Goal: Transaction & Acquisition: Purchase product/service

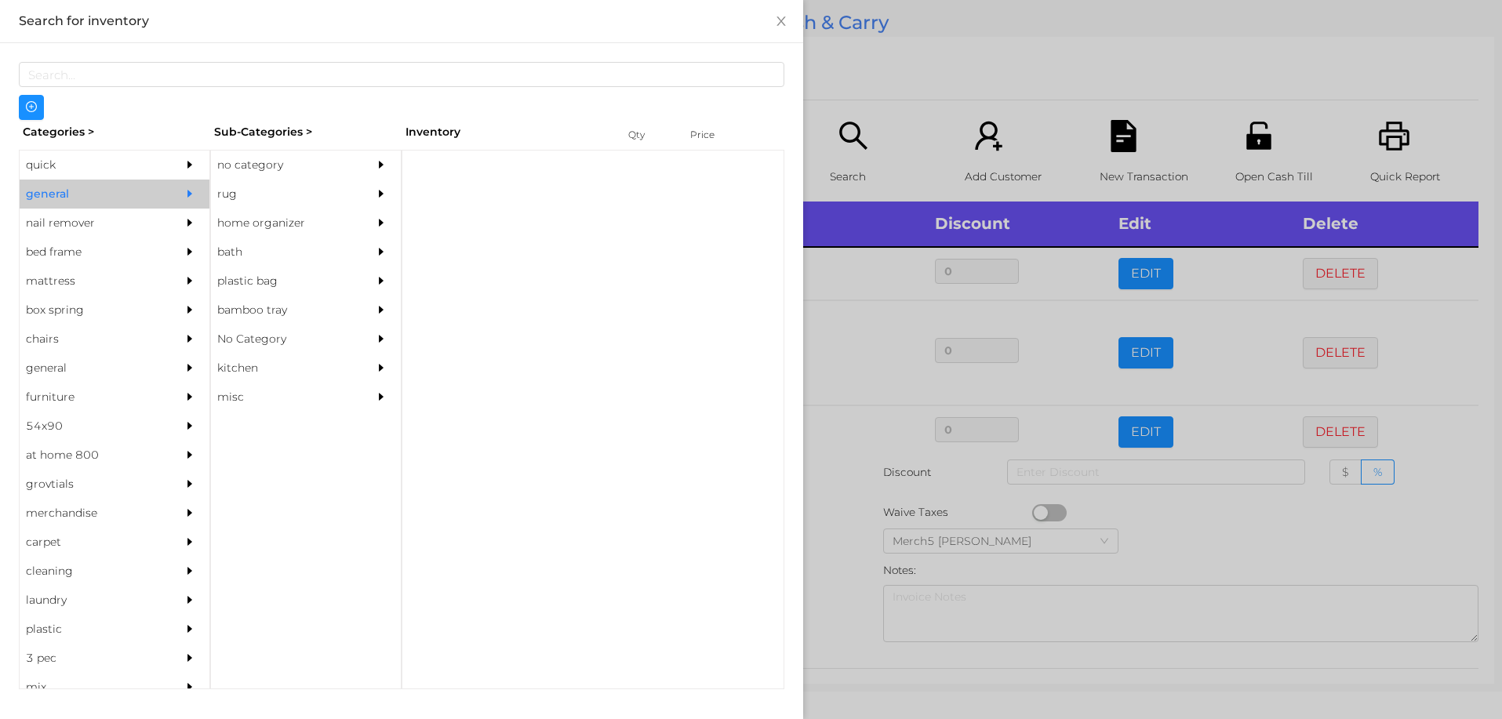
click at [316, 163] on div "no category" at bounding box center [282, 165] width 143 height 29
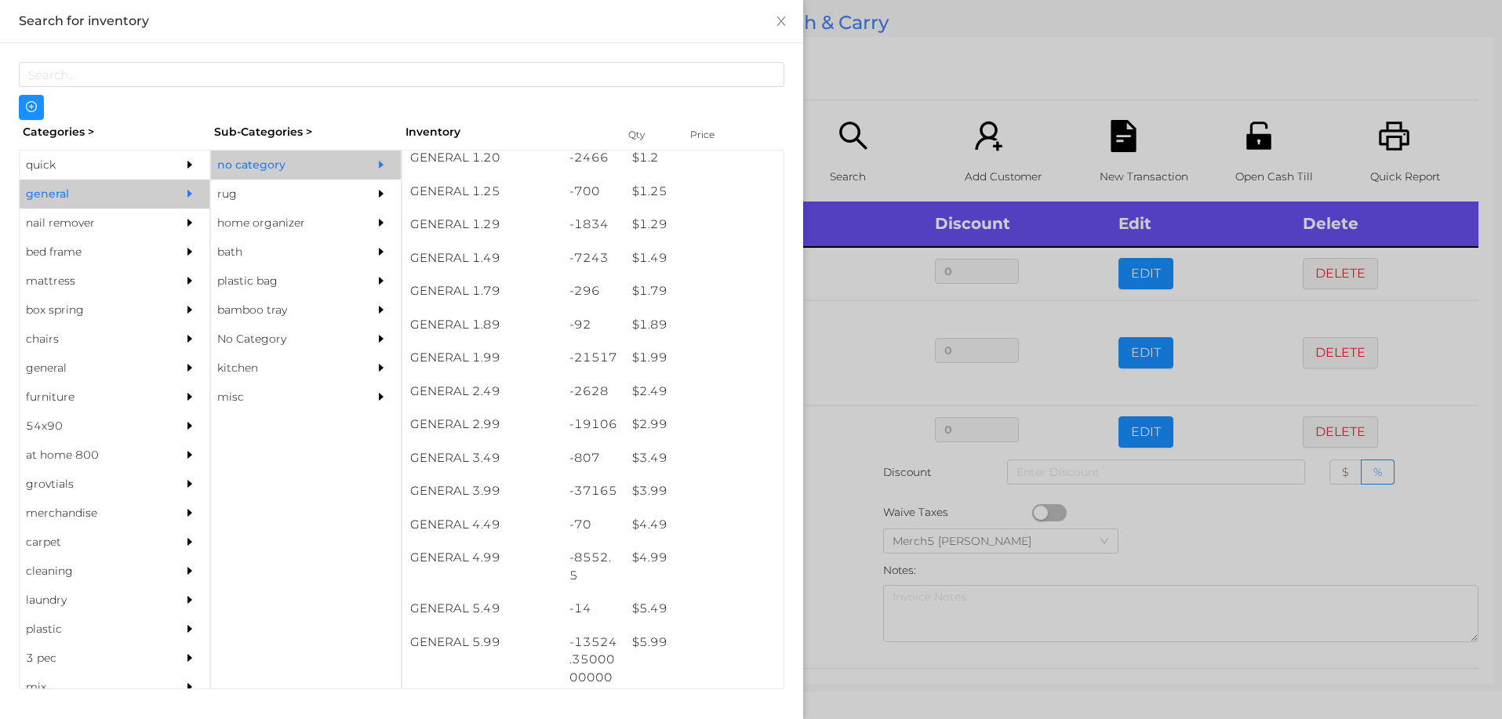
scroll to position [141, 0]
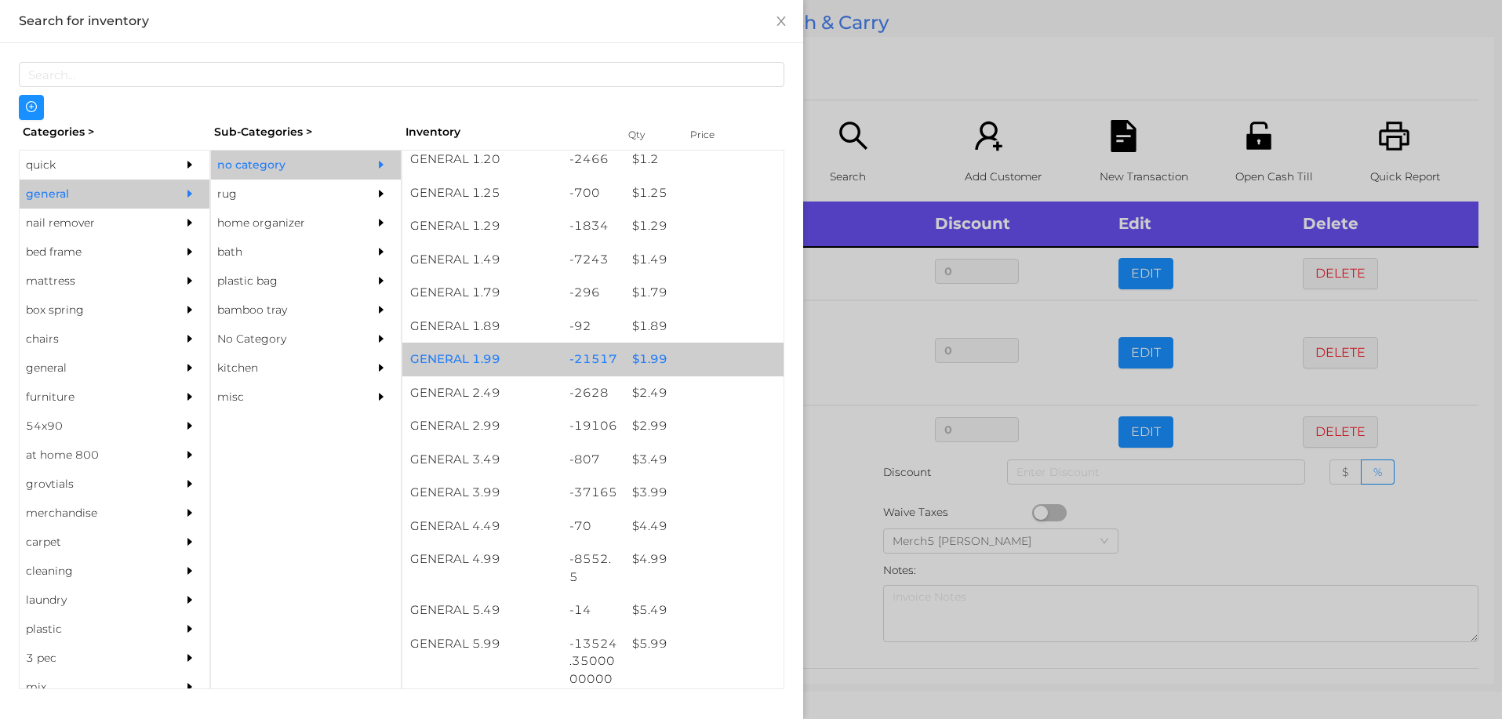
click at [693, 374] on div "$ 1.99" at bounding box center [703, 360] width 159 height 34
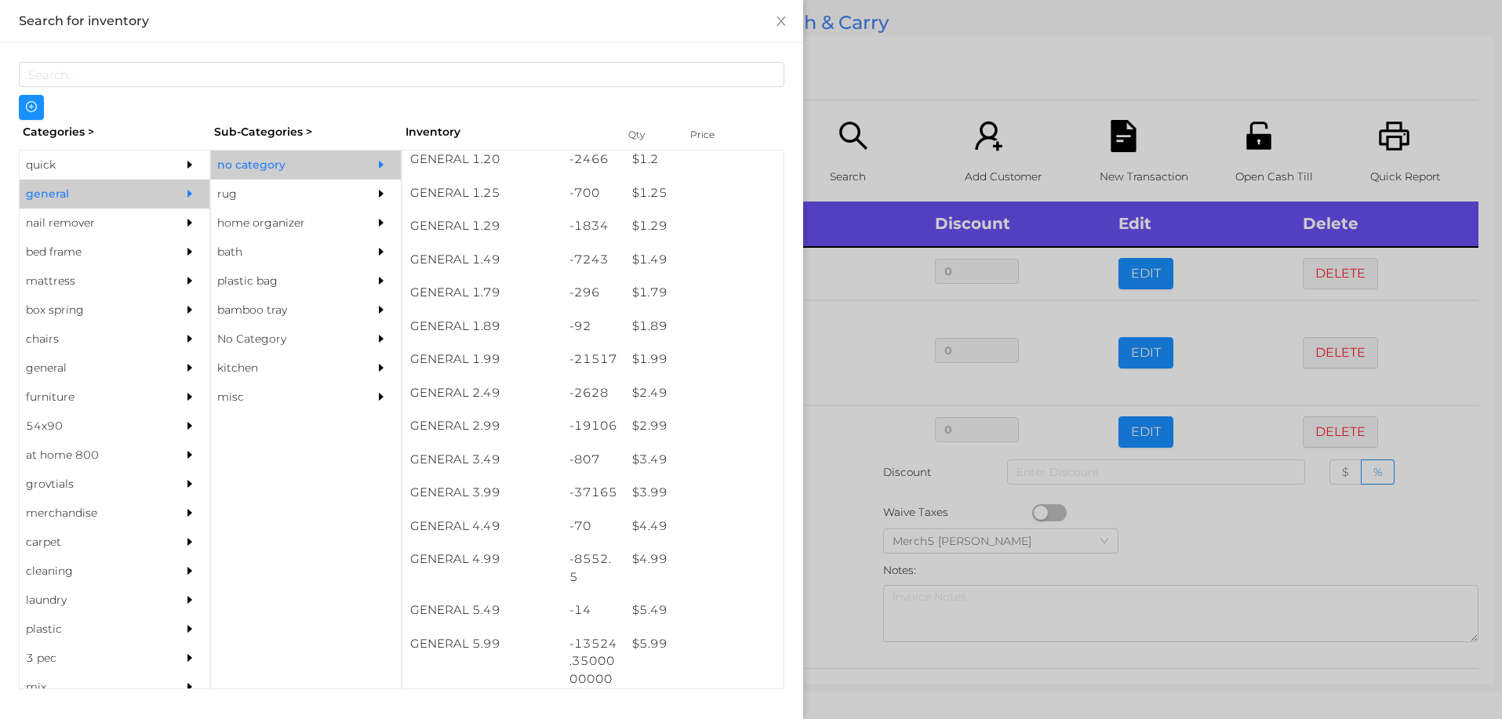
click at [819, 509] on div at bounding box center [751, 359] width 1502 height 719
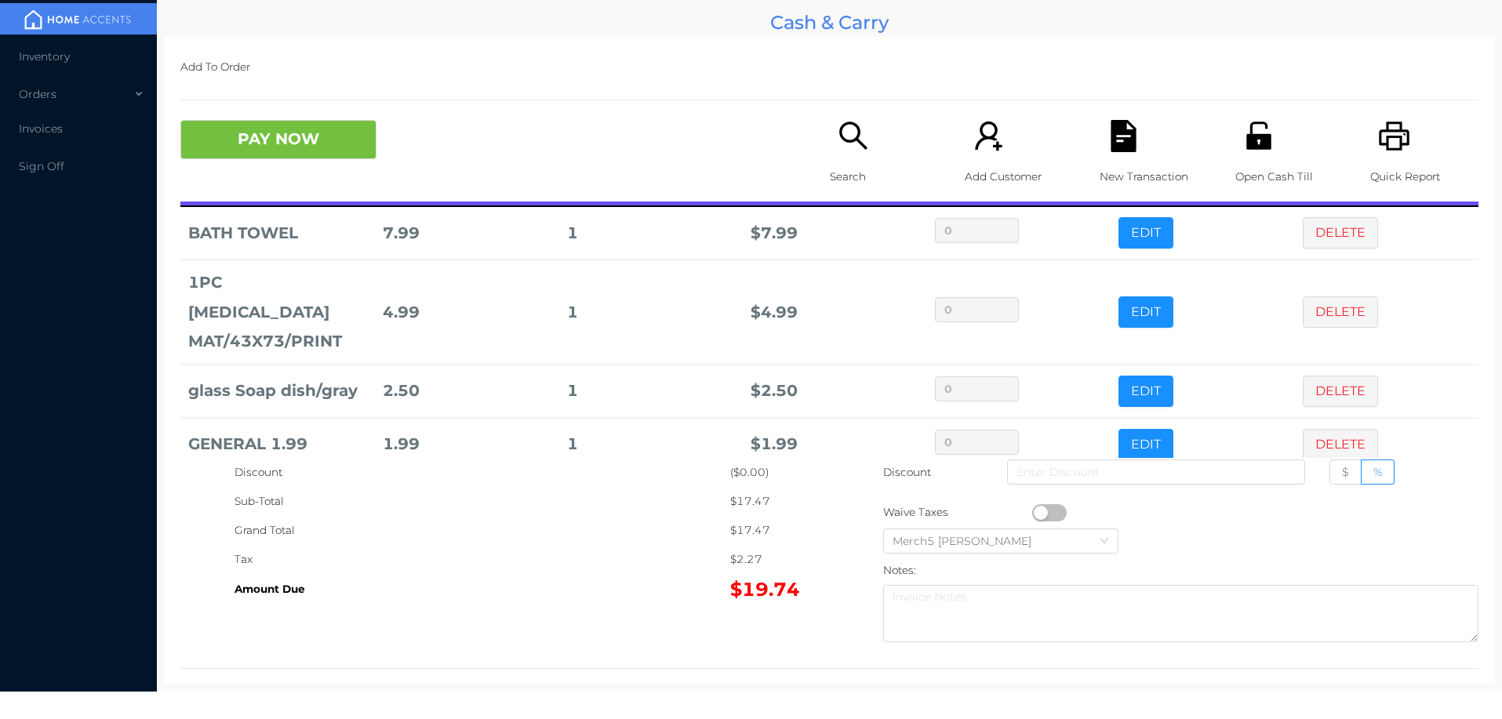
scroll to position [20, 0]
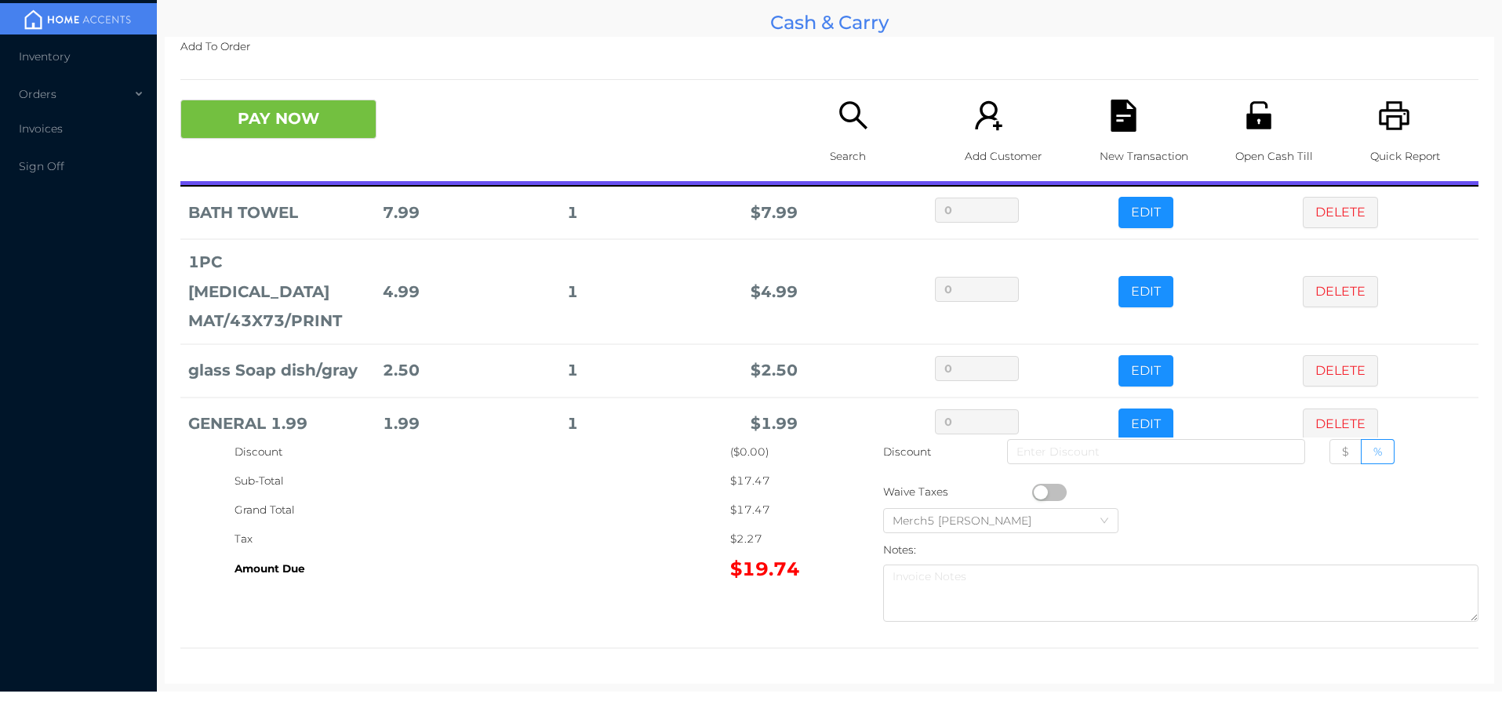
click at [830, 113] on div "Search" at bounding box center [884, 141] width 108 height 82
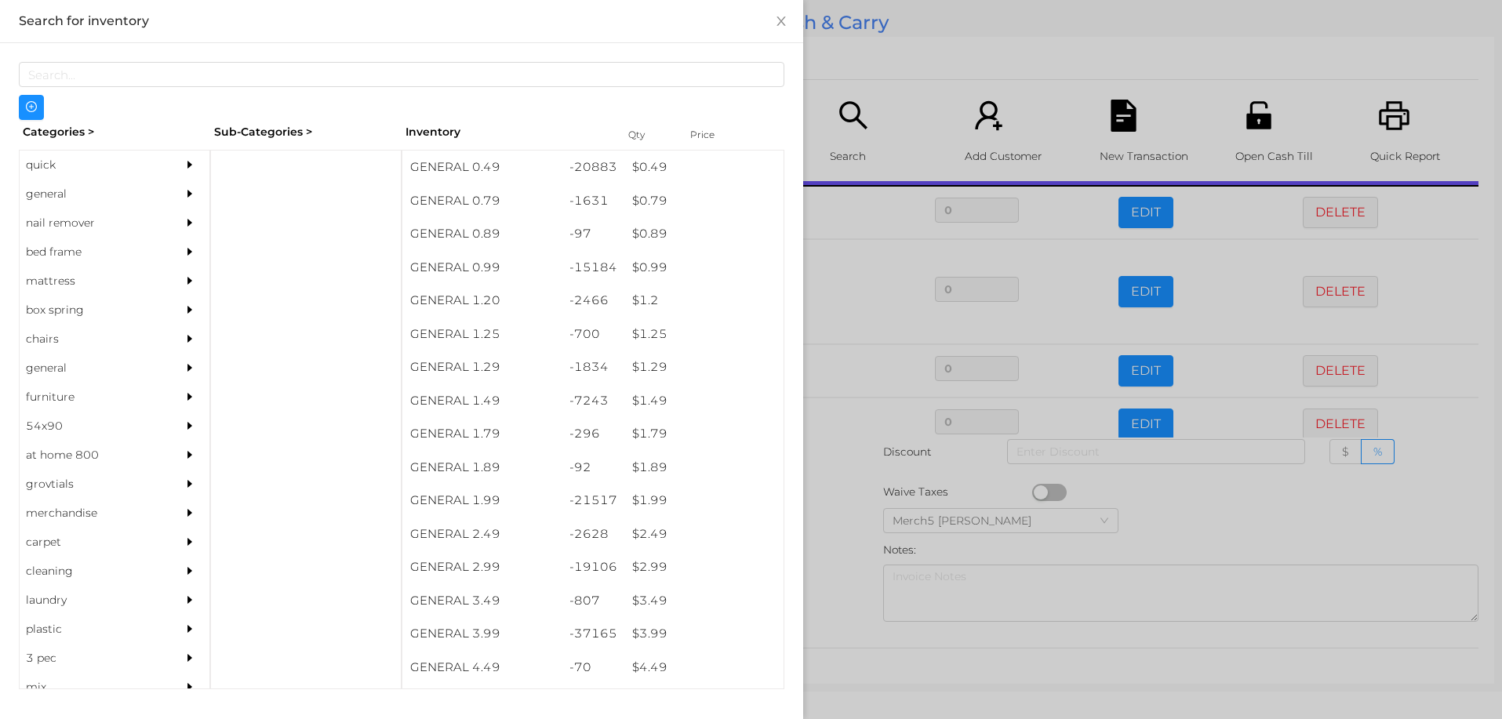
click at [134, 187] on div "general" at bounding box center [91, 194] width 143 height 29
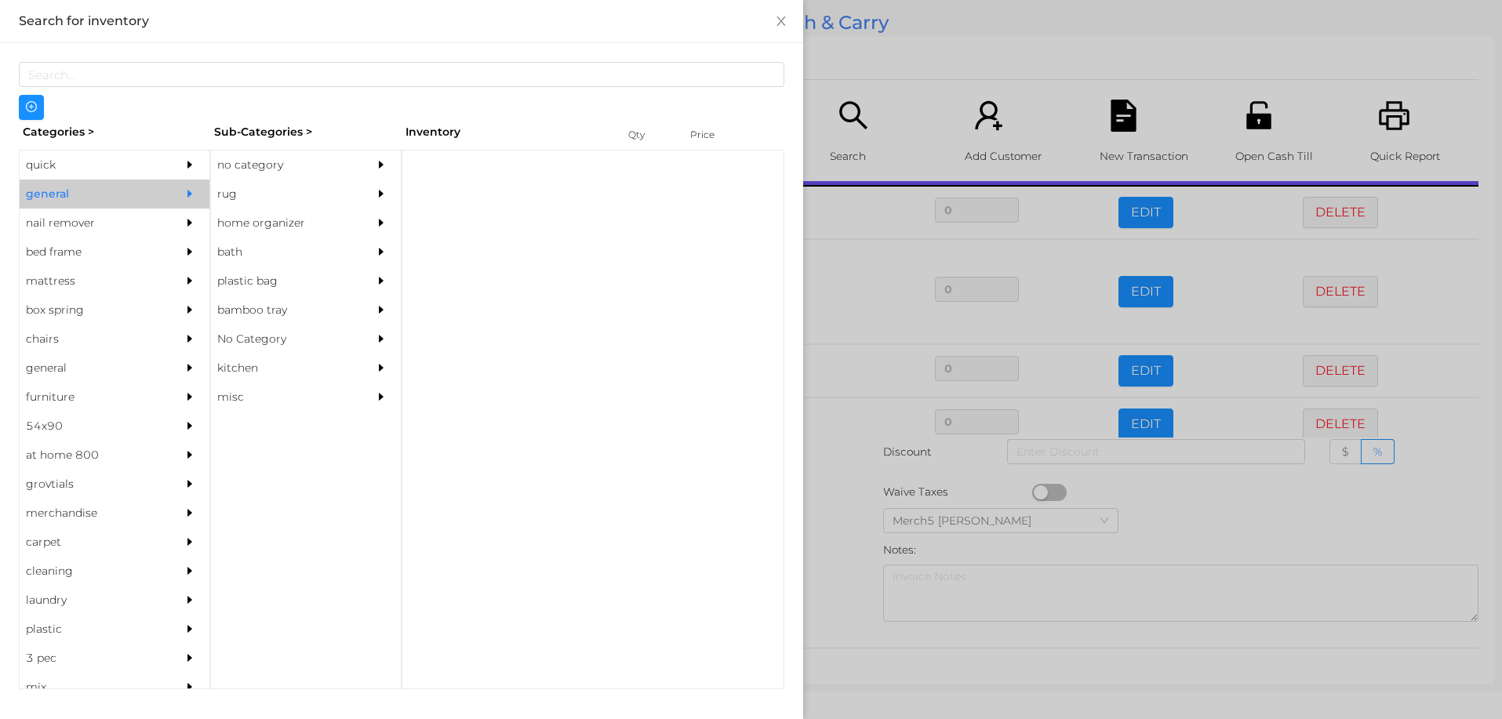
click at [296, 168] on div "no category" at bounding box center [282, 165] width 143 height 29
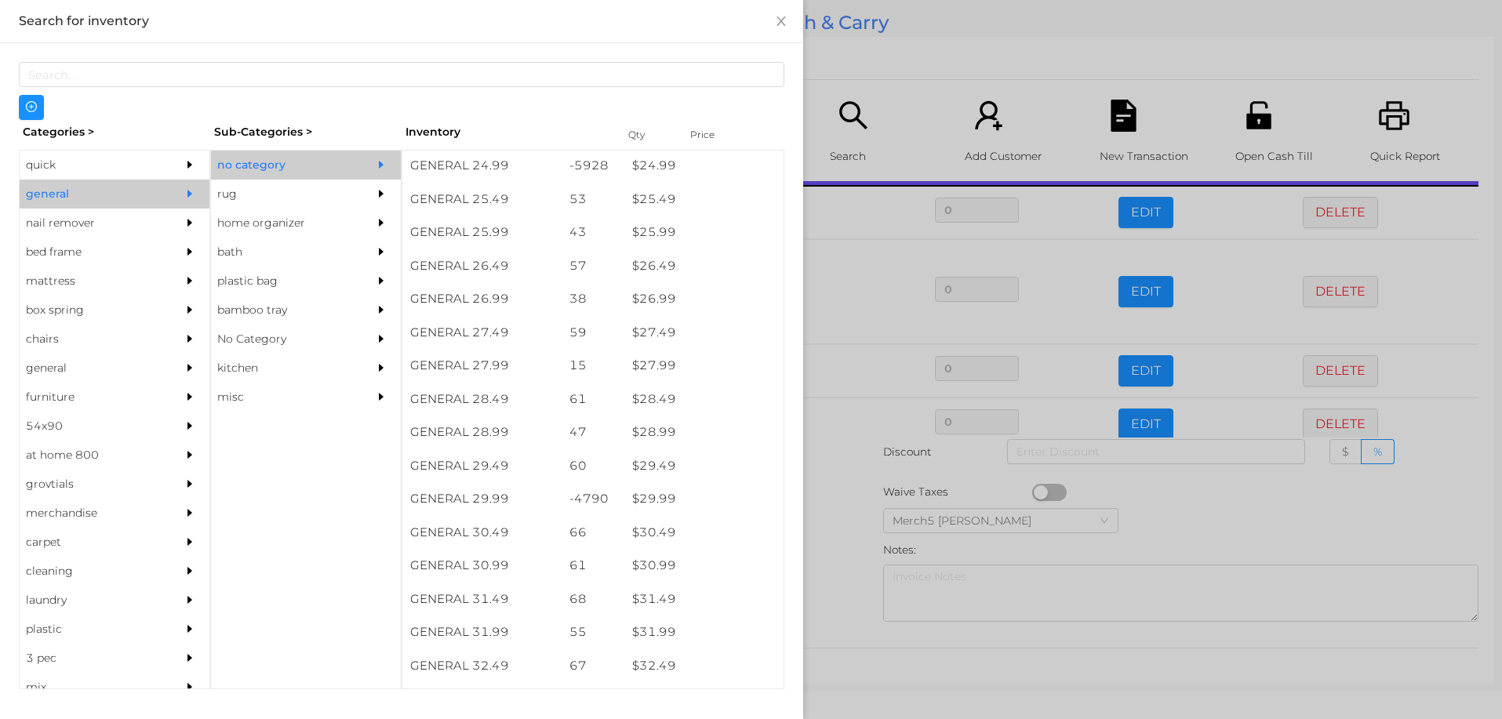
scroll to position [2042, 0]
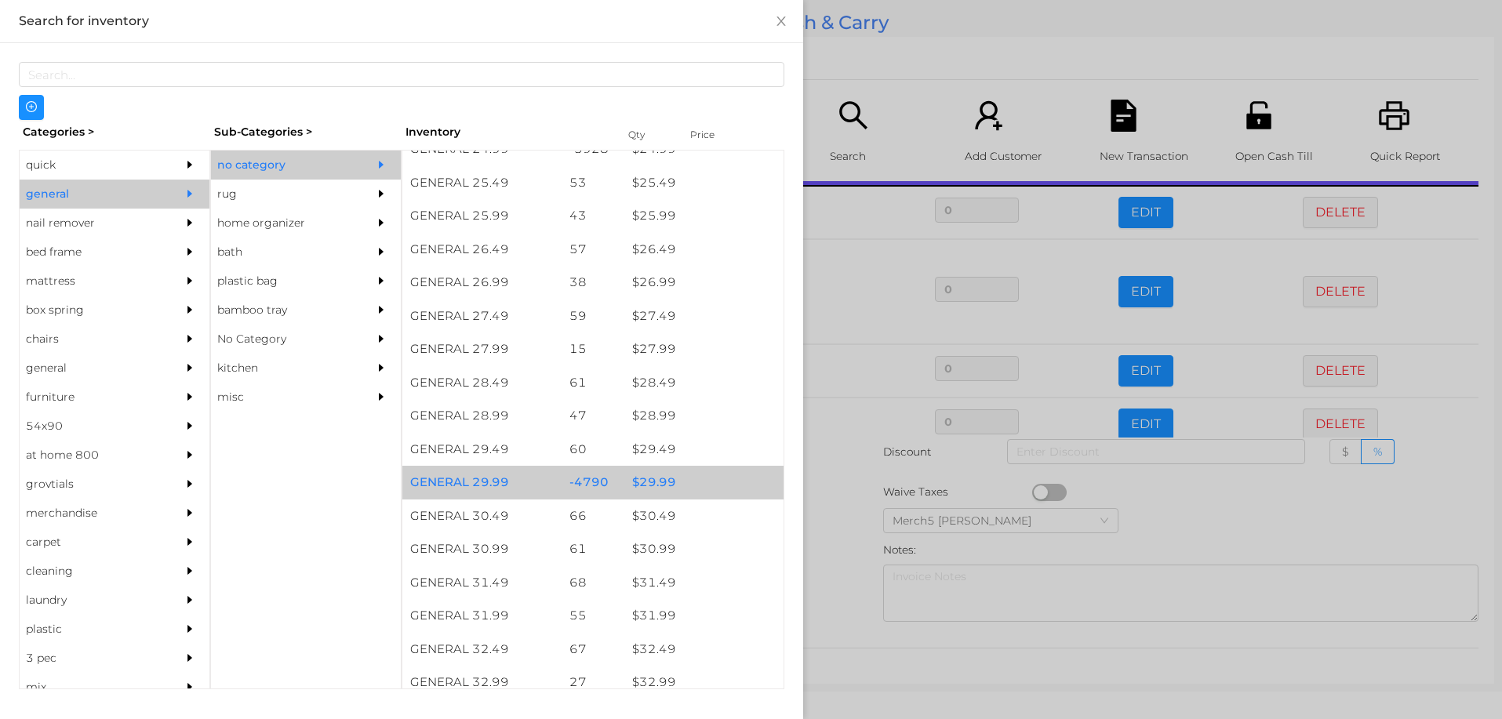
click at [691, 478] on div "$ 29.99" at bounding box center [703, 483] width 159 height 34
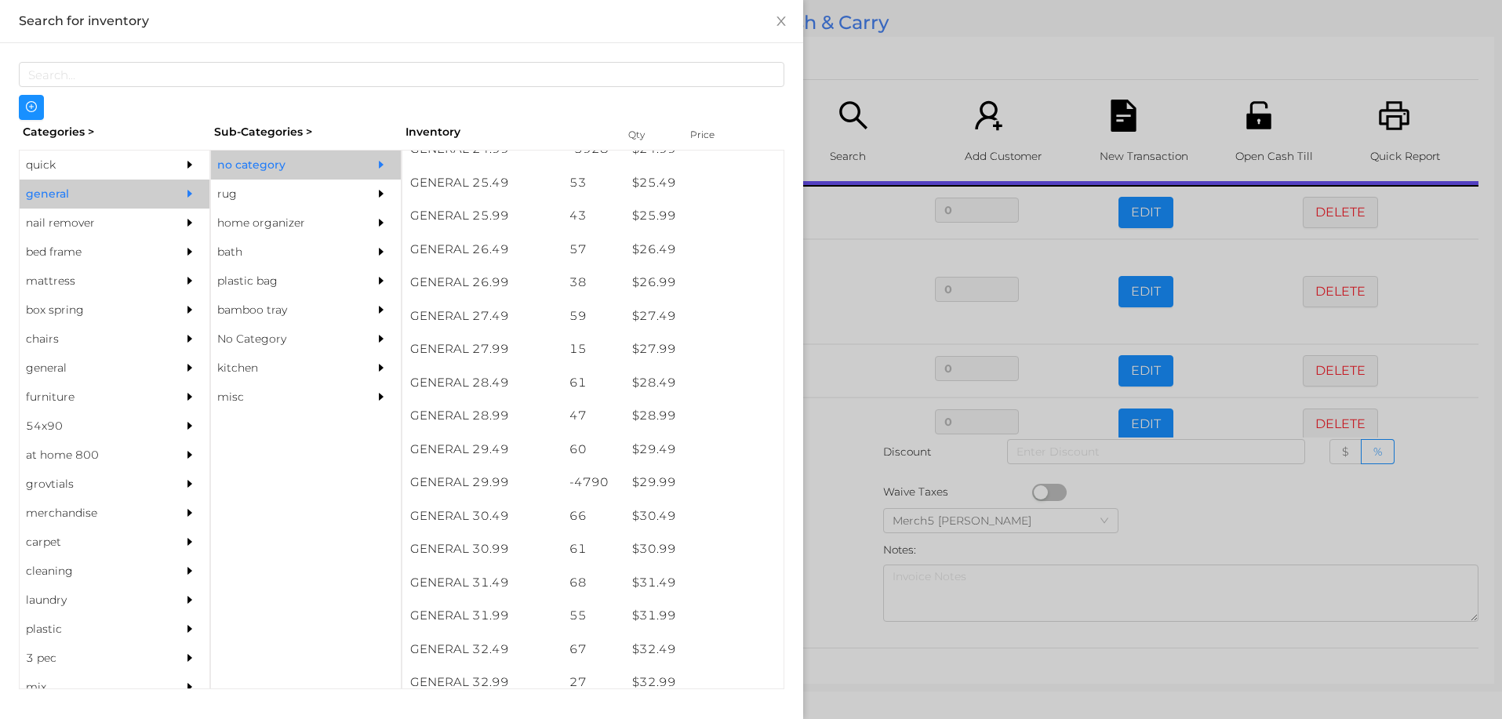
click at [816, 524] on div at bounding box center [751, 359] width 1502 height 719
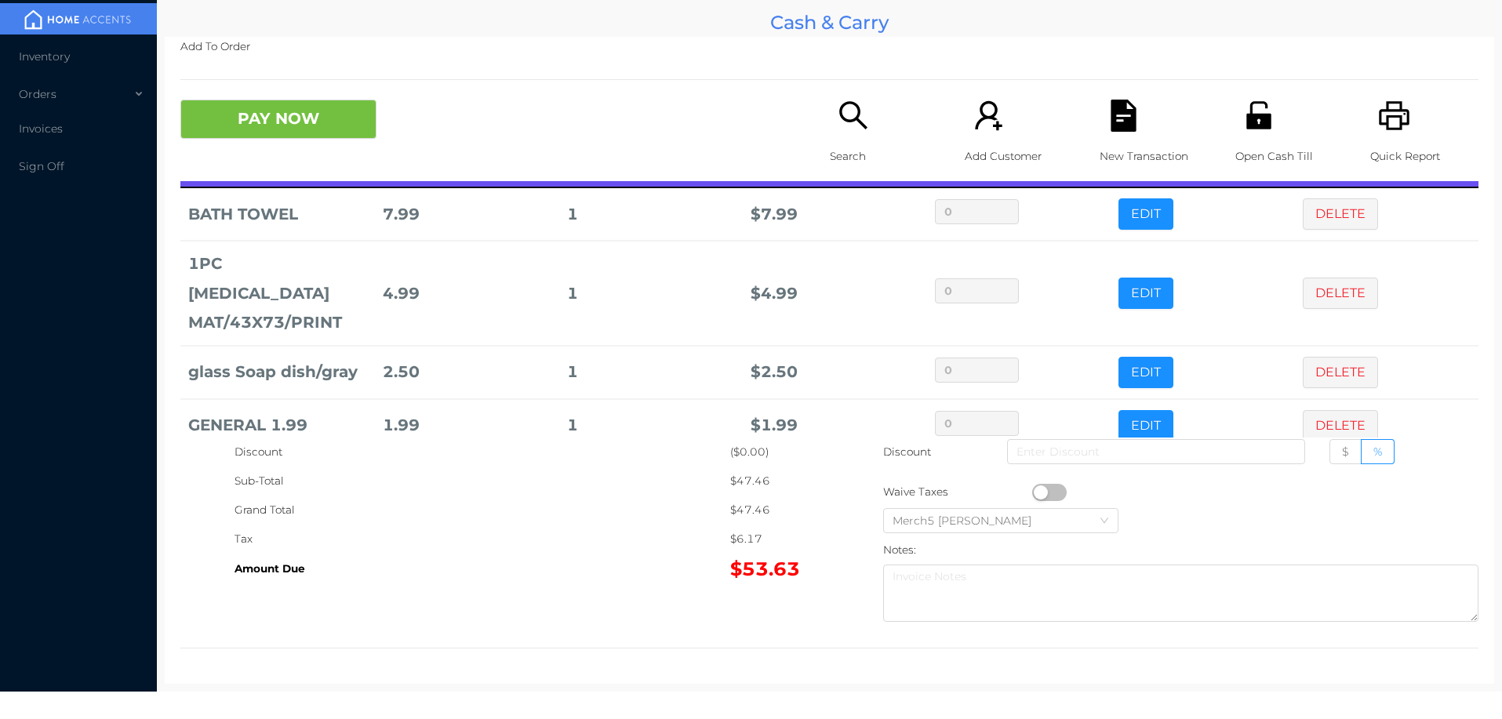
scroll to position [0, 0]
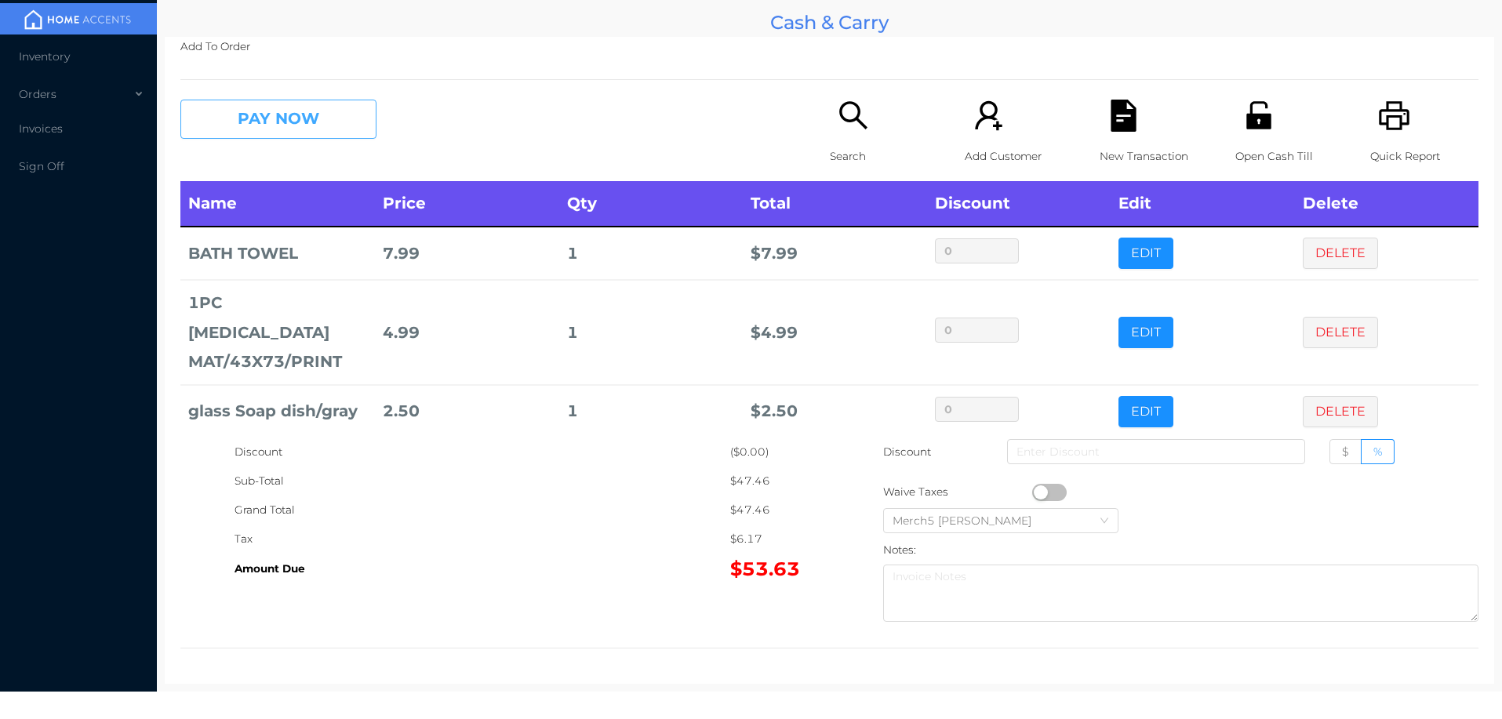
click at [323, 118] on button "PAY NOW" at bounding box center [278, 119] width 196 height 39
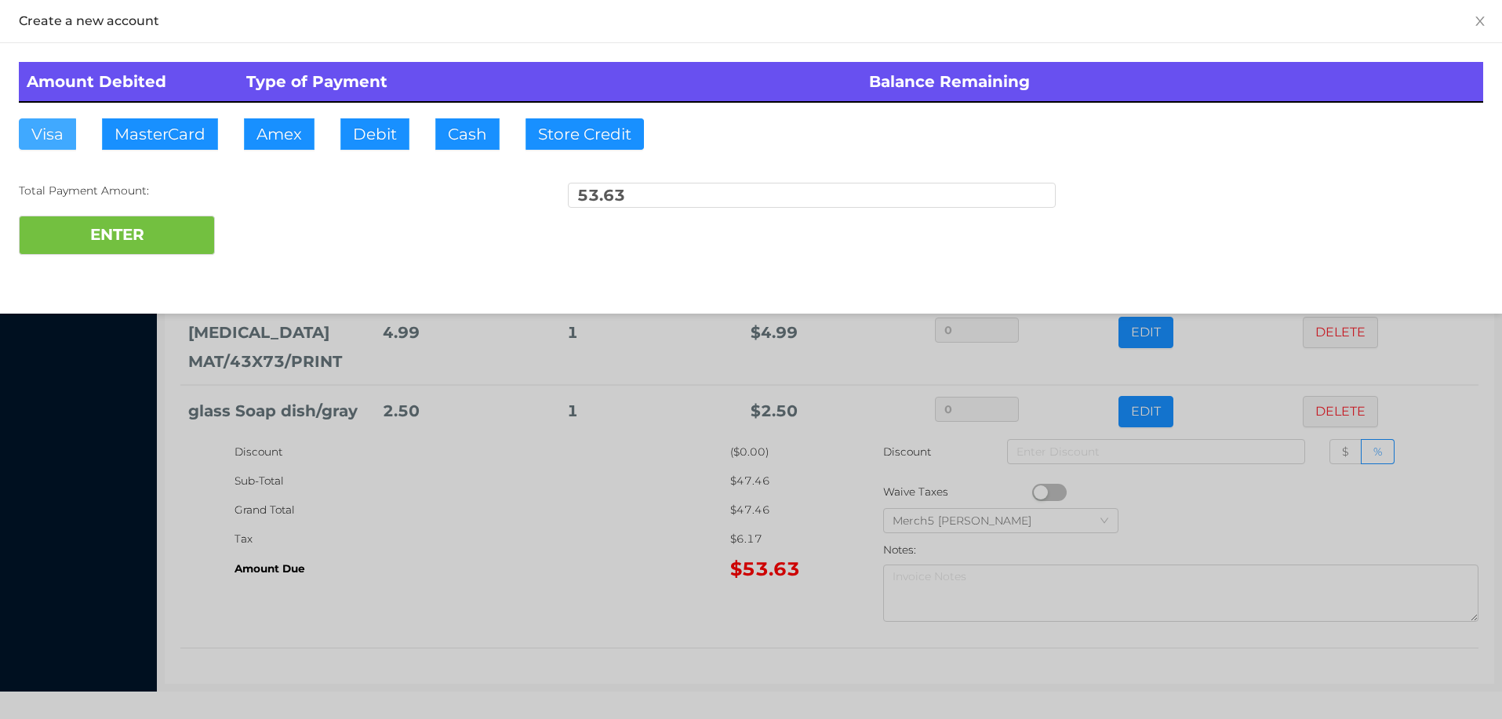
click at [49, 132] on button "Visa" at bounding box center [47, 133] width 57 height 31
click at [162, 238] on button "ENTER" at bounding box center [117, 235] width 196 height 39
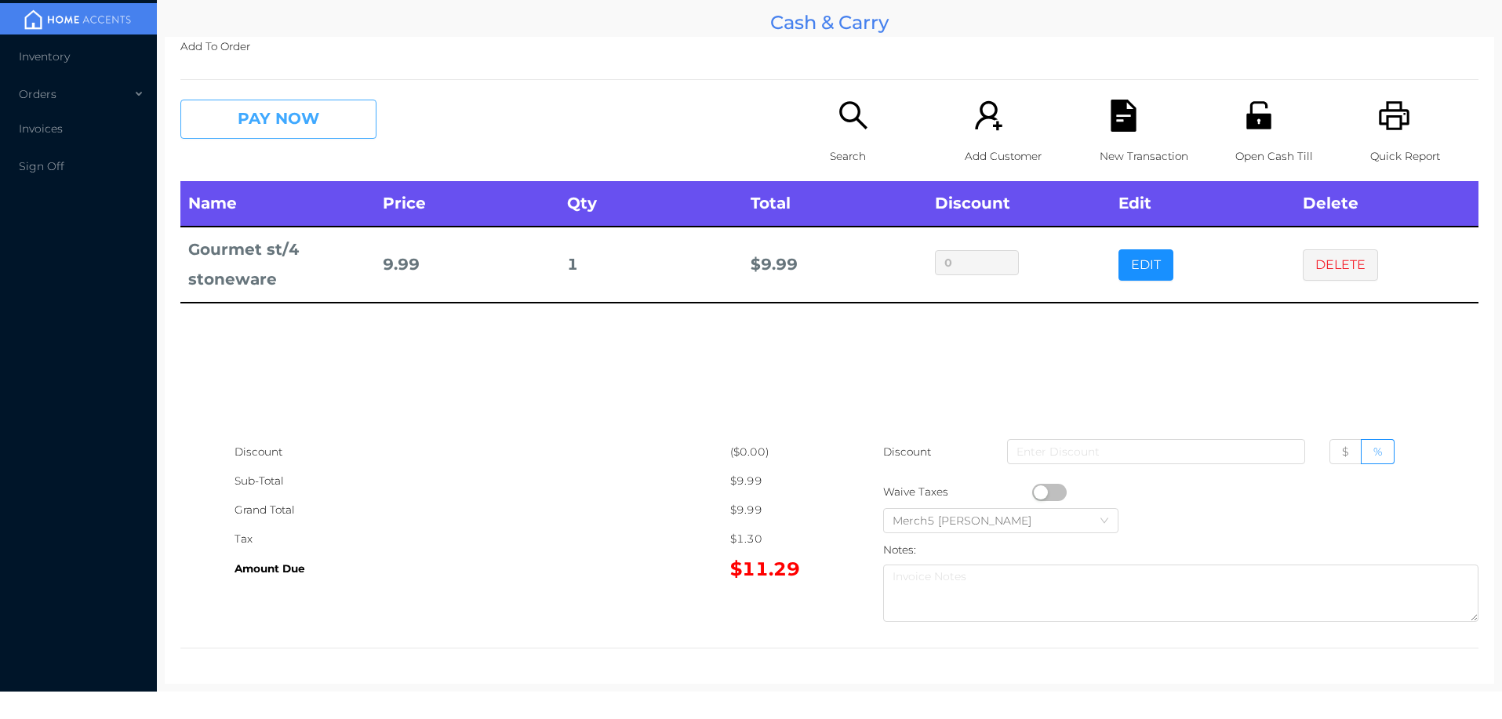
click at [362, 122] on button "PAY NOW" at bounding box center [278, 119] width 196 height 39
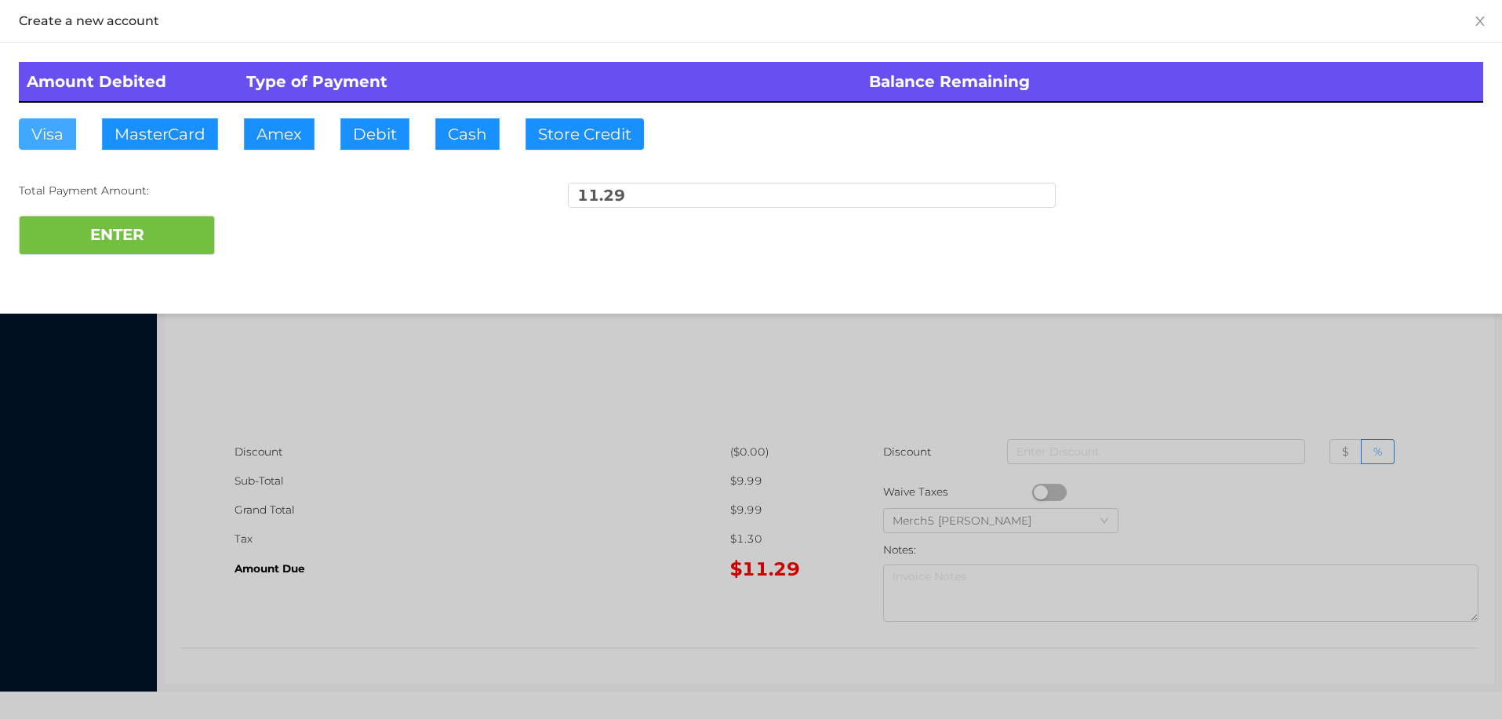
click at [38, 121] on button "Visa" at bounding box center [47, 133] width 57 height 31
click at [152, 232] on button "ENTER" at bounding box center [117, 235] width 196 height 39
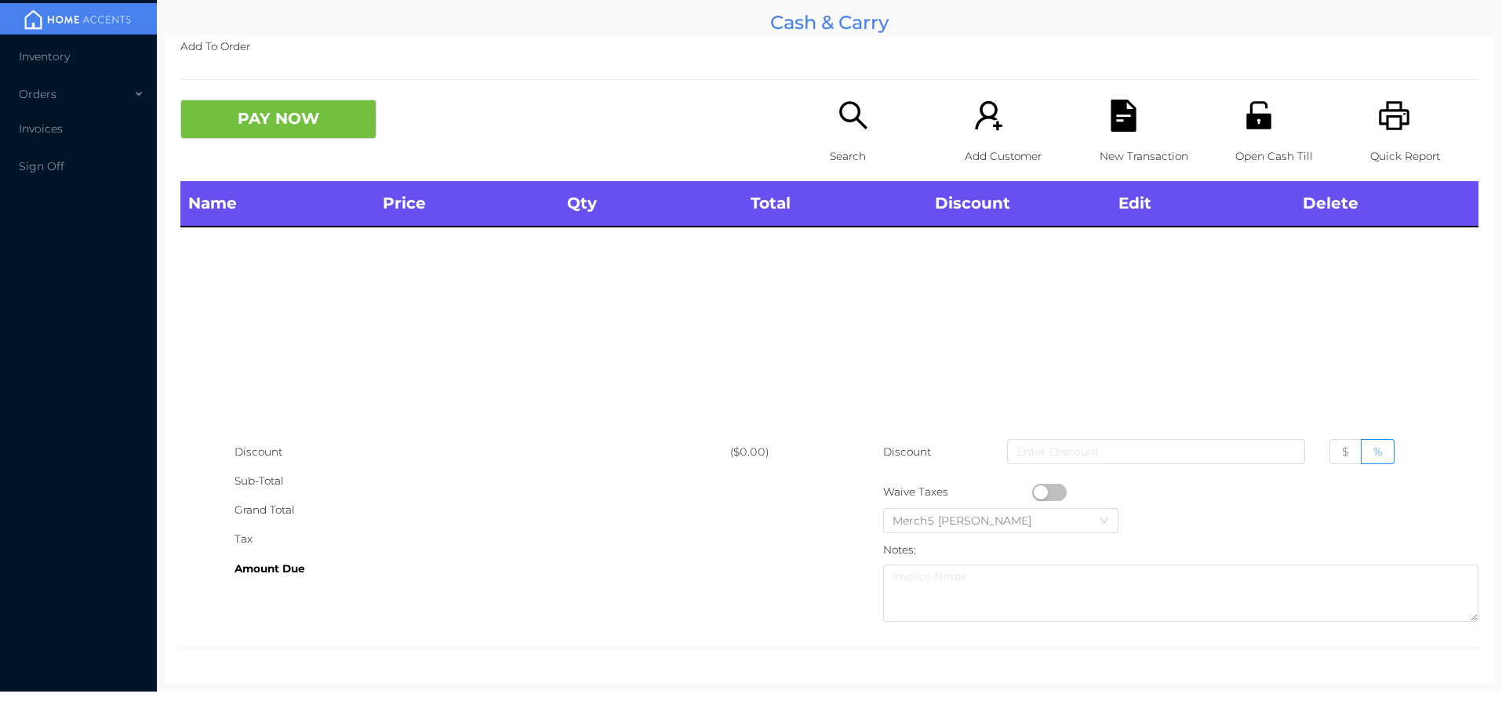
click at [850, 122] on icon "icon: search" at bounding box center [854, 116] width 32 height 32
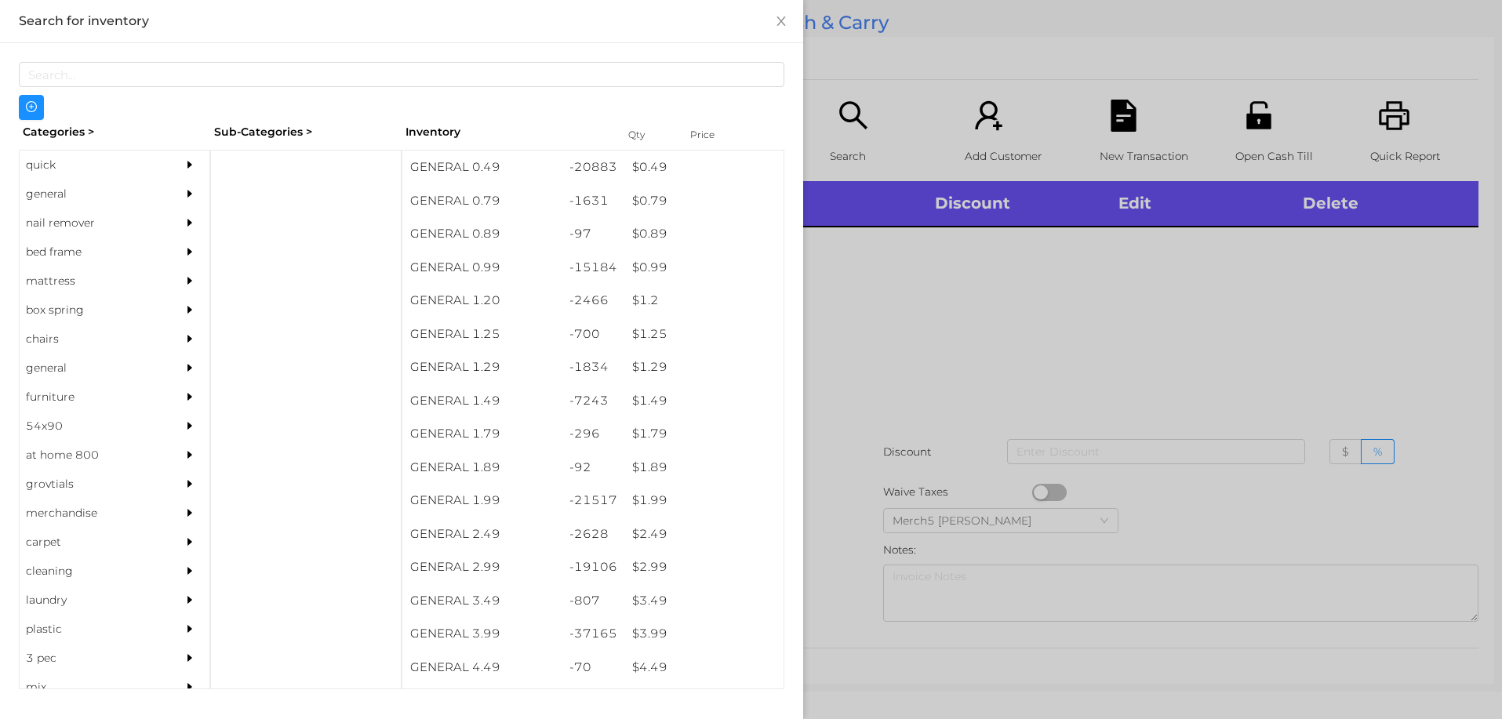
drag, startPoint x: 171, startPoint y: 194, endPoint x: 204, endPoint y: 206, distance: 35.0
click at [178, 195] on div at bounding box center [193, 194] width 31 height 29
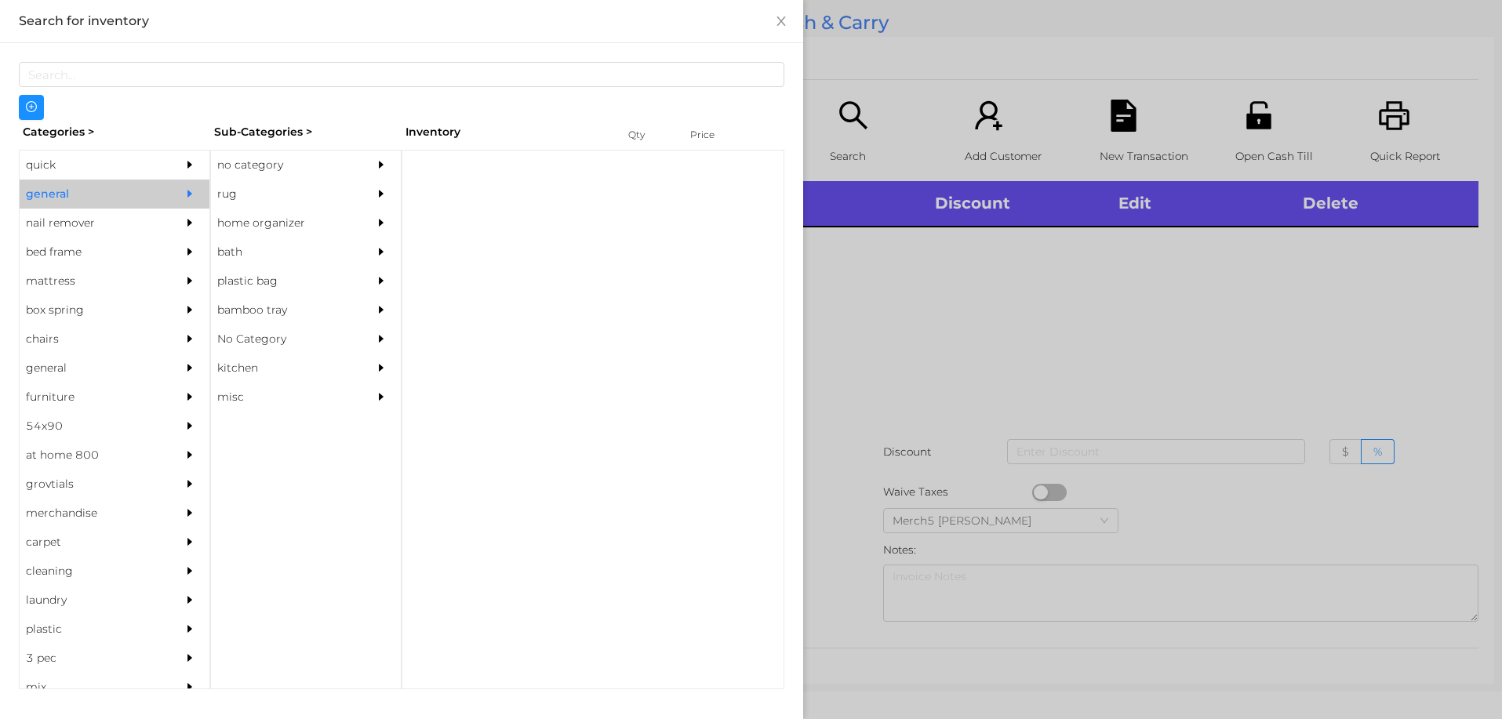
click at [307, 162] on div "no category" at bounding box center [282, 165] width 143 height 29
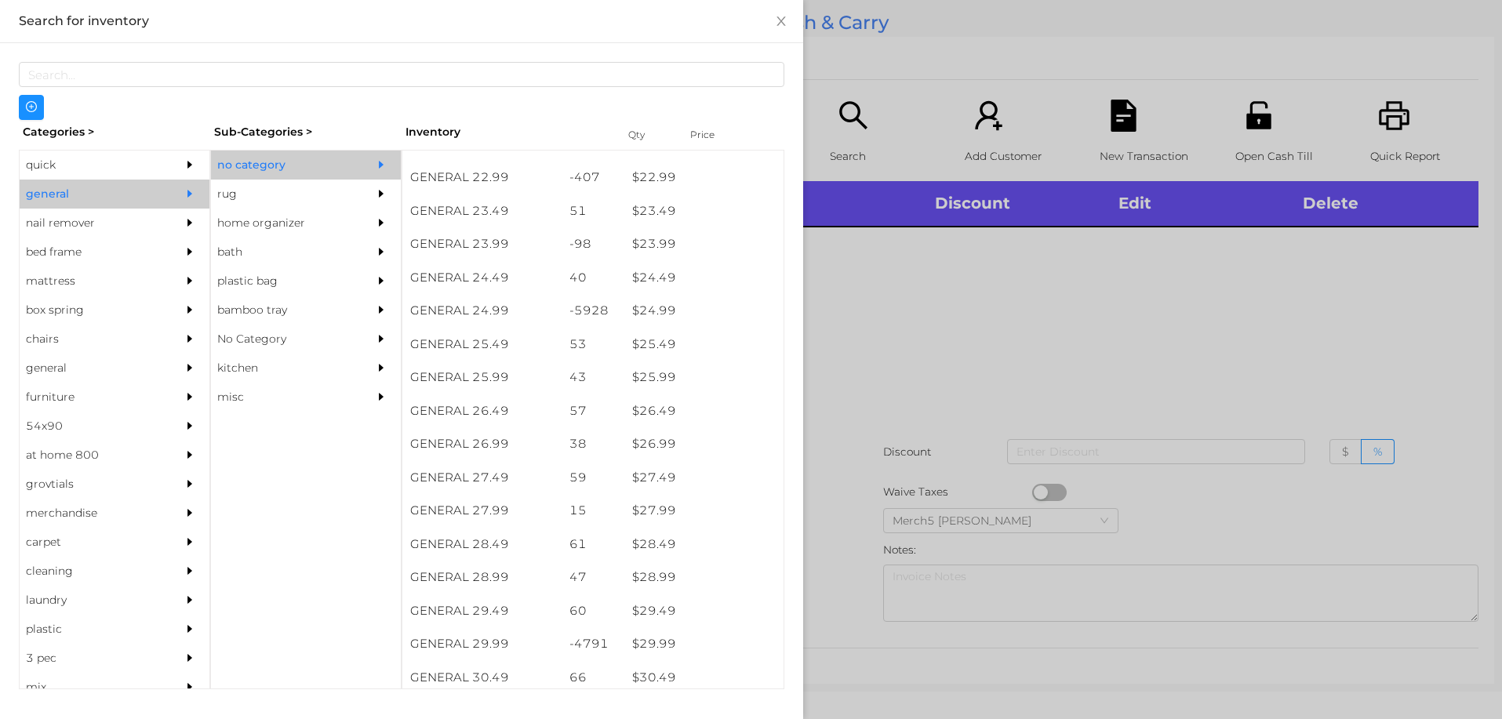
scroll to position [1883, 0]
click at [1010, 289] on div at bounding box center [751, 359] width 1502 height 719
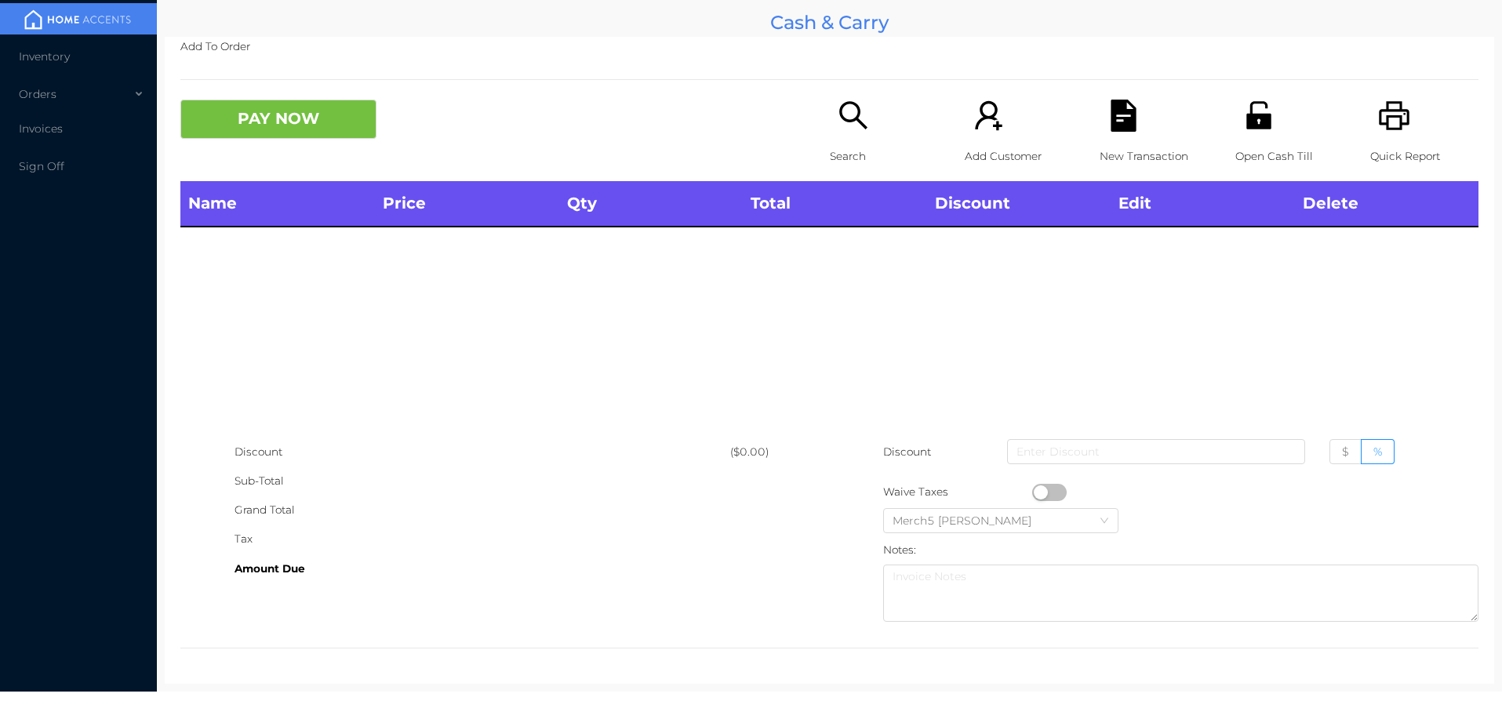
click at [1386, 126] on icon "icon: printer" at bounding box center [1394, 116] width 32 height 32
click at [853, 126] on icon "icon: search" at bounding box center [854, 116] width 32 height 32
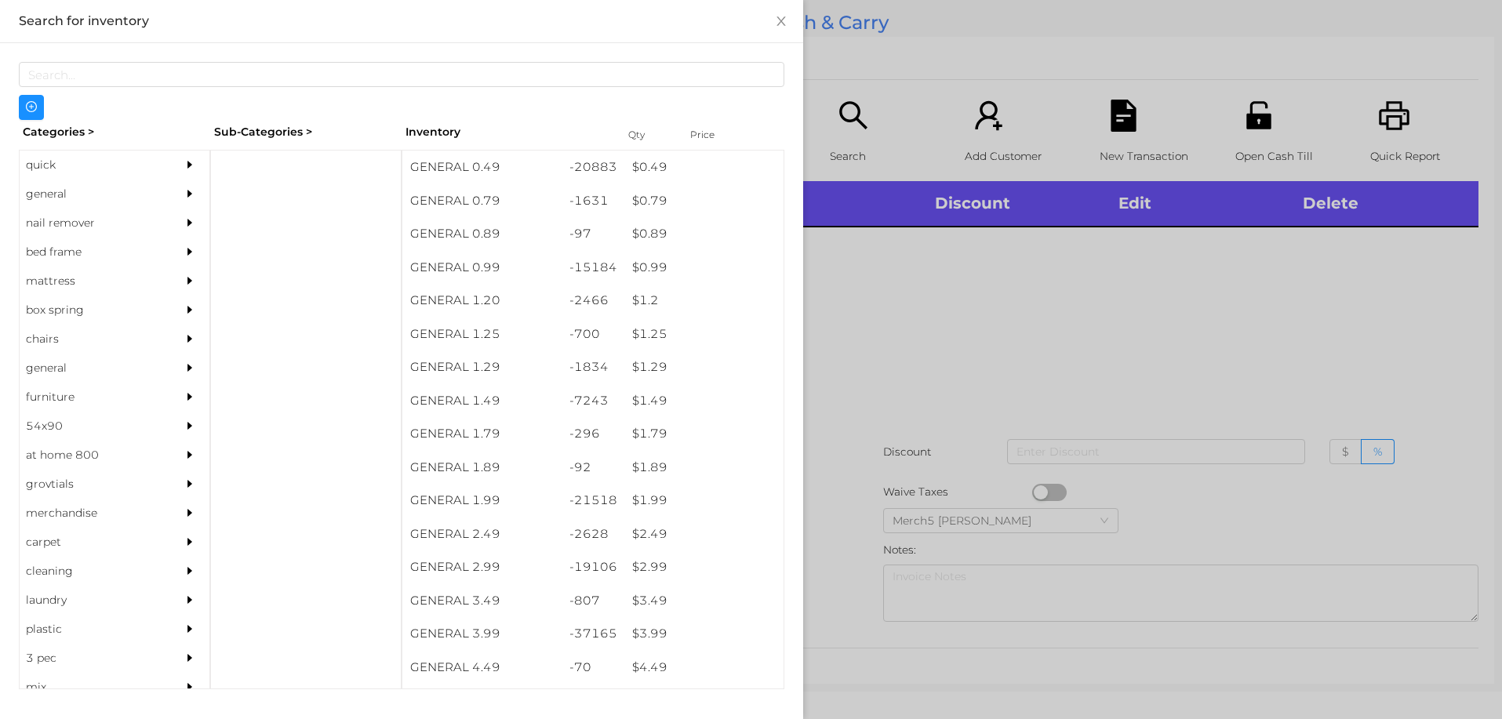
click at [181, 206] on div at bounding box center [193, 194] width 31 height 29
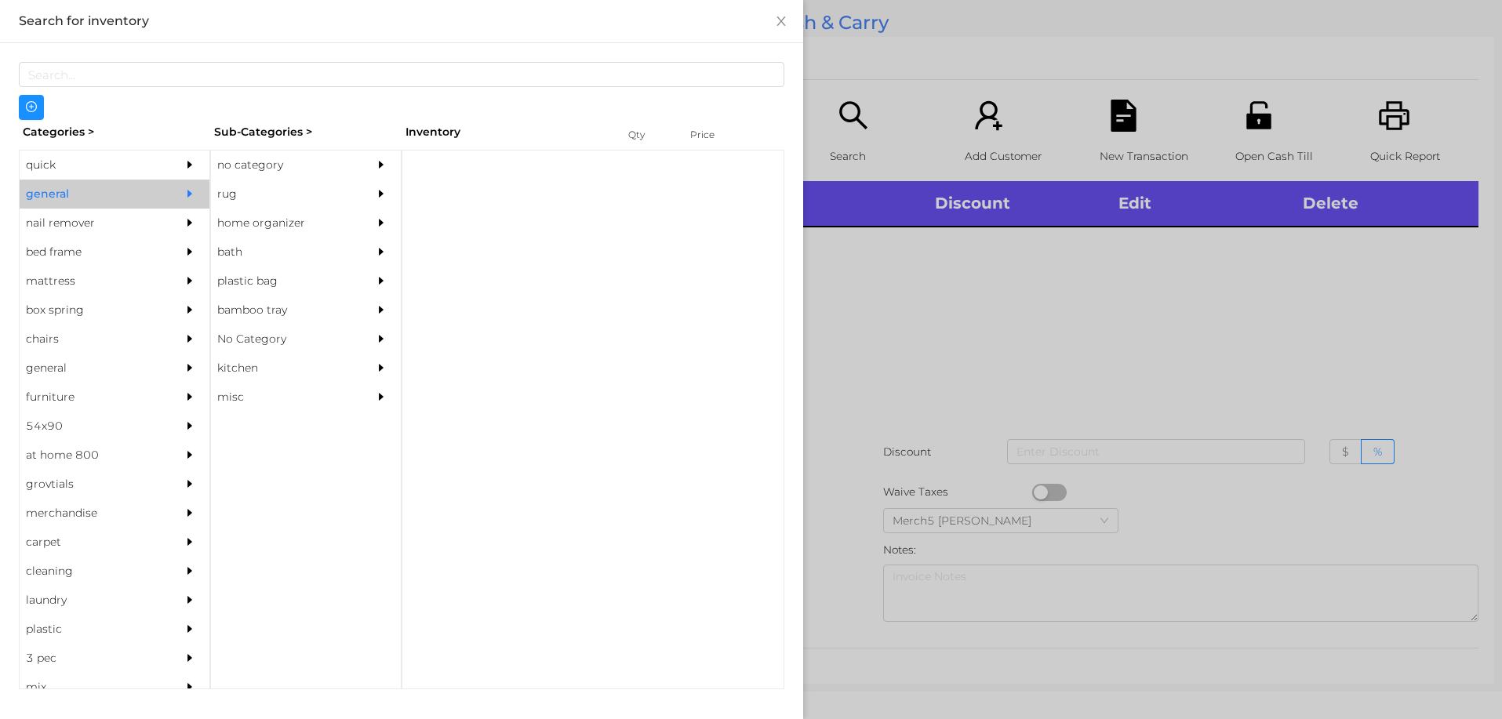
click at [337, 172] on div "no category" at bounding box center [282, 165] width 143 height 29
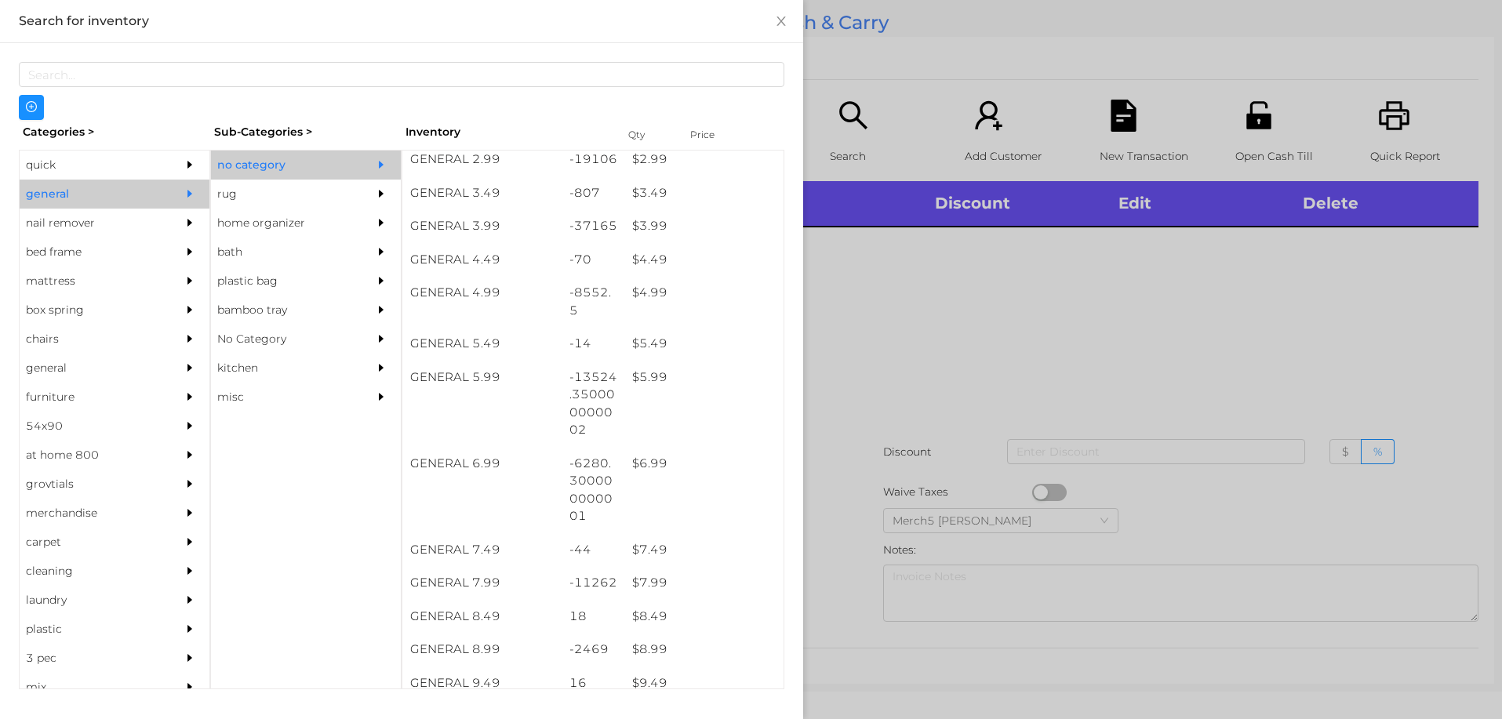
scroll to position [471, 0]
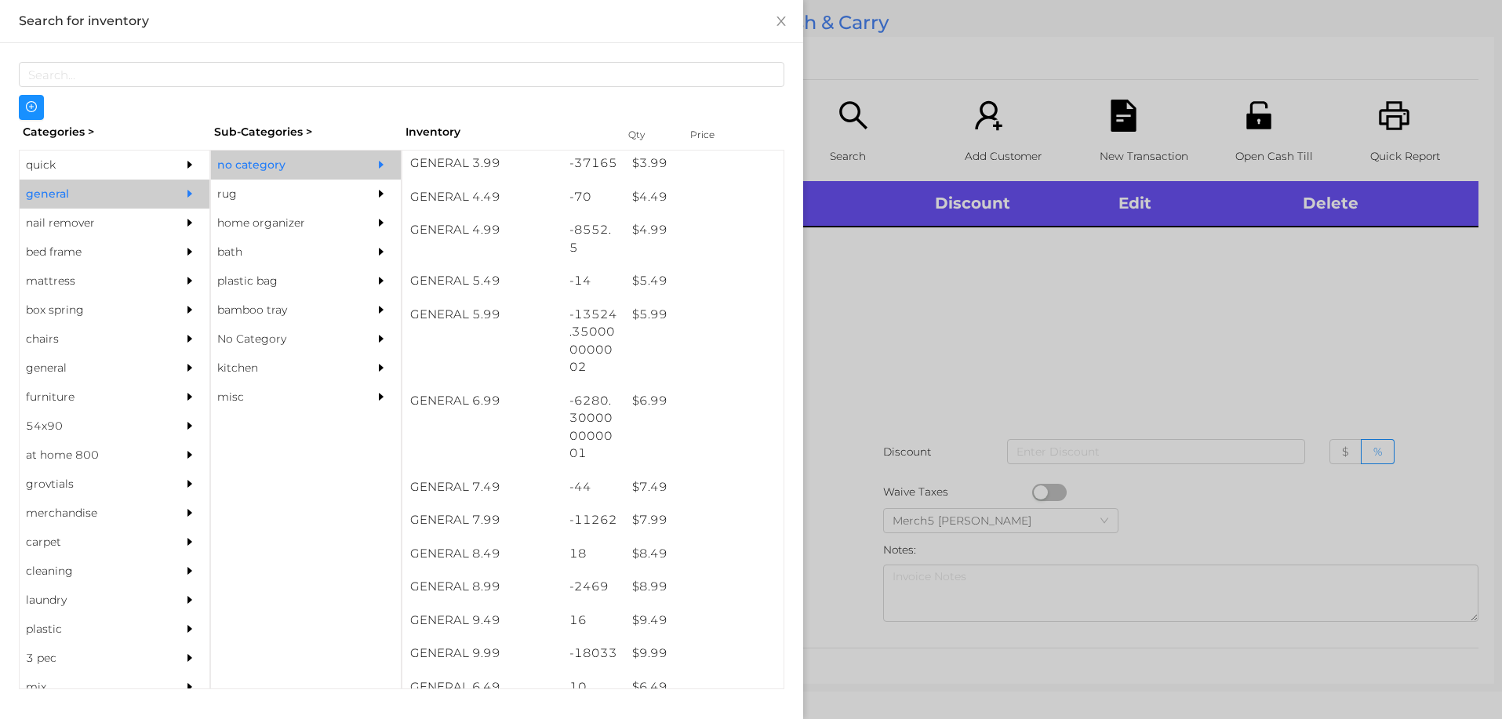
click at [999, 366] on div at bounding box center [751, 359] width 1502 height 719
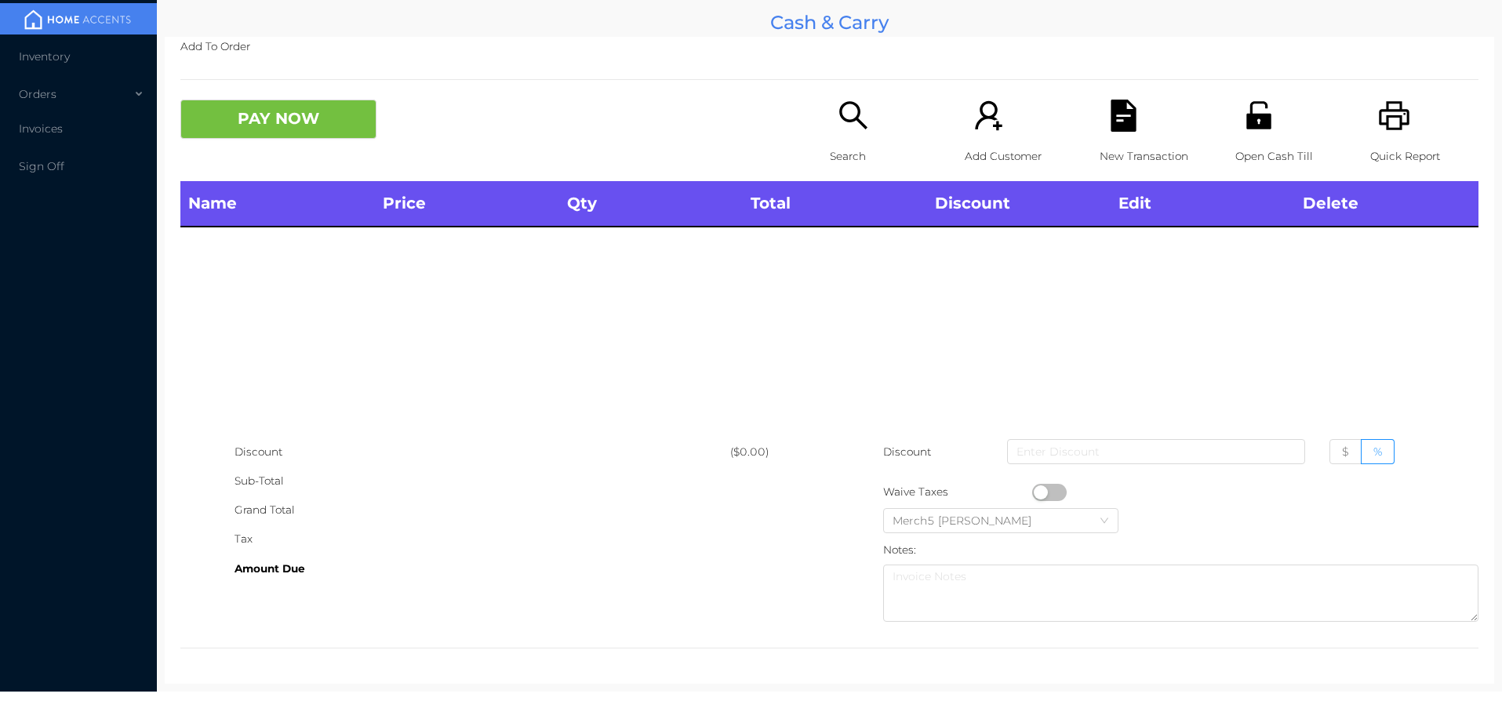
click at [846, 123] on icon "icon: search" at bounding box center [854, 116] width 32 height 32
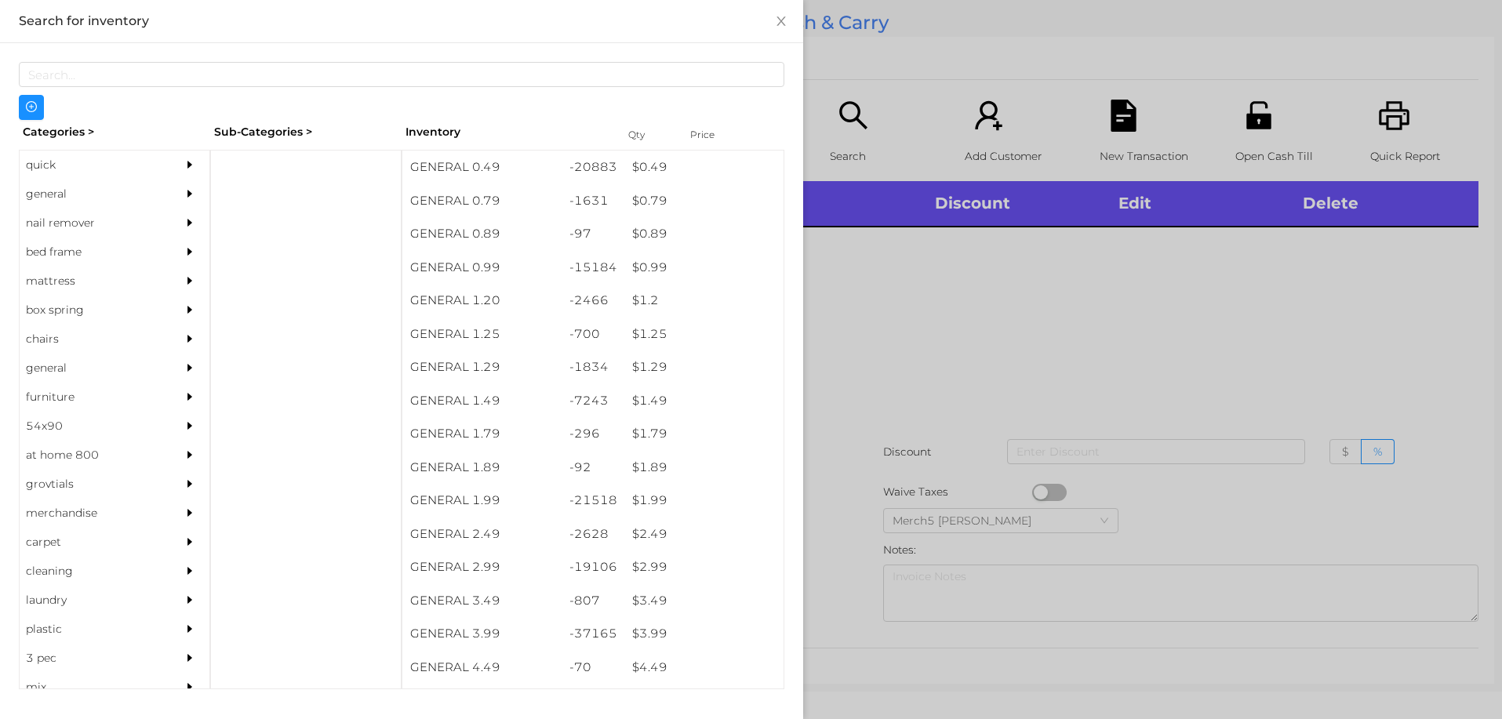
click at [160, 201] on div "general" at bounding box center [115, 194] width 190 height 29
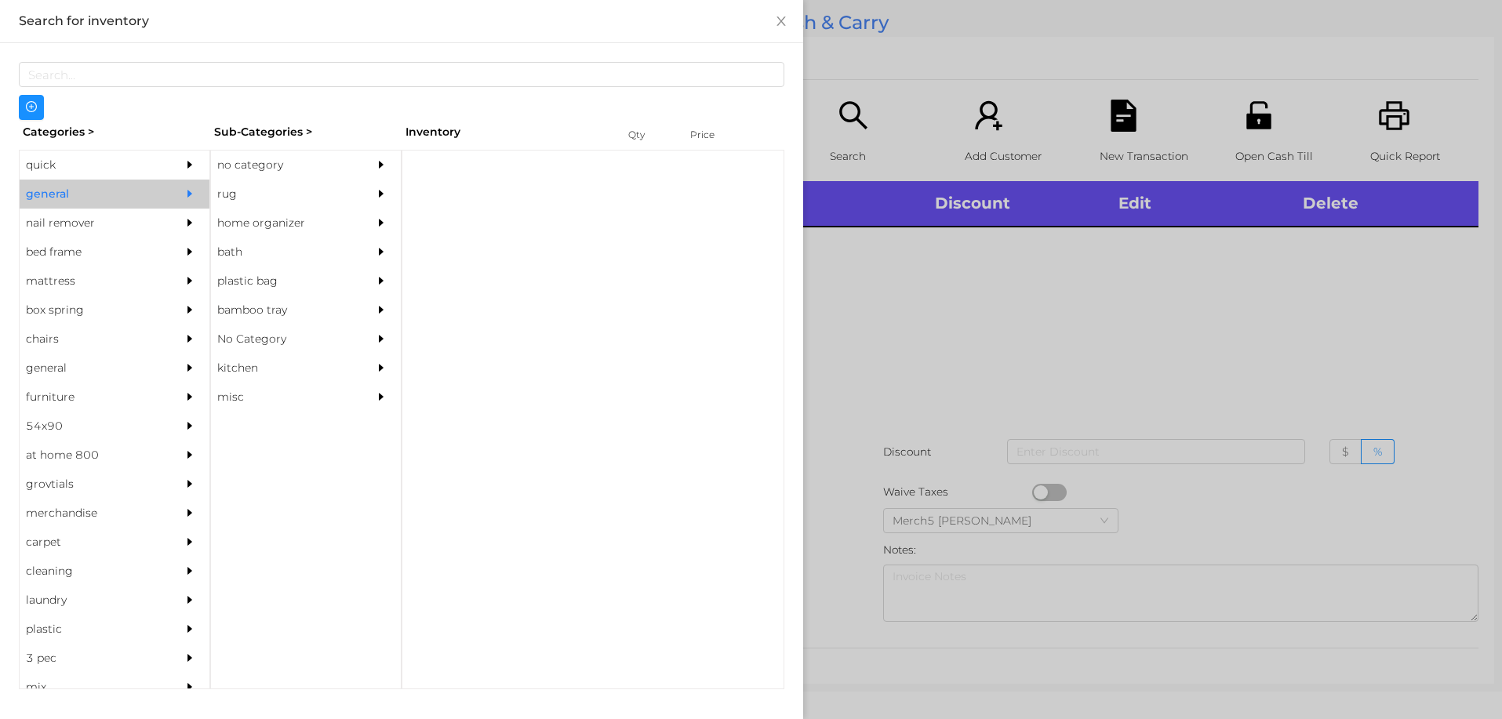
click at [360, 164] on div "no category" at bounding box center [306, 165] width 190 height 29
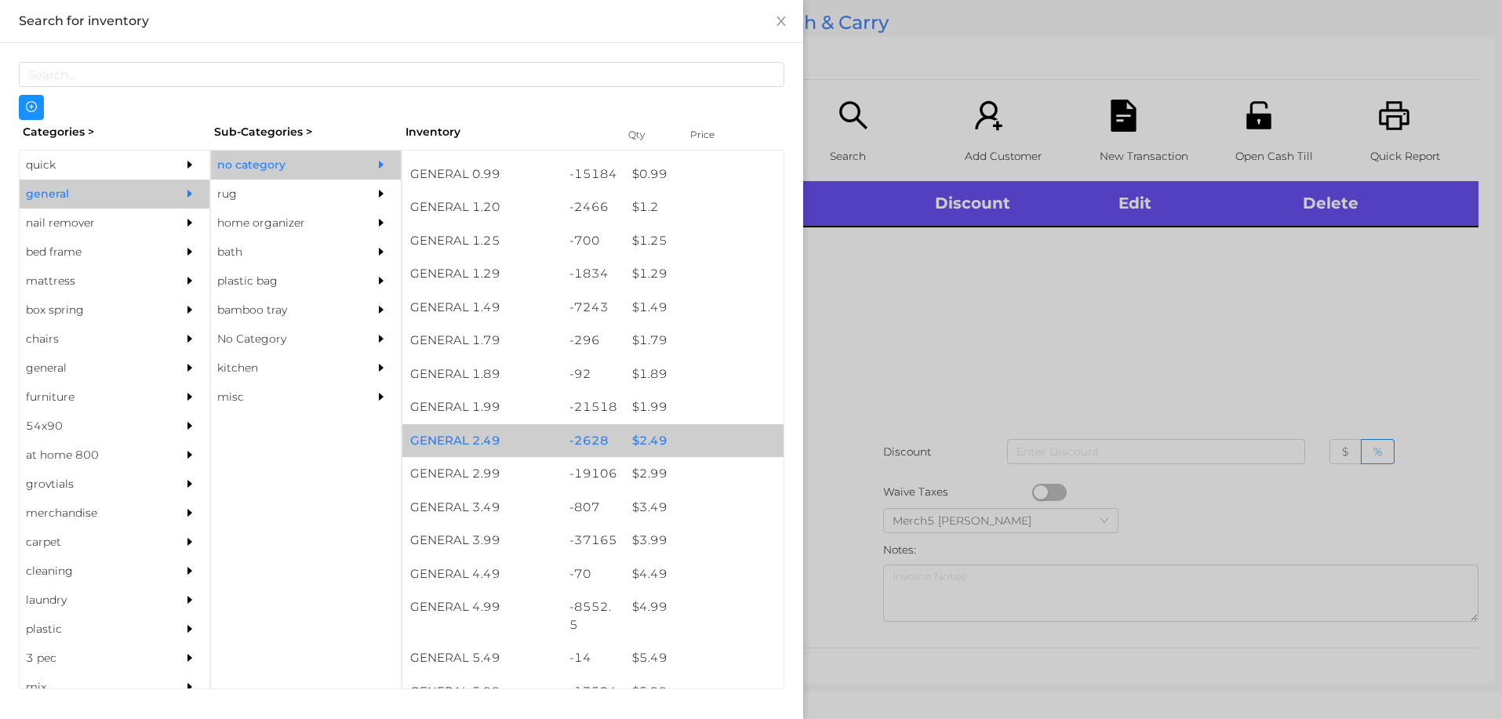
scroll to position [235, 0]
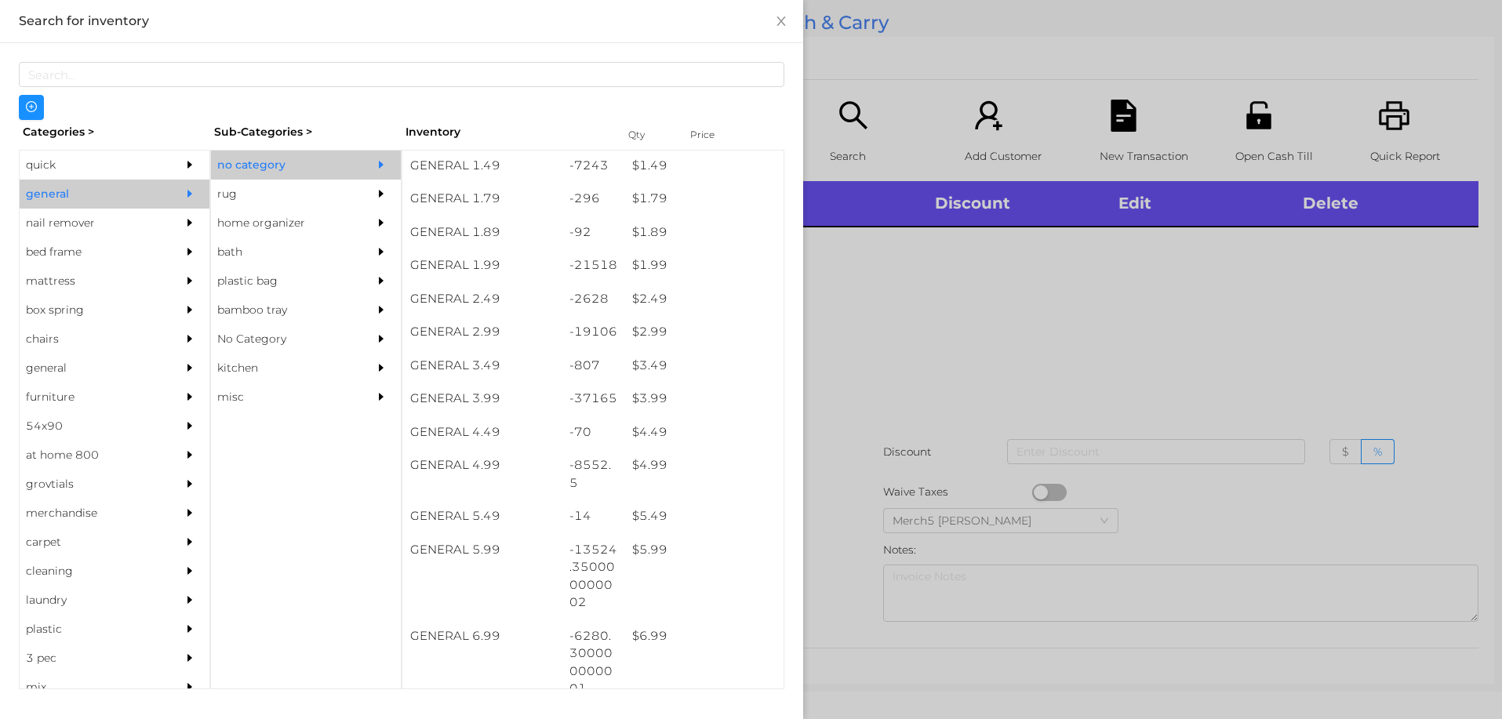
click at [881, 367] on div at bounding box center [751, 359] width 1502 height 719
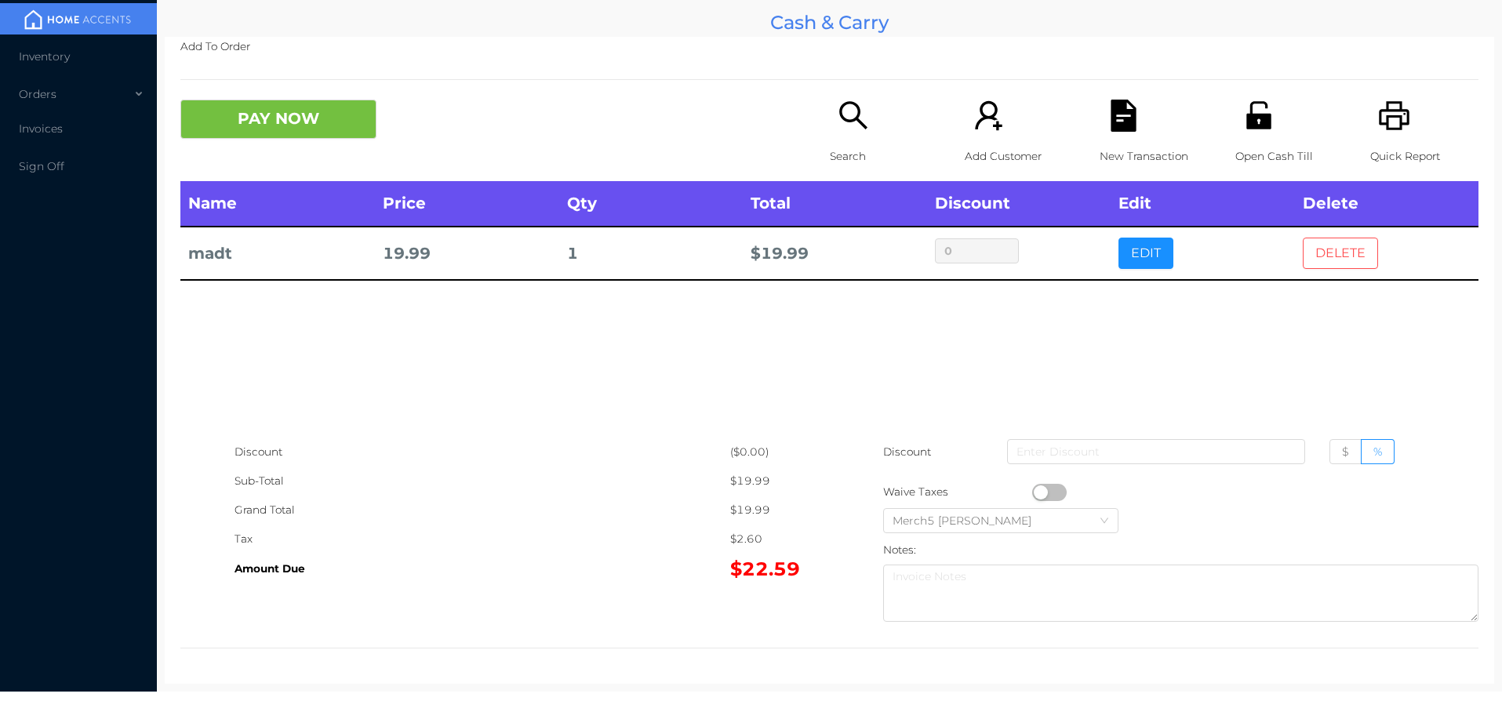
click at [1323, 244] on button "DELETE" at bounding box center [1340, 253] width 75 height 31
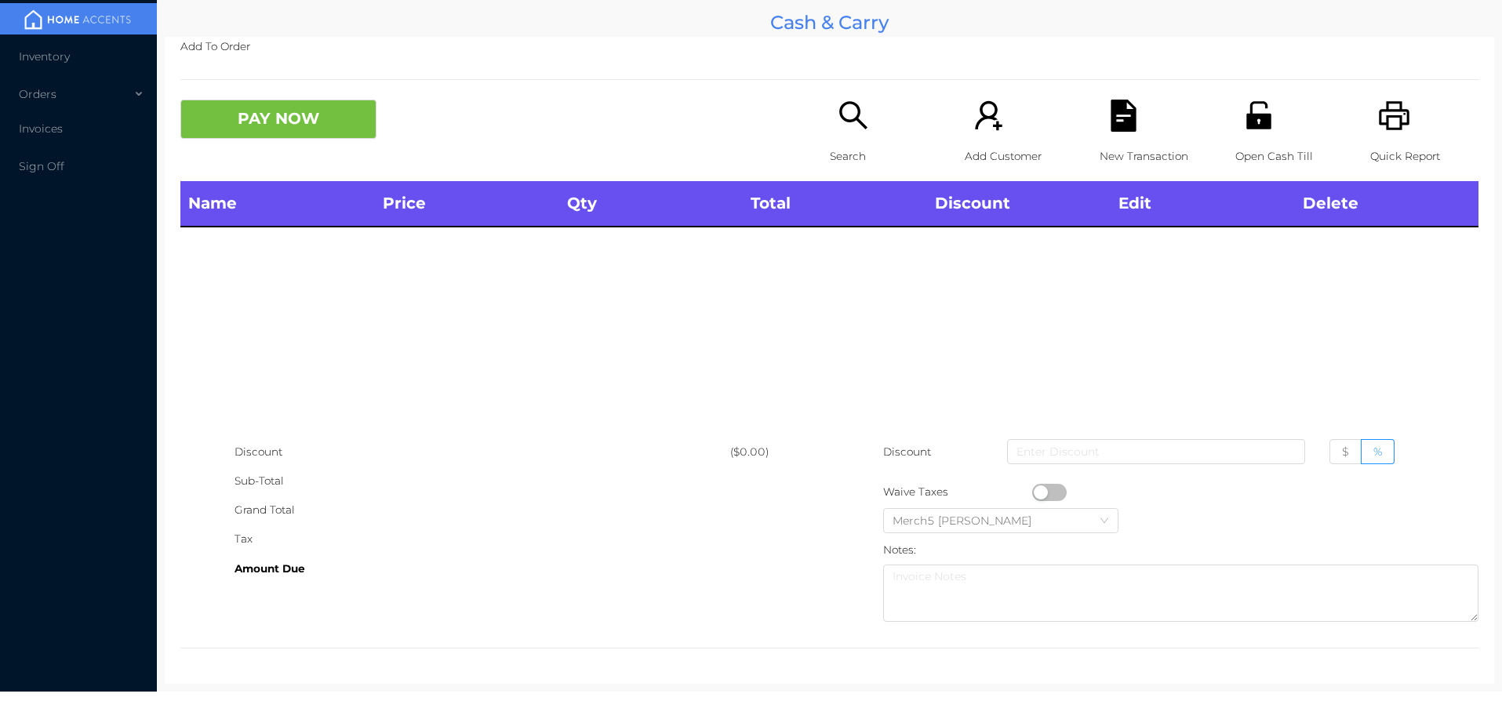
click at [867, 128] on div "Search" at bounding box center [884, 141] width 108 height 82
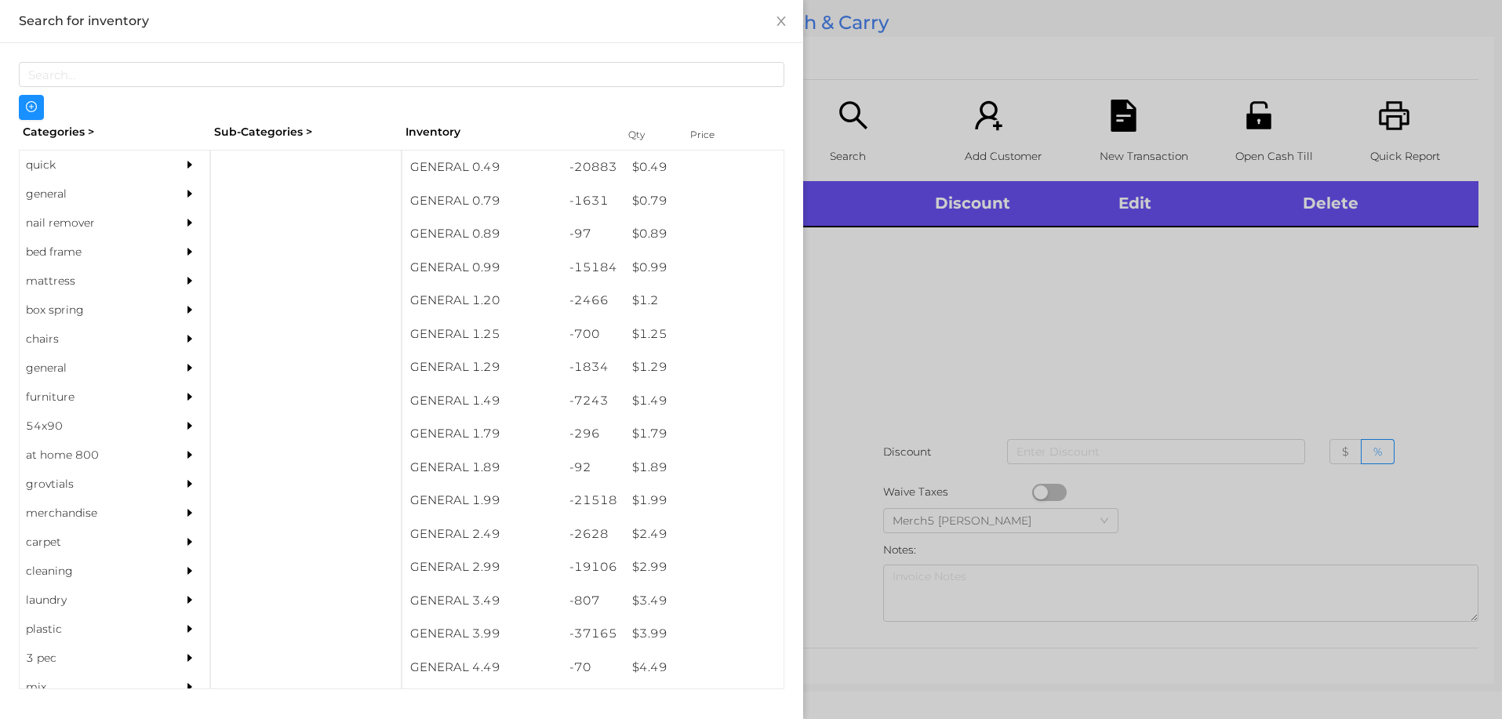
click at [107, 190] on div "general" at bounding box center [91, 194] width 143 height 29
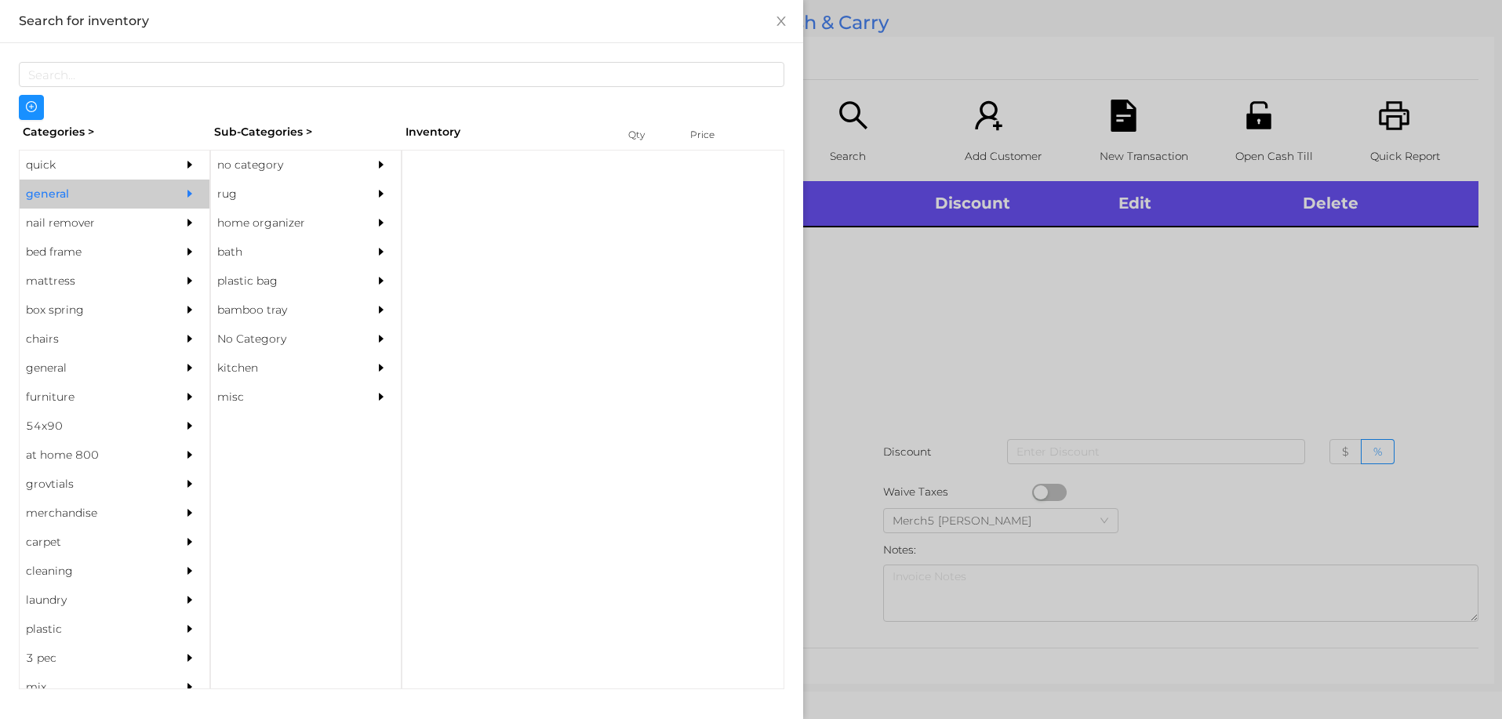
drag, startPoint x: 277, startPoint y: 163, endPoint x: 348, endPoint y: 222, distance: 92.5
click at [279, 163] on div "no category" at bounding box center [282, 165] width 143 height 29
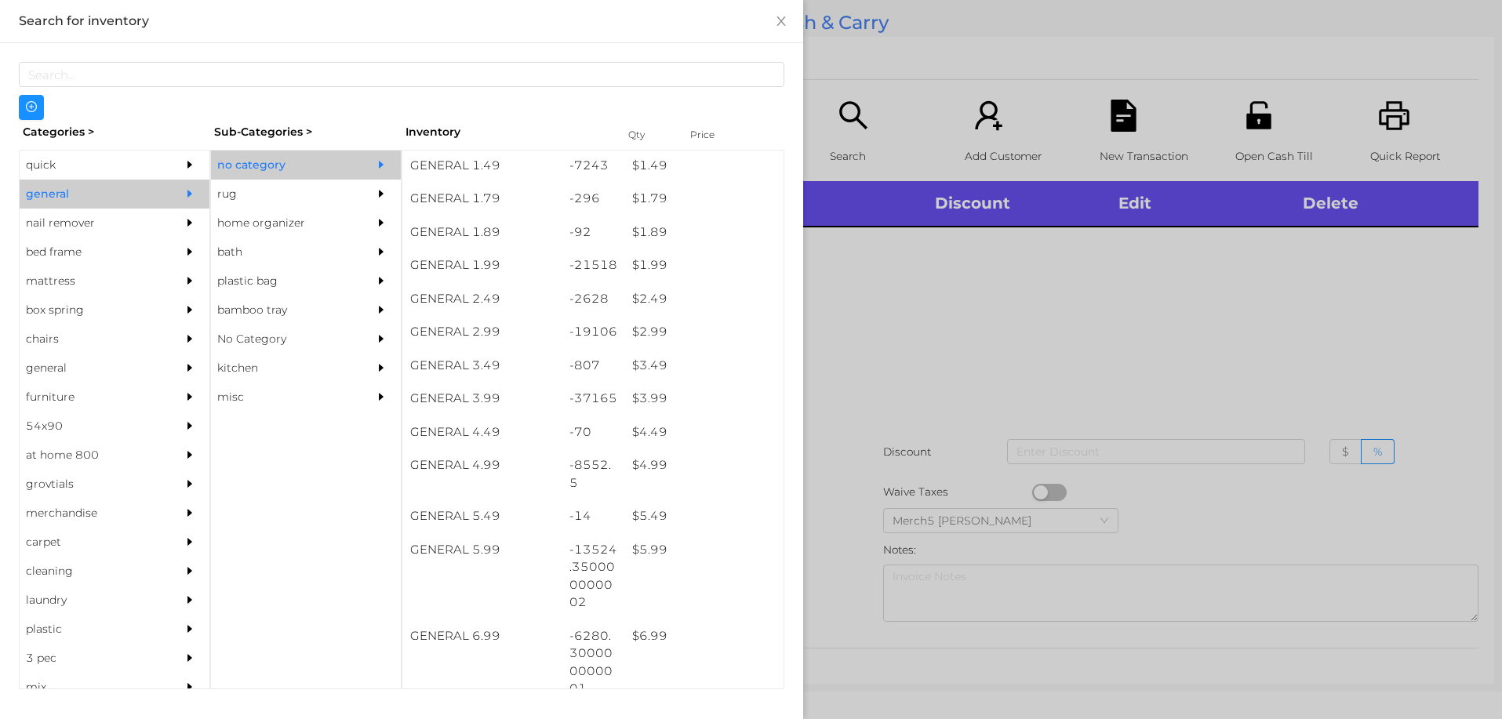
click at [1057, 324] on div at bounding box center [751, 359] width 1502 height 719
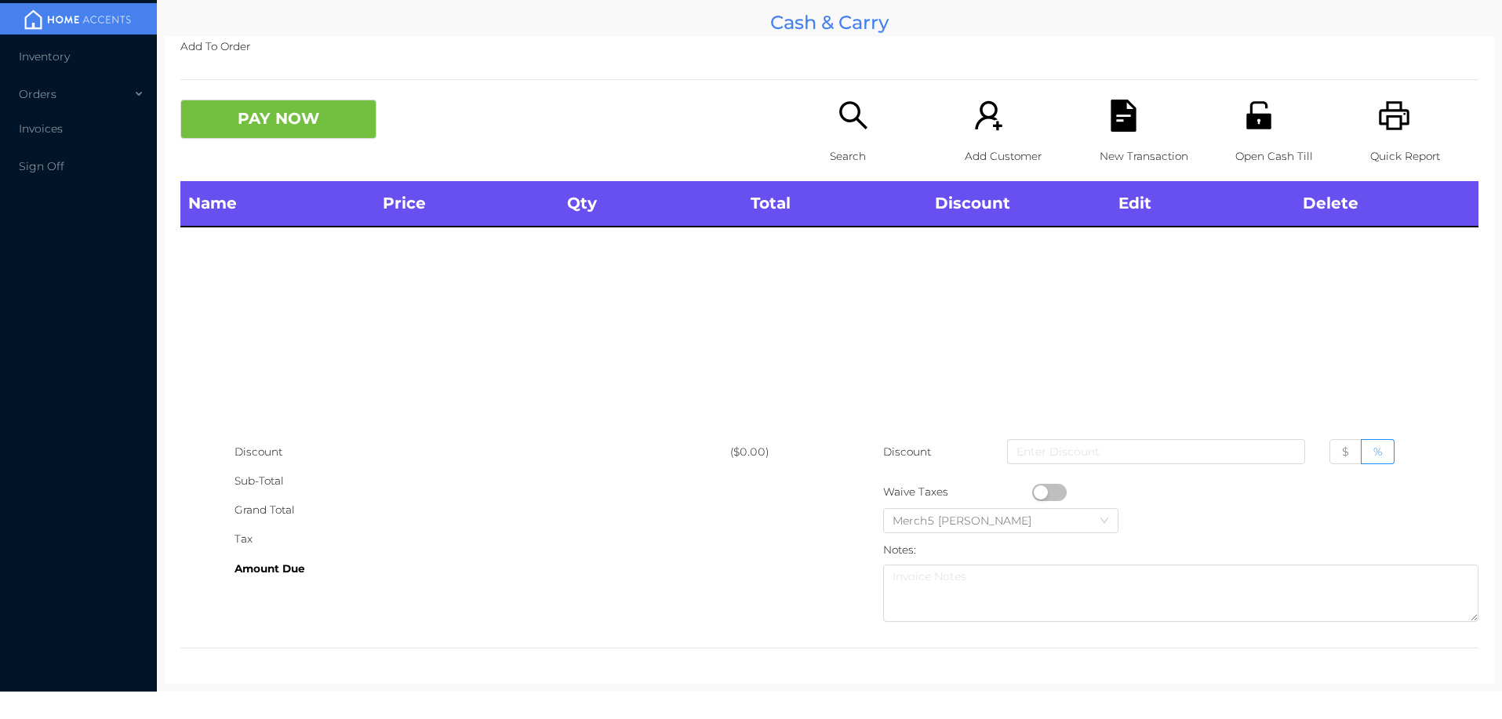
click at [857, 137] on div "Search" at bounding box center [884, 141] width 108 height 82
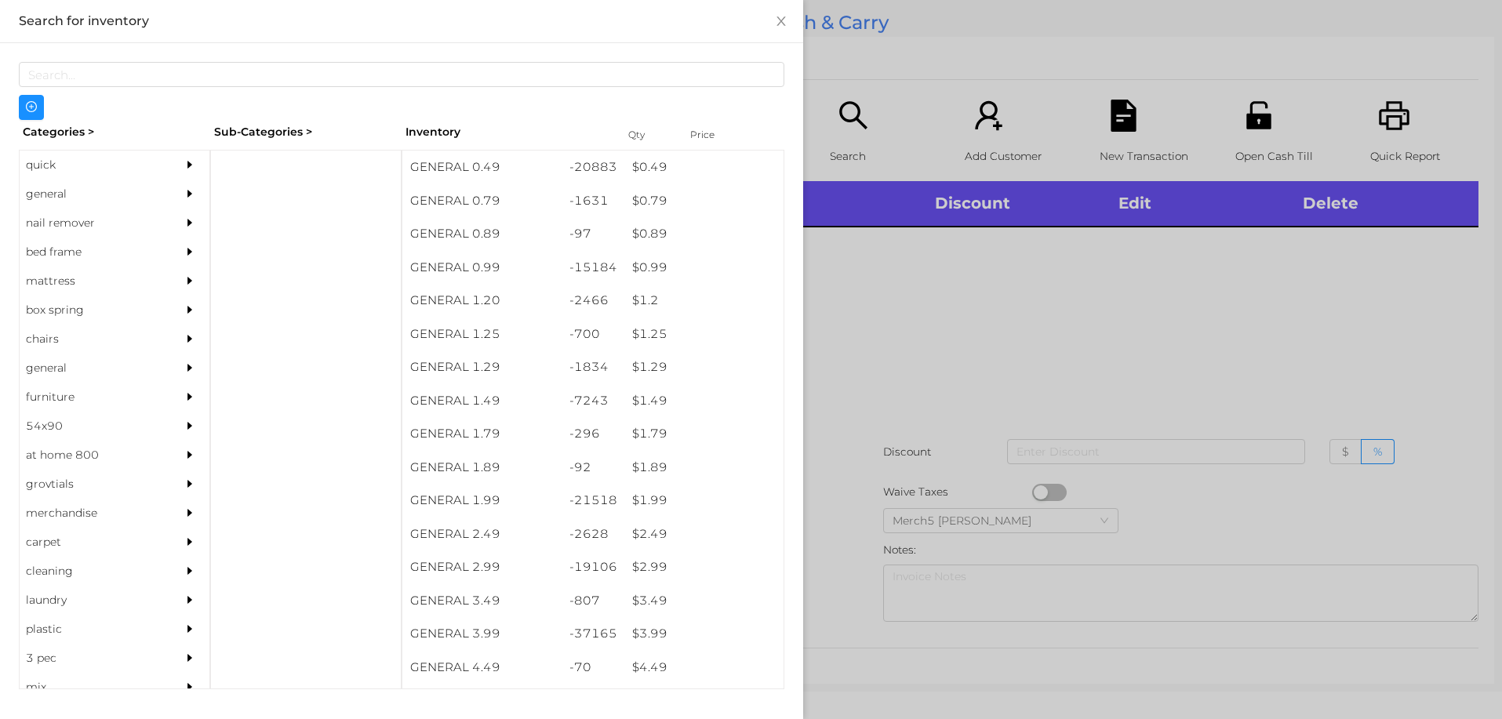
click at [162, 187] on div "general" at bounding box center [115, 194] width 190 height 29
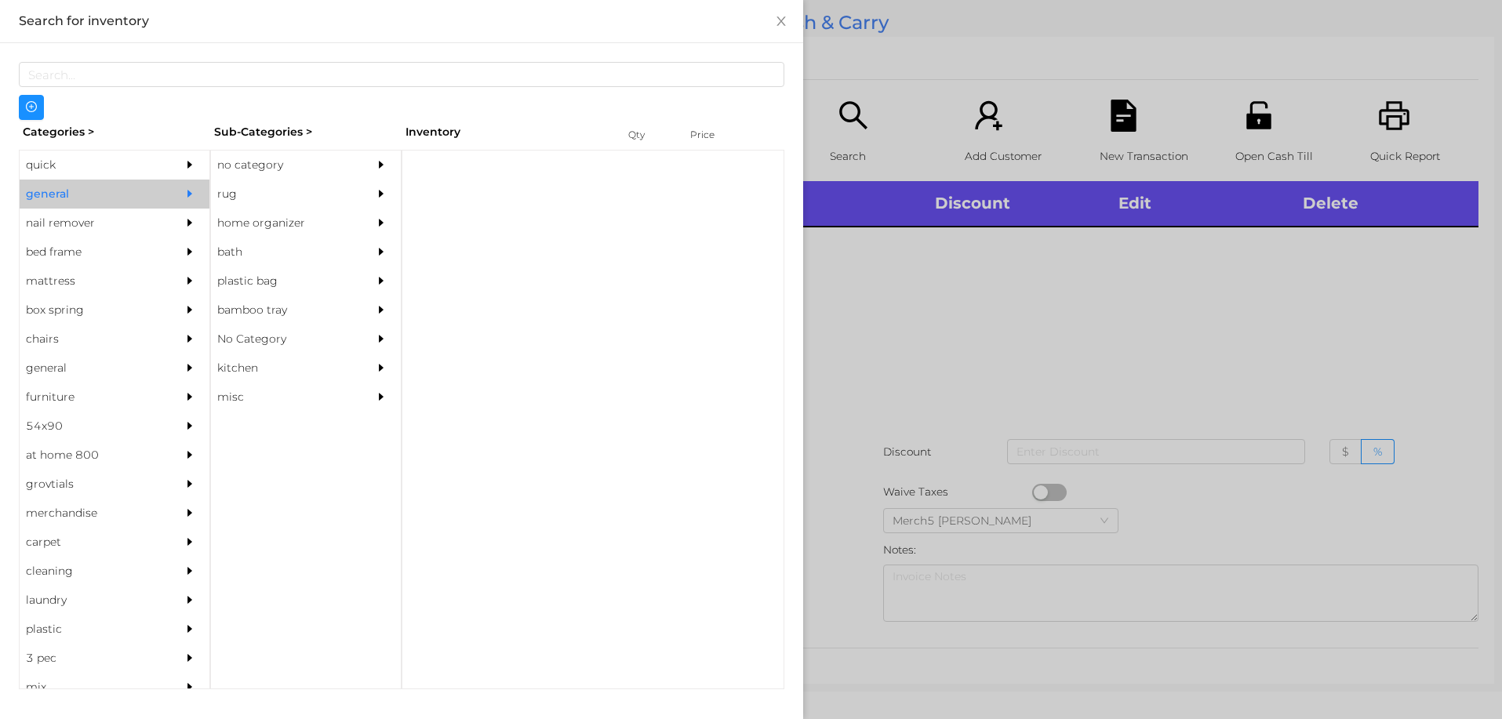
click at [333, 172] on div "no category" at bounding box center [282, 165] width 143 height 29
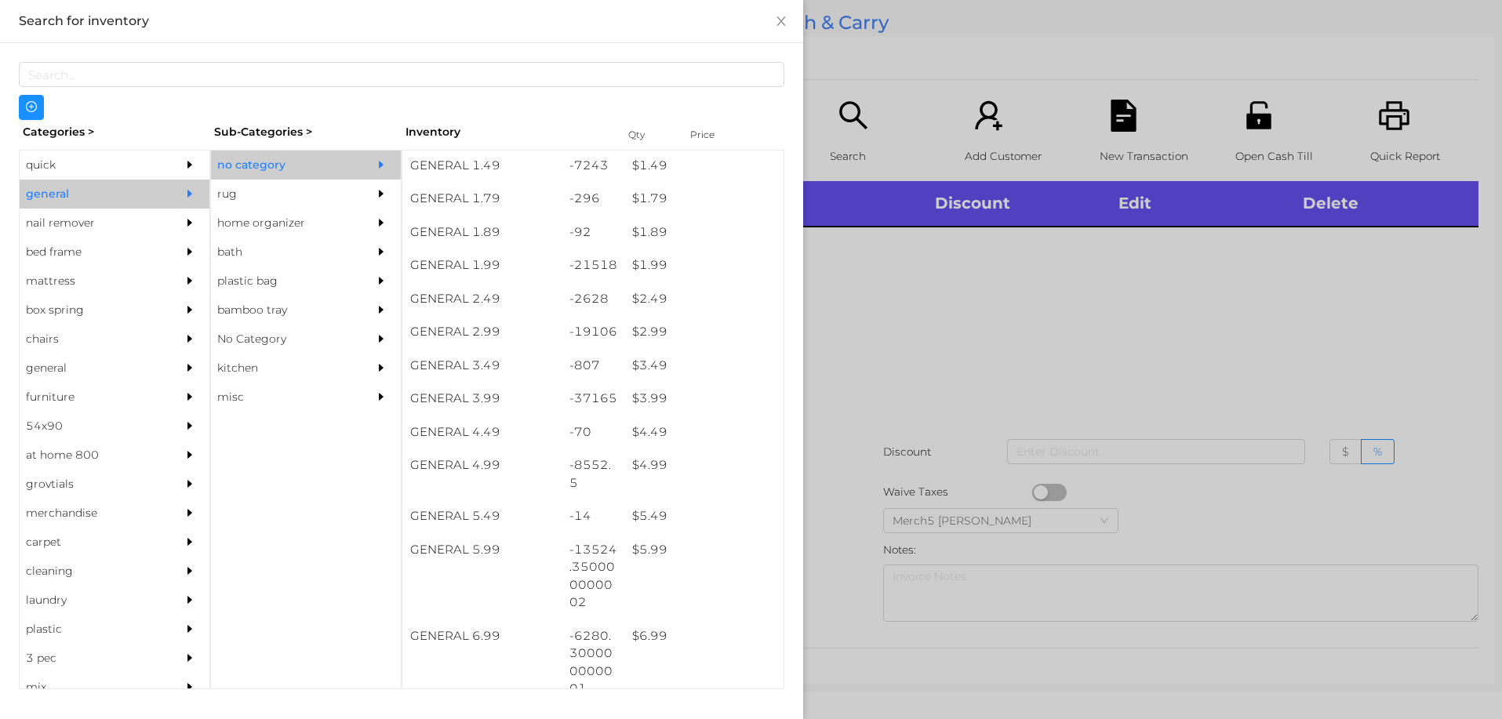
click at [1101, 335] on div at bounding box center [751, 359] width 1502 height 719
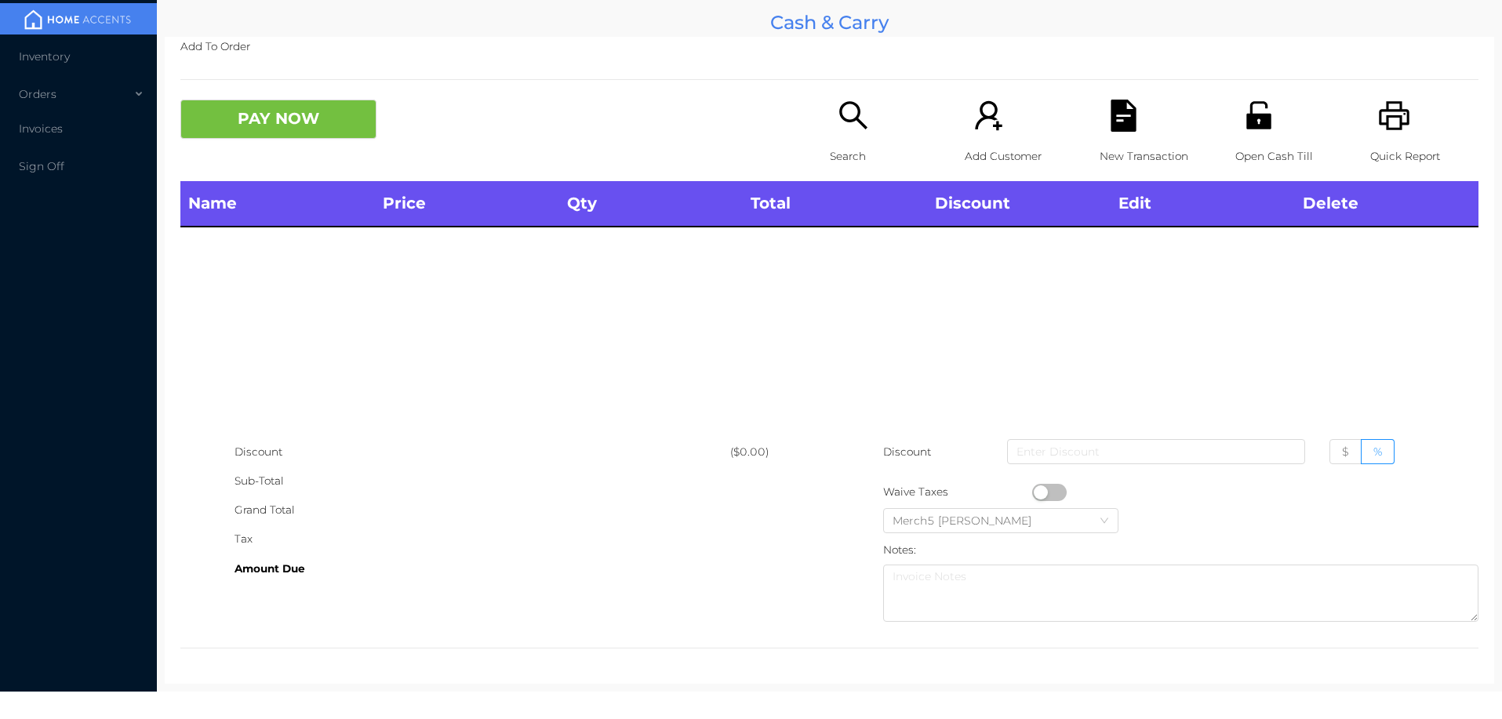
click at [869, 118] on div "Search" at bounding box center [884, 141] width 108 height 82
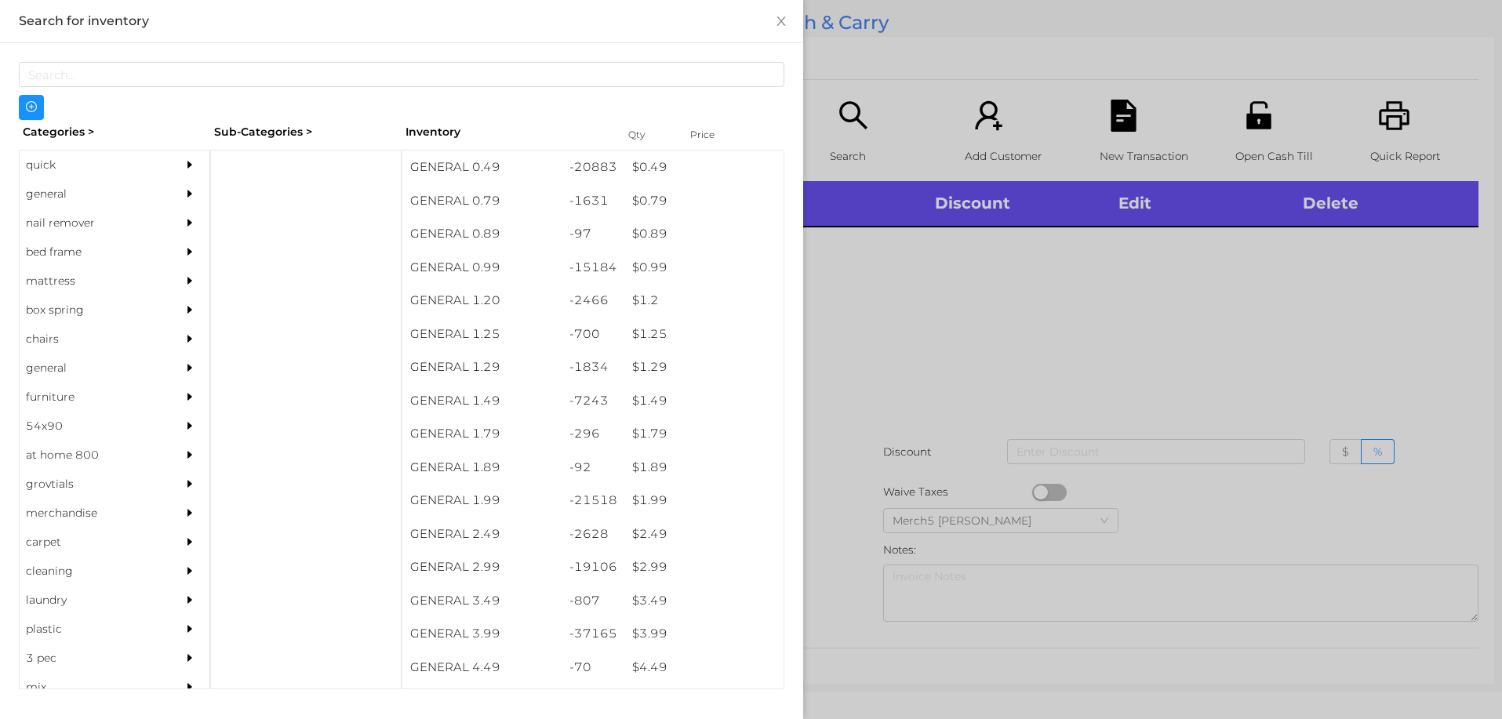
click at [154, 206] on div "general" at bounding box center [115, 194] width 190 height 29
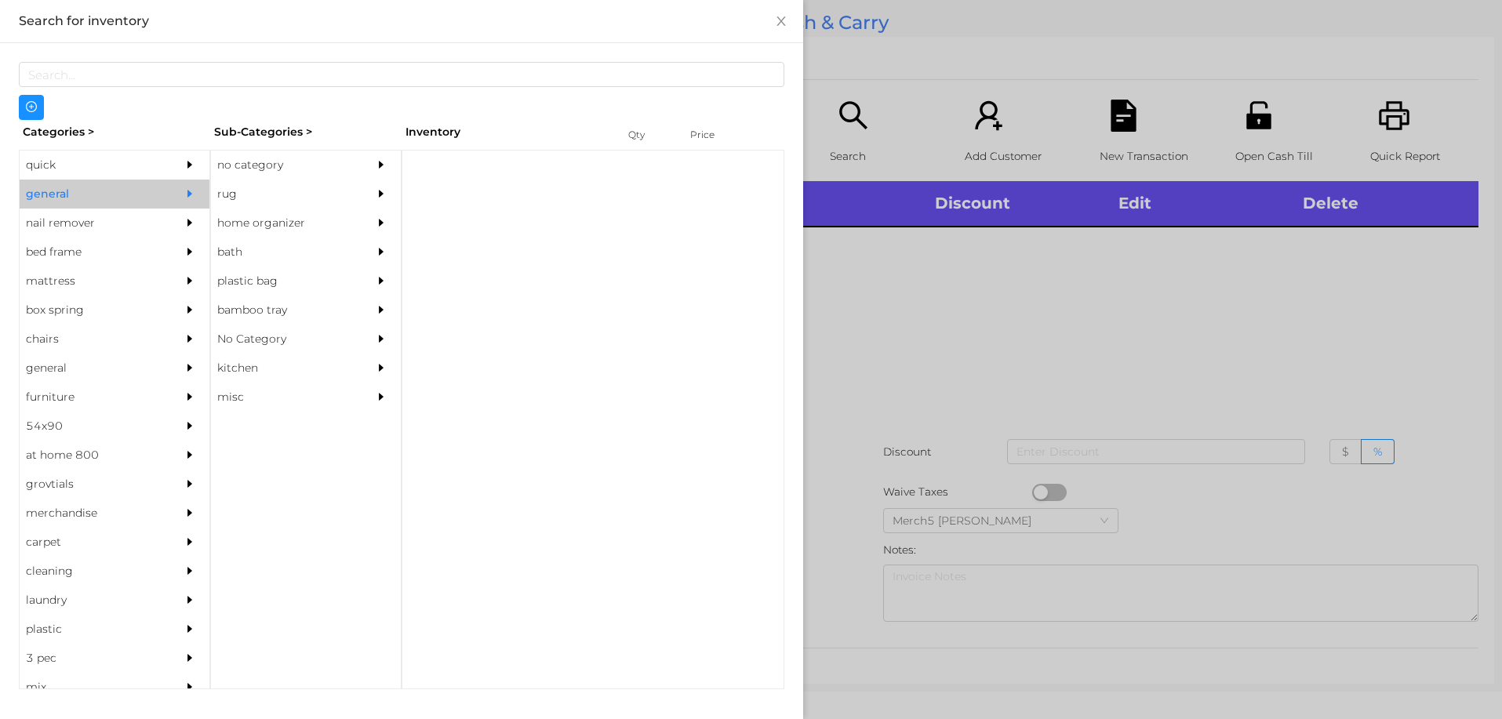
click at [370, 169] on div at bounding box center [384, 165] width 31 height 29
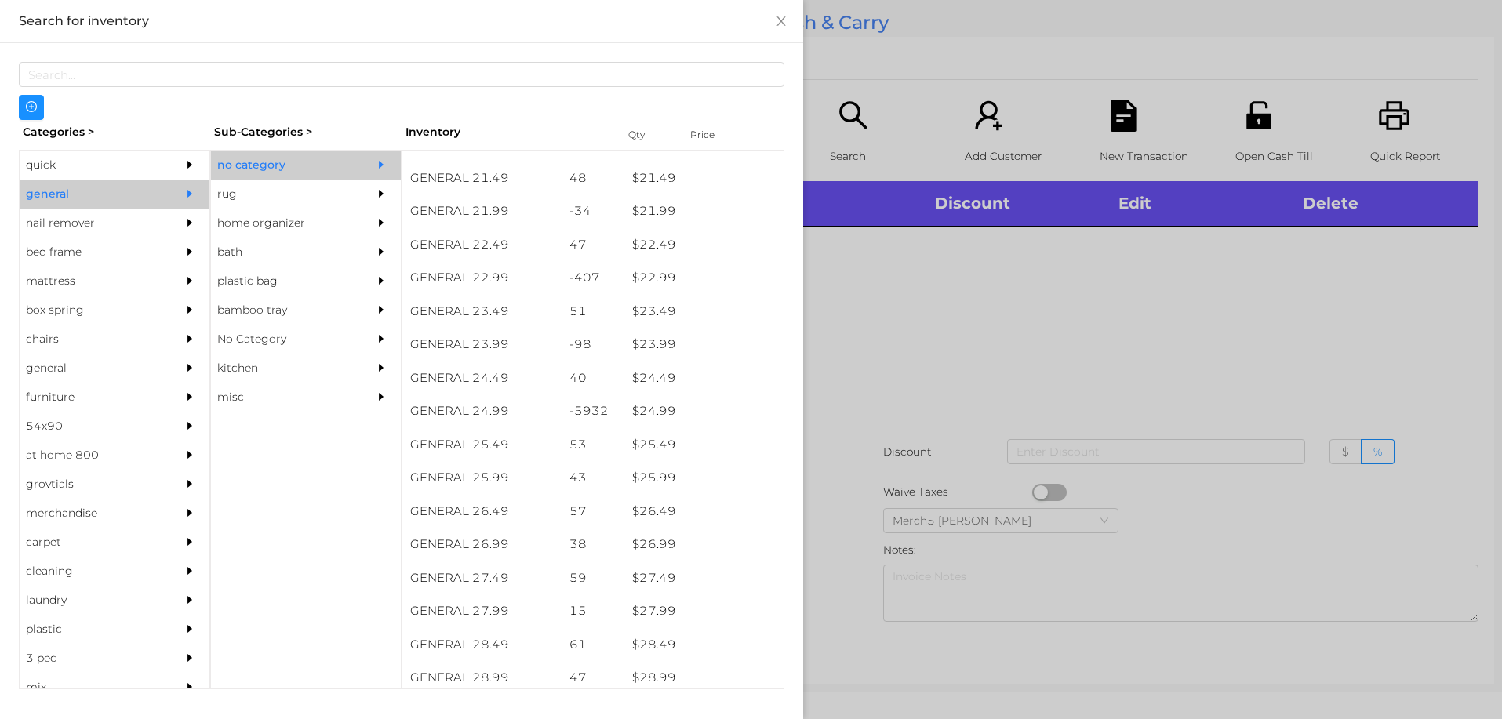
scroll to position [1804, 0]
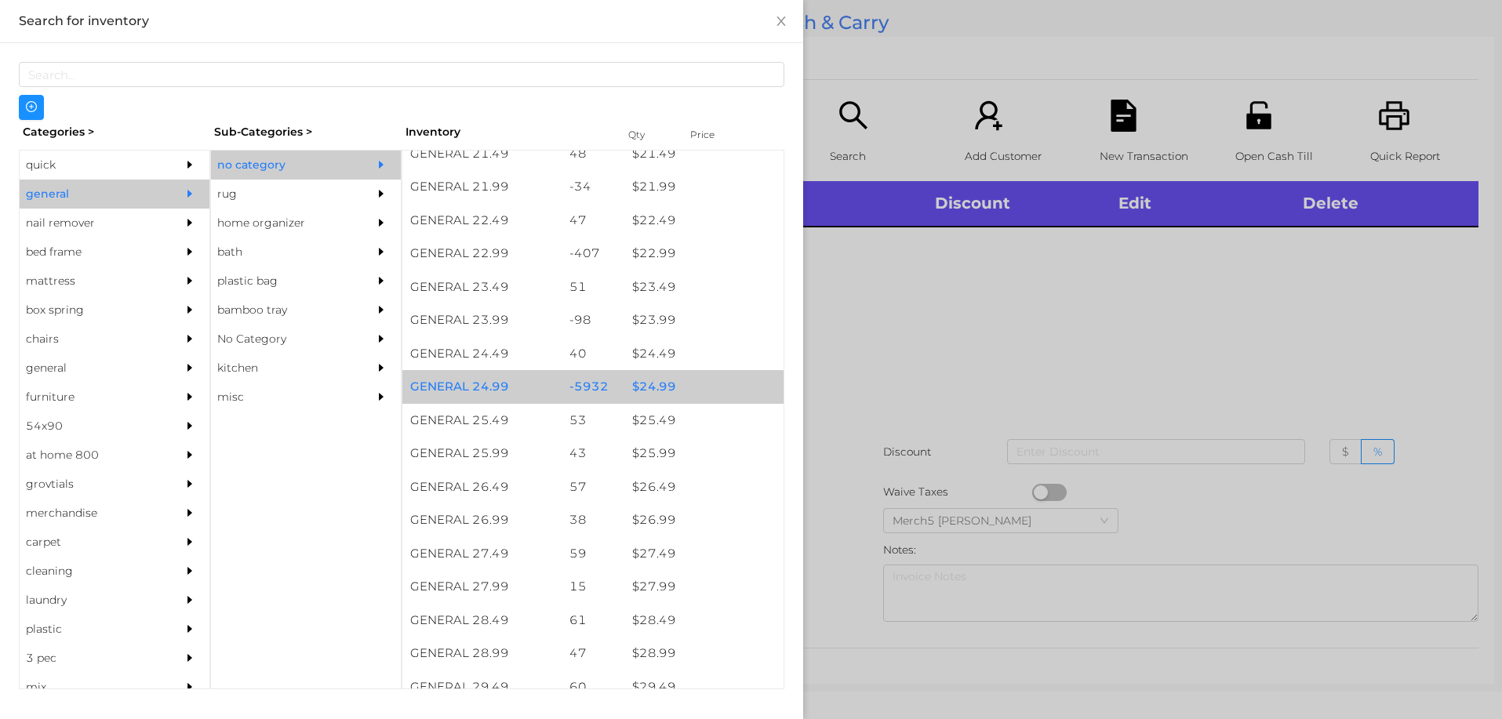
click at [718, 390] on div "$ 24.99" at bounding box center [703, 387] width 159 height 34
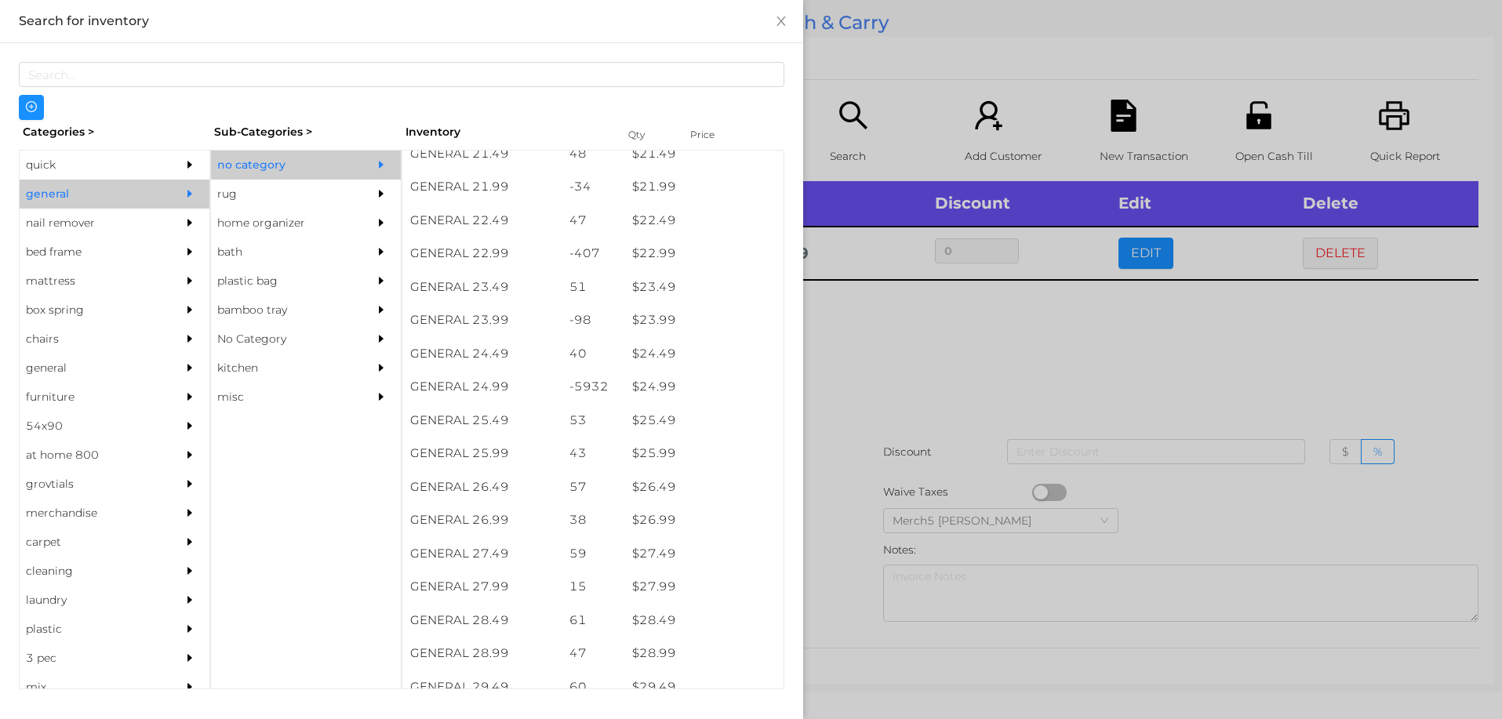
click at [895, 352] on div at bounding box center [751, 359] width 1502 height 719
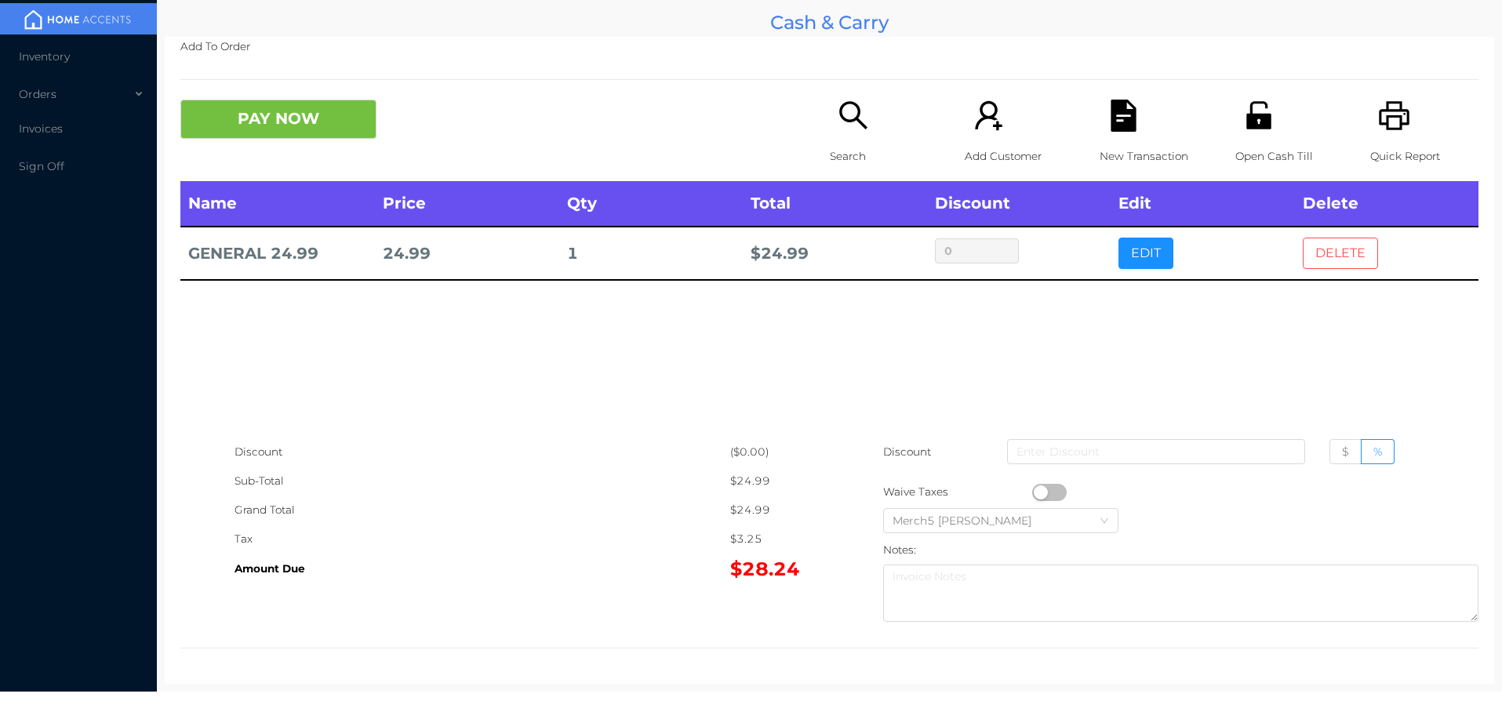
click at [1309, 256] on button "DELETE" at bounding box center [1340, 253] width 75 height 31
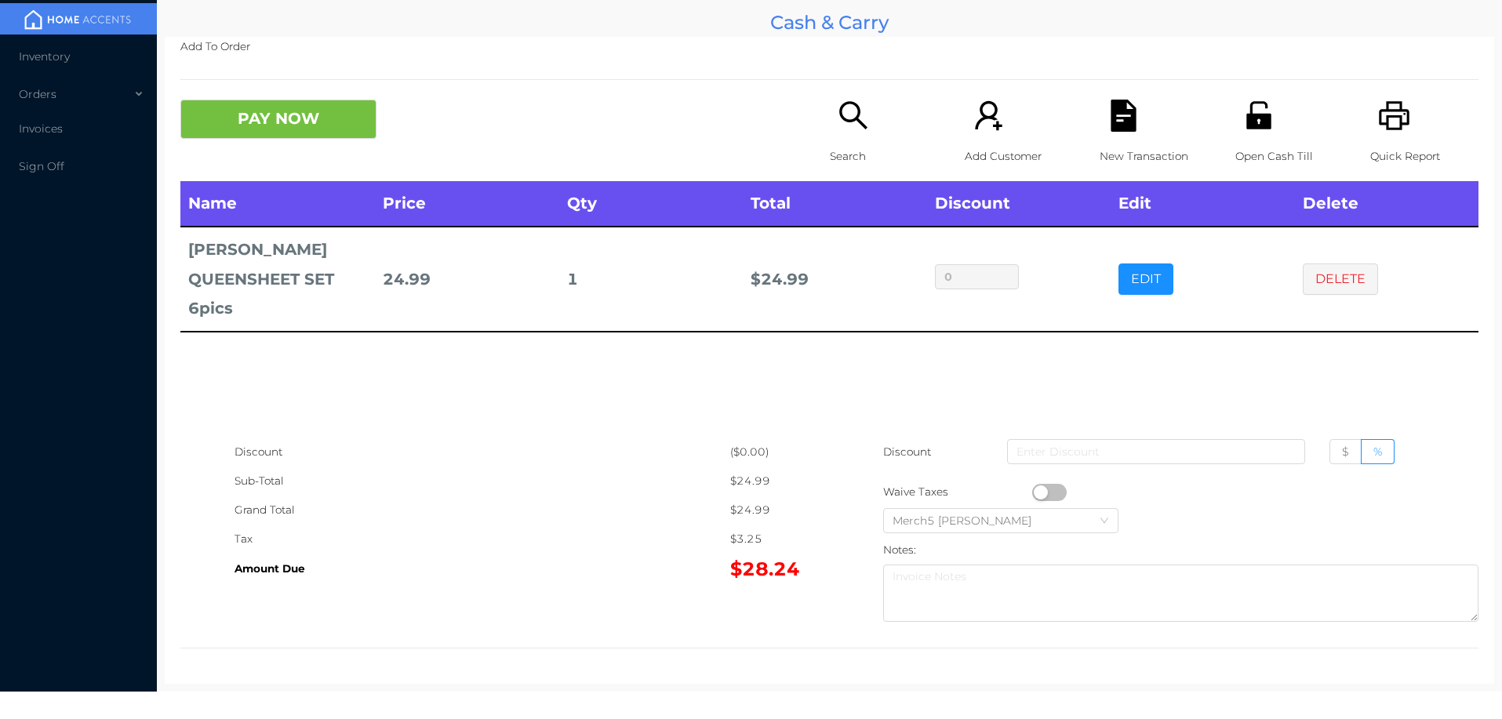
click at [838, 118] on icon "icon: search" at bounding box center [854, 116] width 32 height 32
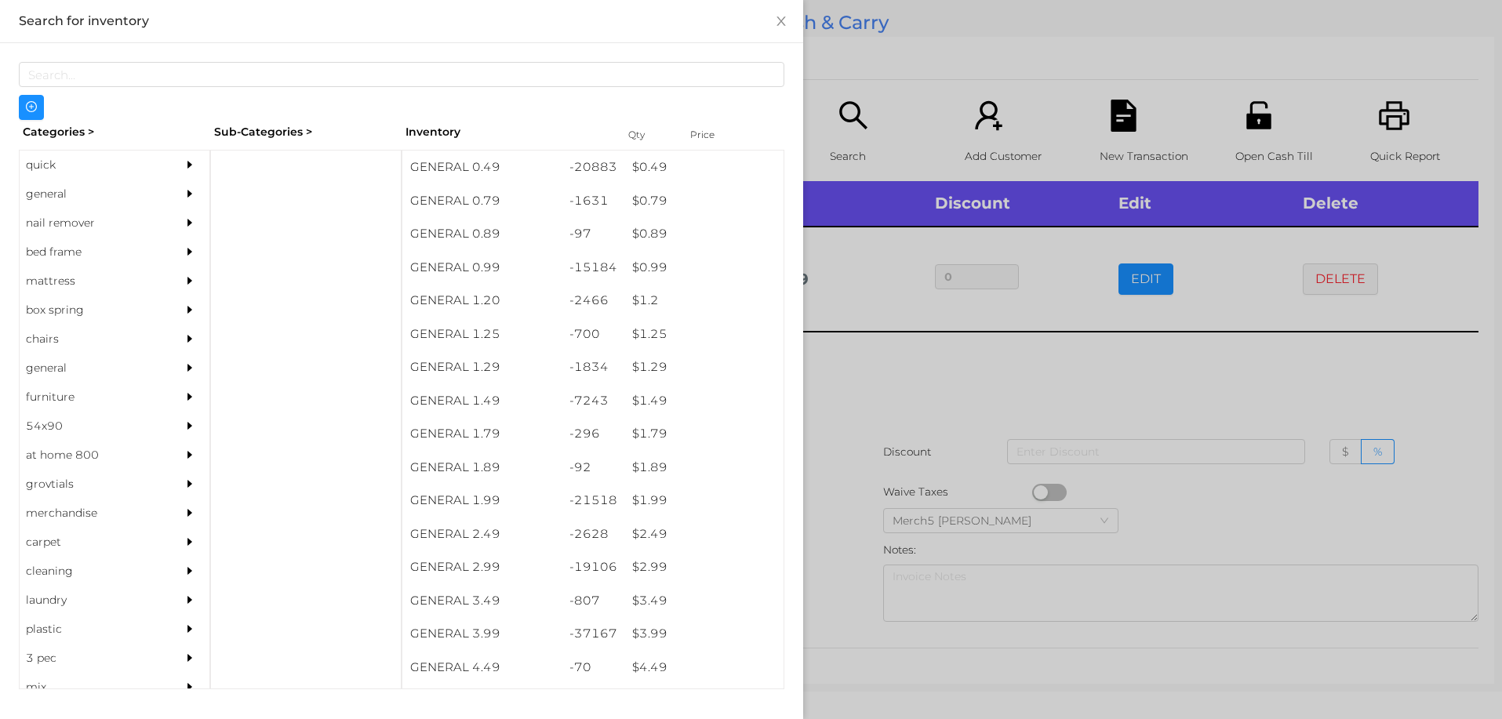
click at [161, 187] on div "general" at bounding box center [115, 194] width 190 height 29
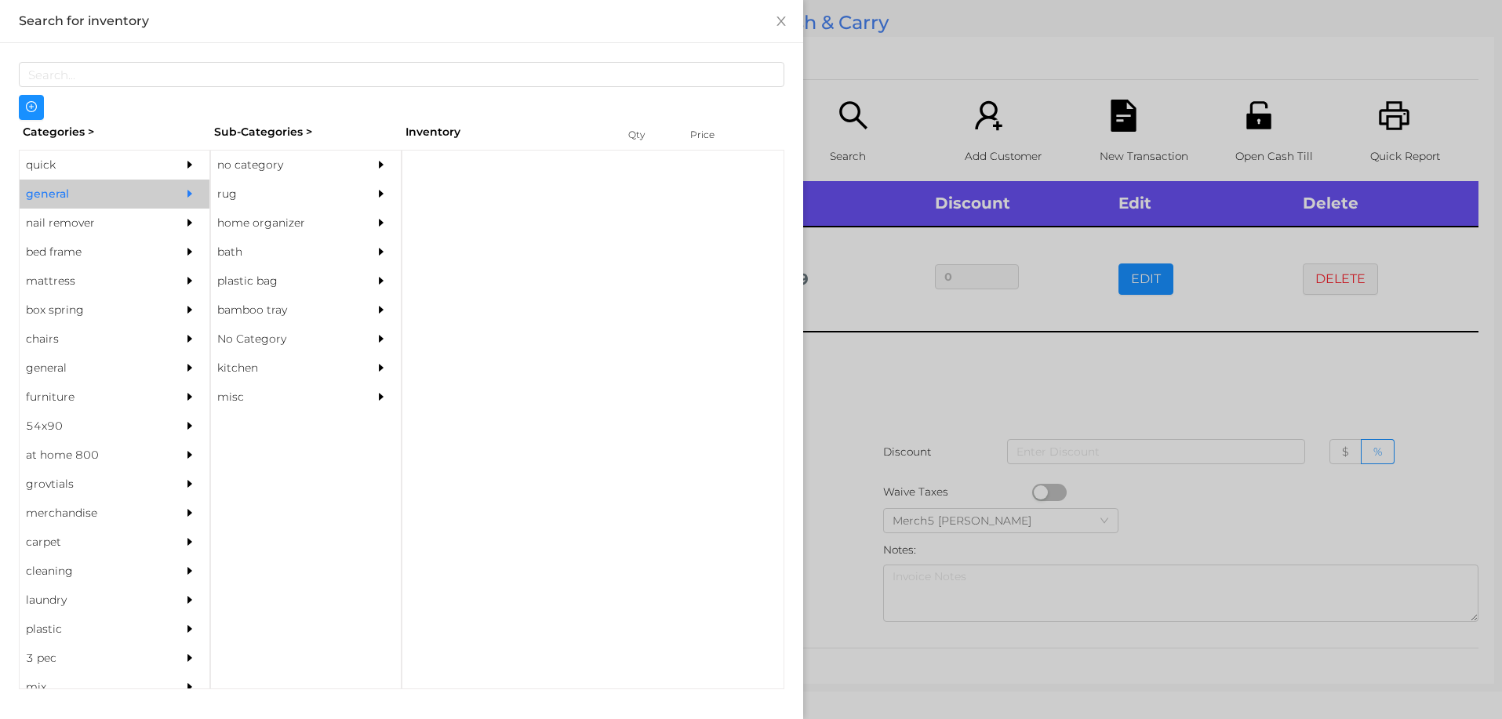
click at [283, 161] on div "no category" at bounding box center [282, 165] width 143 height 29
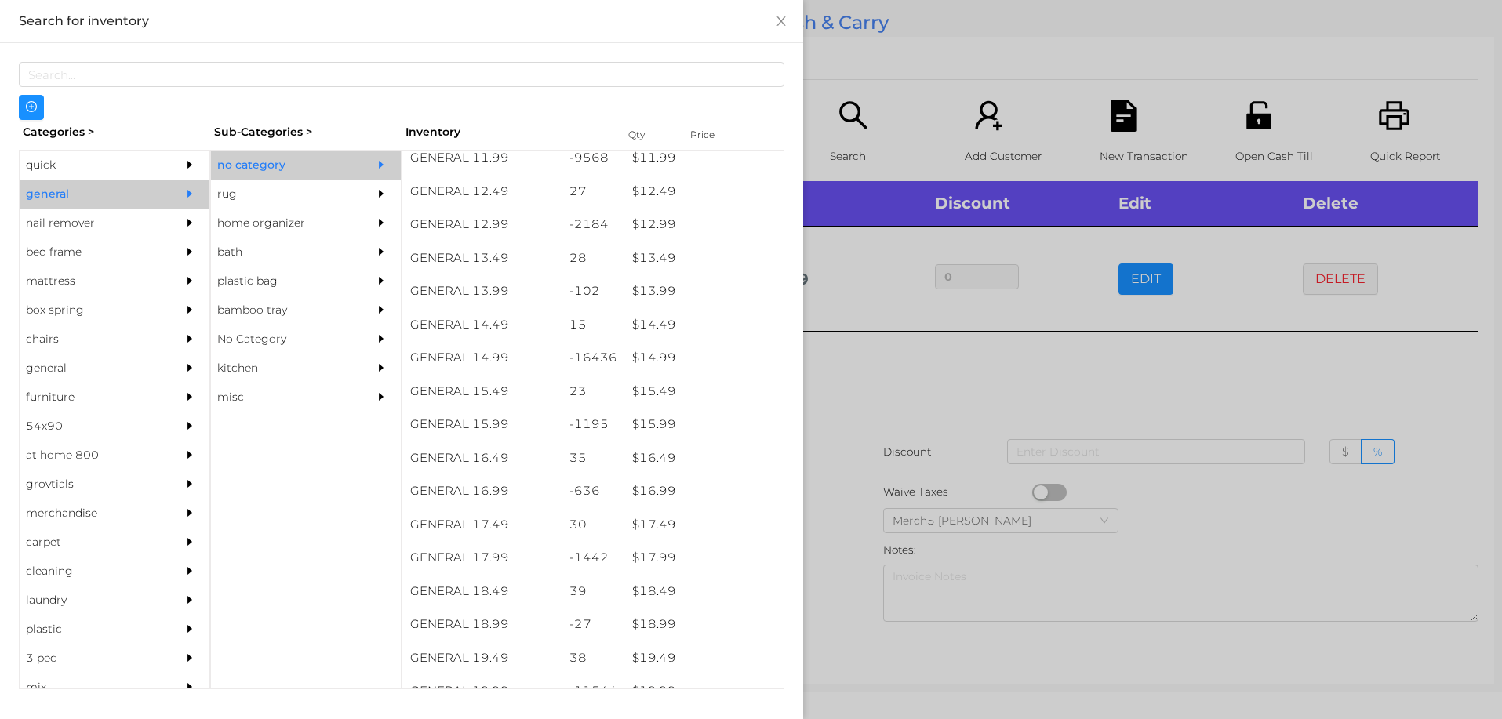
scroll to position [1261, 0]
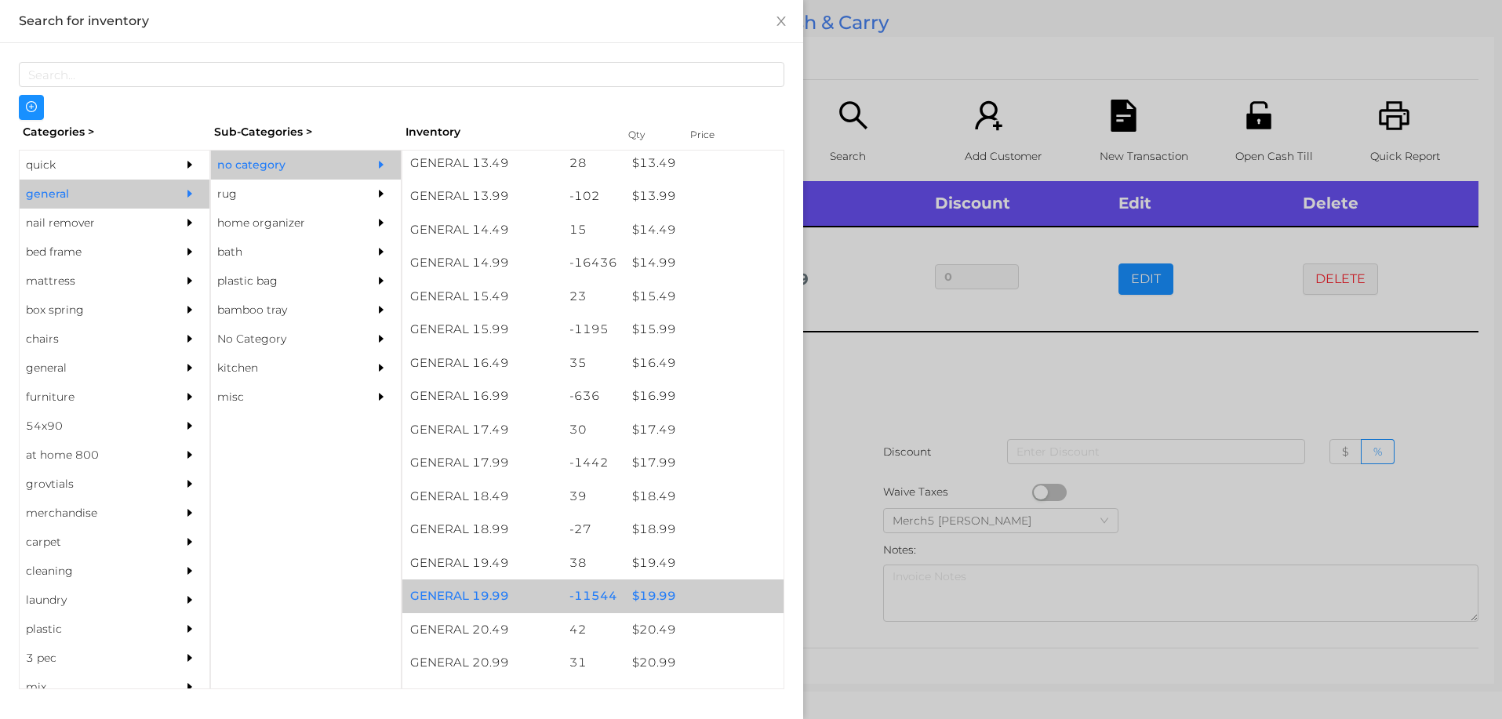
click at [709, 596] on div "$ 19.99" at bounding box center [703, 597] width 159 height 34
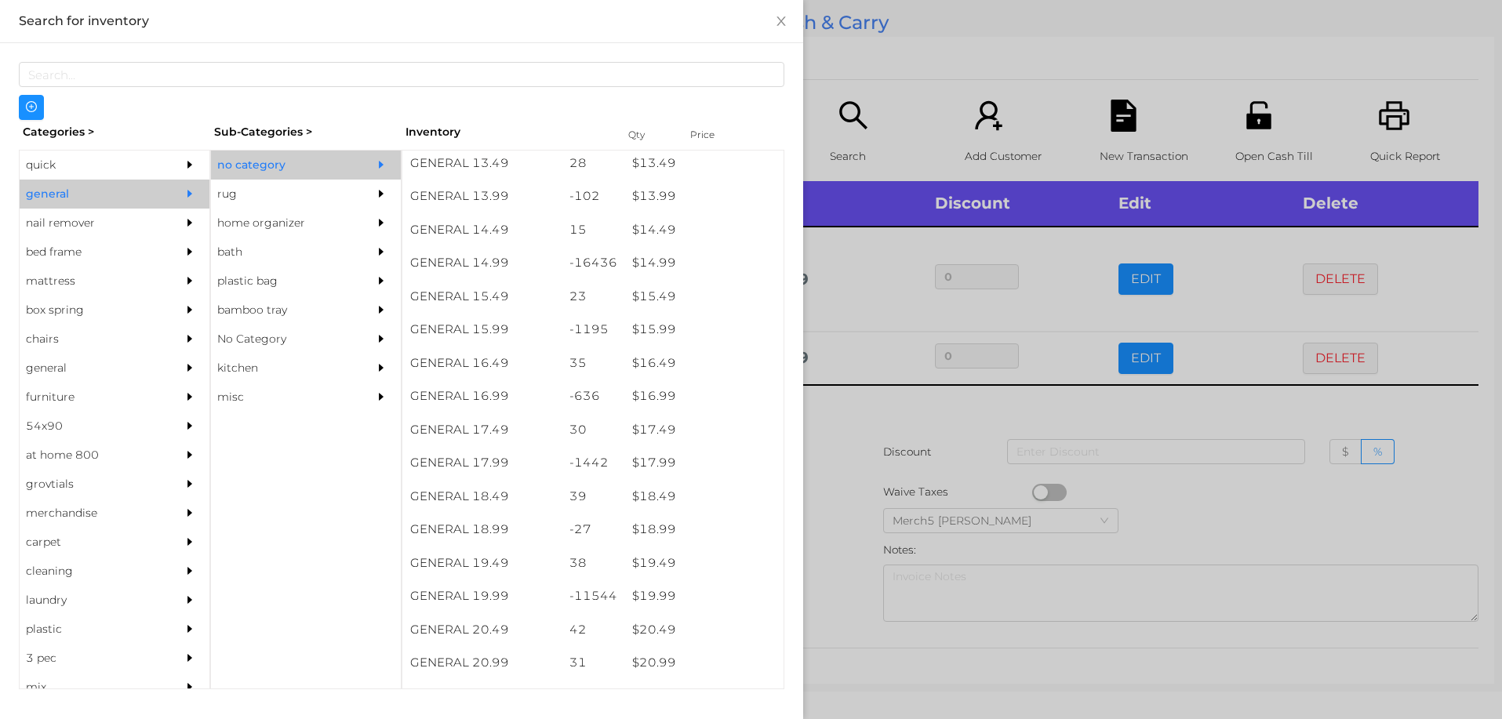
click at [848, 452] on div at bounding box center [751, 359] width 1502 height 719
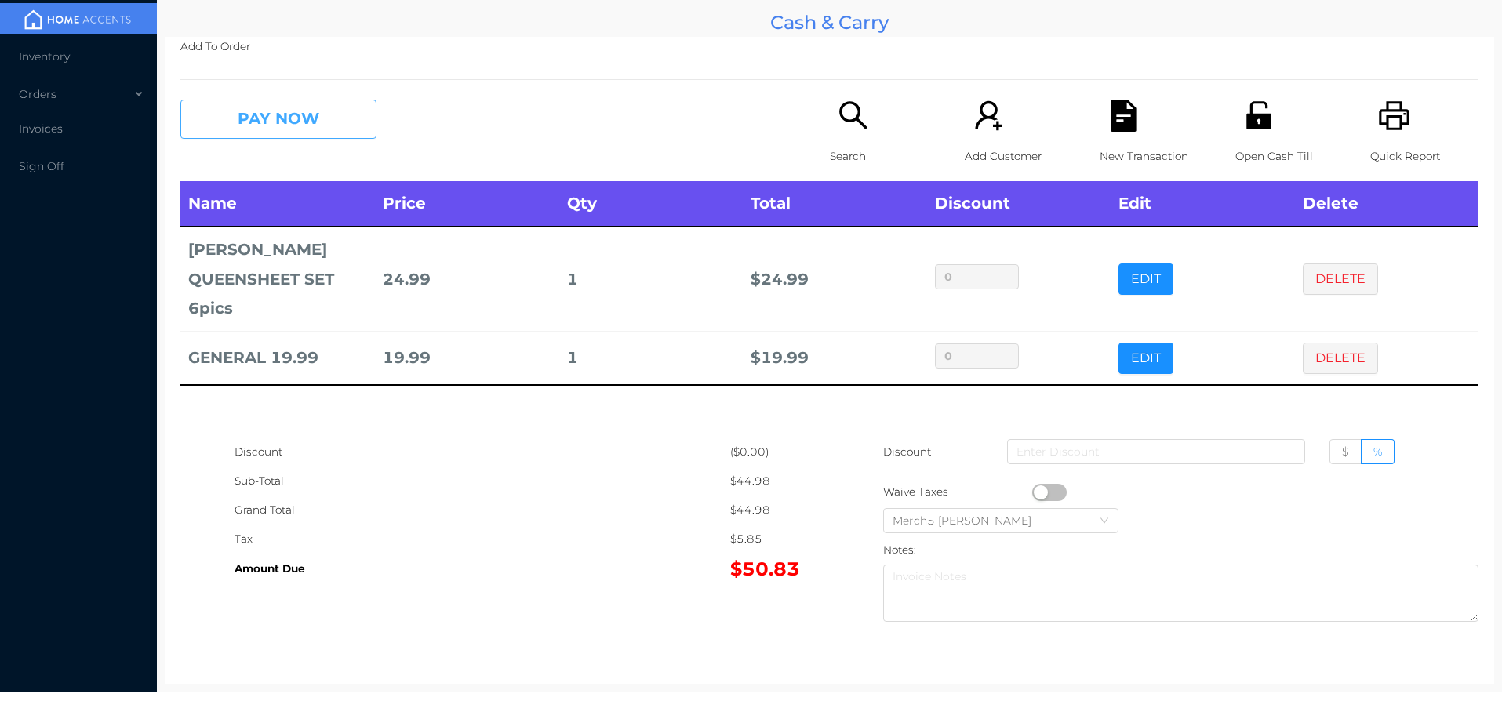
click at [351, 124] on button "PAY NOW" at bounding box center [278, 119] width 196 height 39
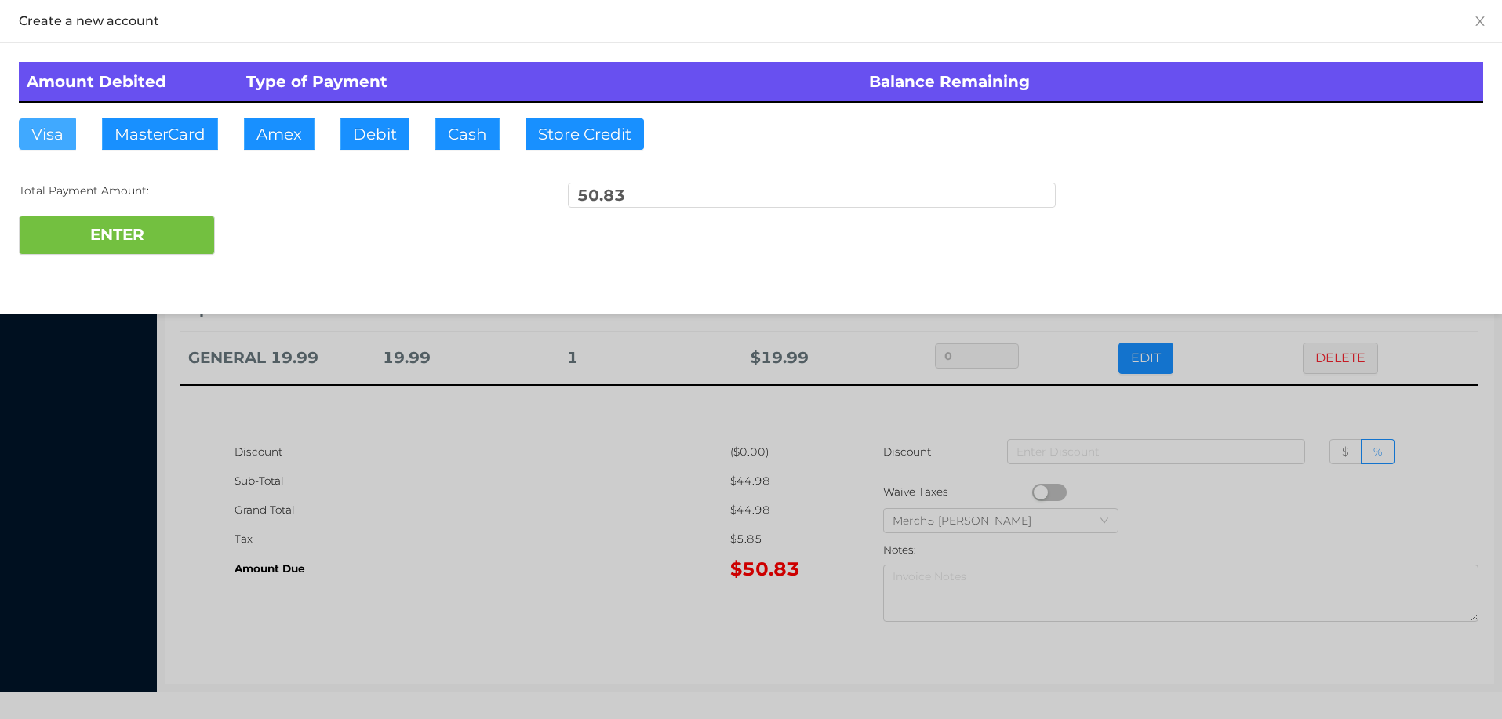
click at [57, 137] on button "Visa" at bounding box center [47, 133] width 57 height 31
click at [155, 247] on button "ENTER" at bounding box center [117, 235] width 196 height 39
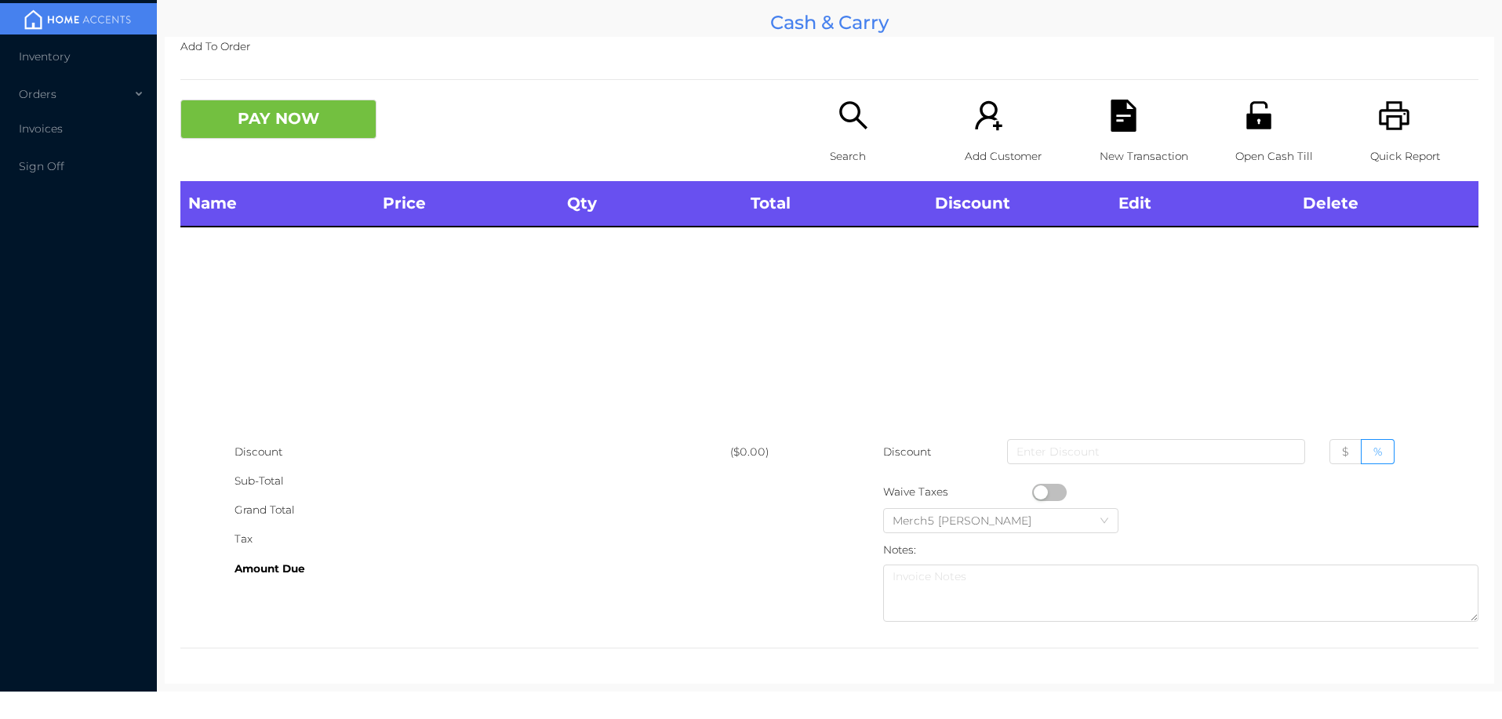
click at [843, 114] on icon "icon: search" at bounding box center [854, 116] width 32 height 32
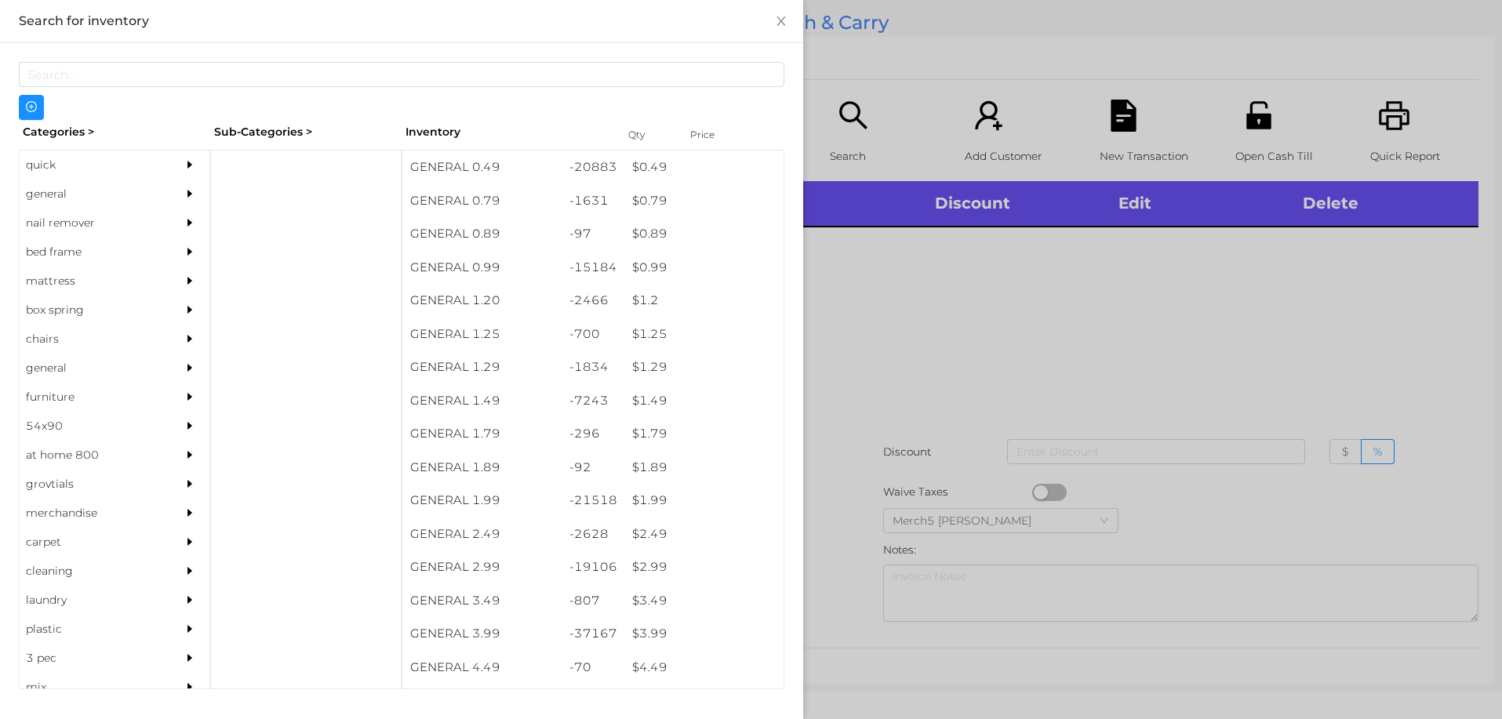
click at [163, 185] on div "general" at bounding box center [115, 194] width 190 height 29
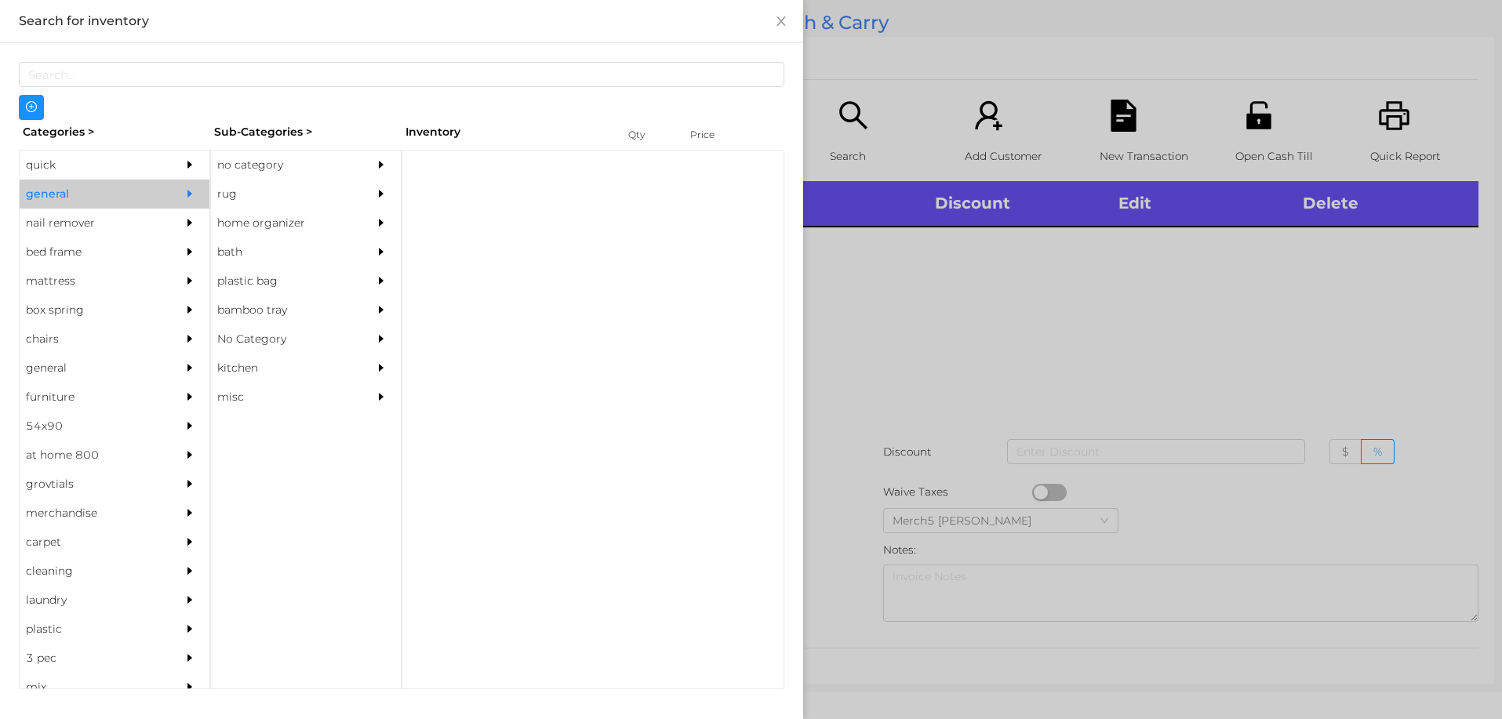
click at [325, 159] on div "no category" at bounding box center [282, 165] width 143 height 29
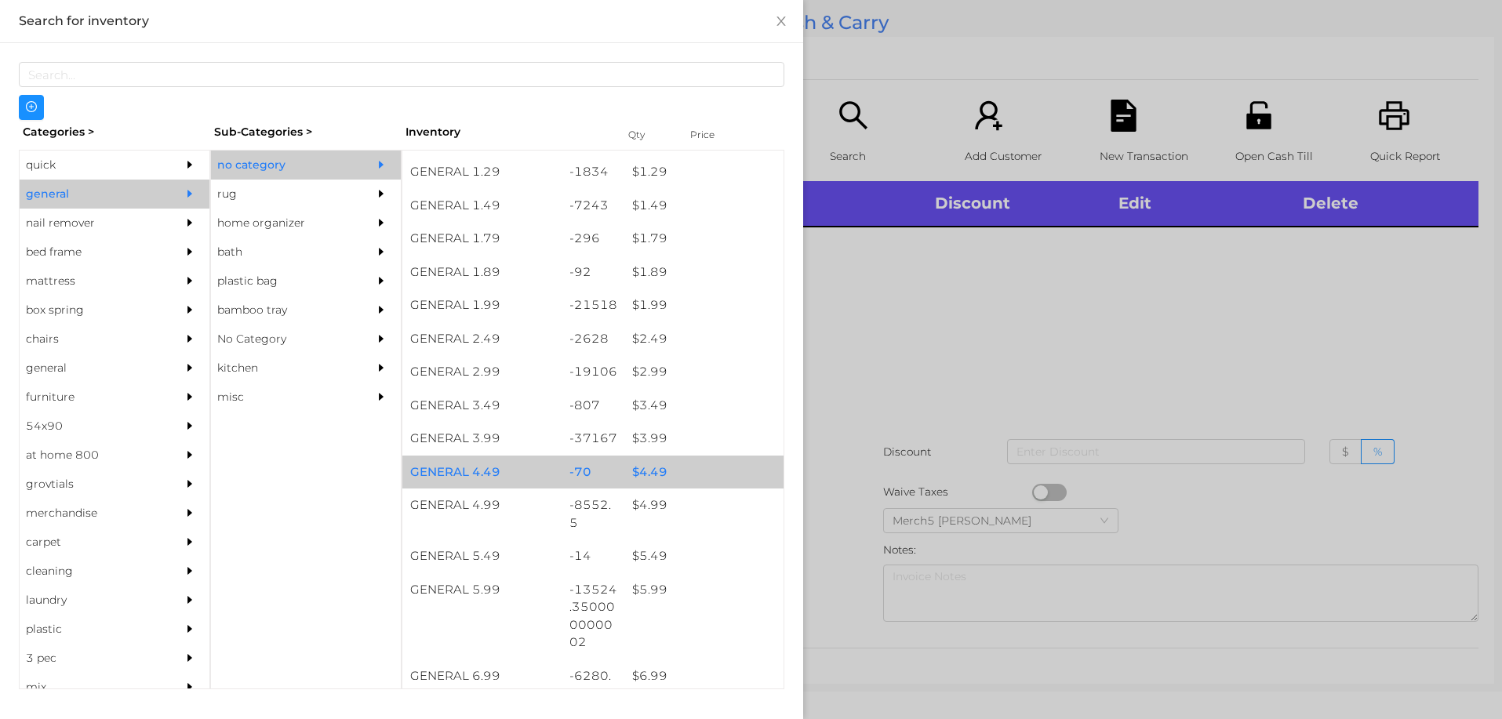
scroll to position [314, 0]
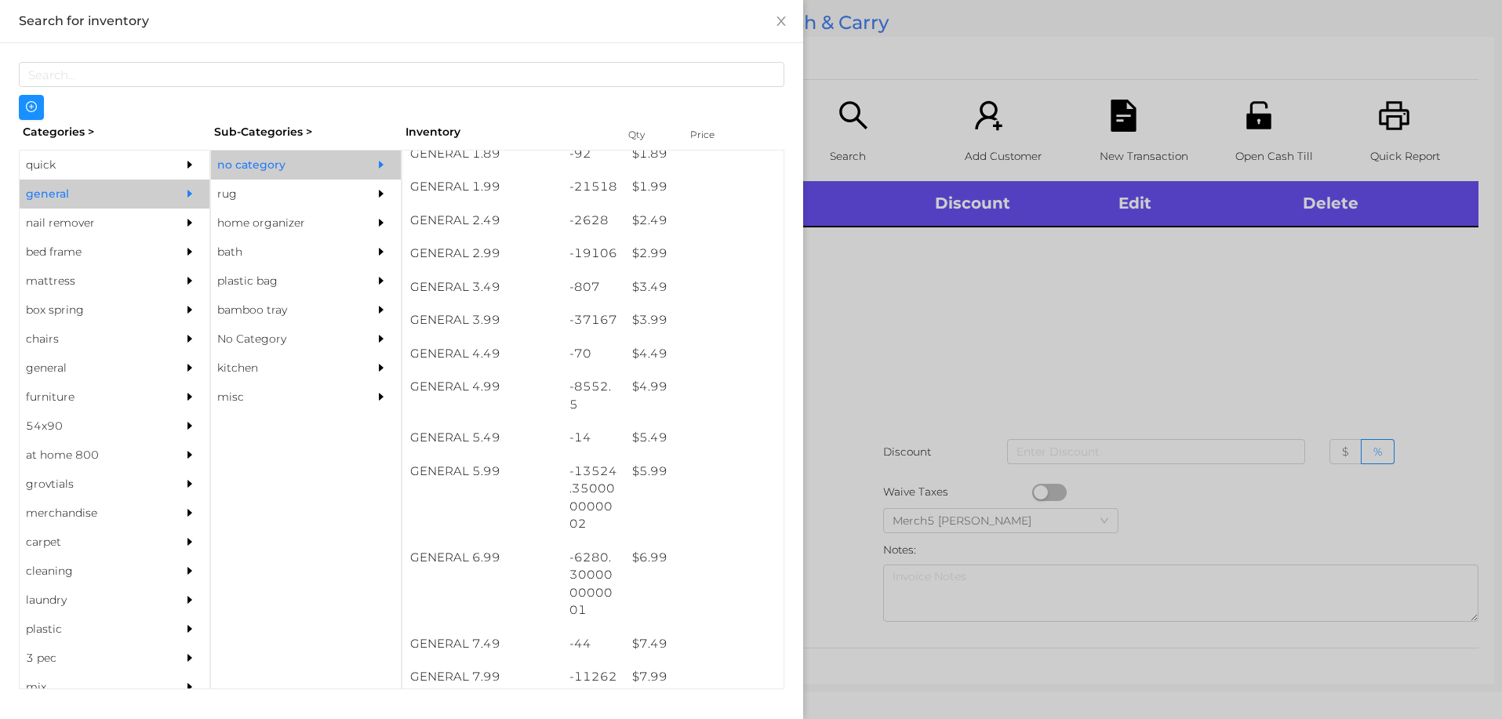
click at [1155, 342] on div at bounding box center [751, 359] width 1502 height 719
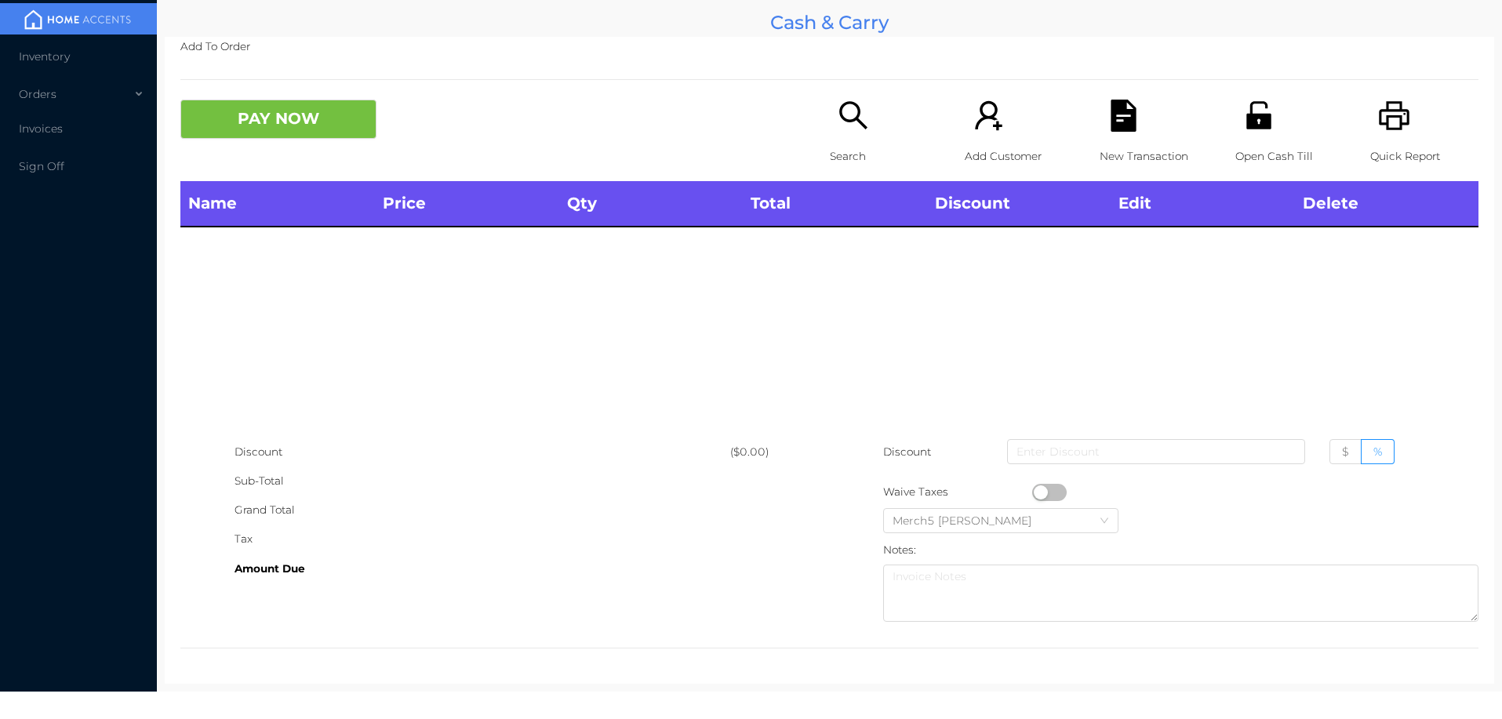
click at [850, 123] on icon "icon: search" at bounding box center [854, 116] width 32 height 32
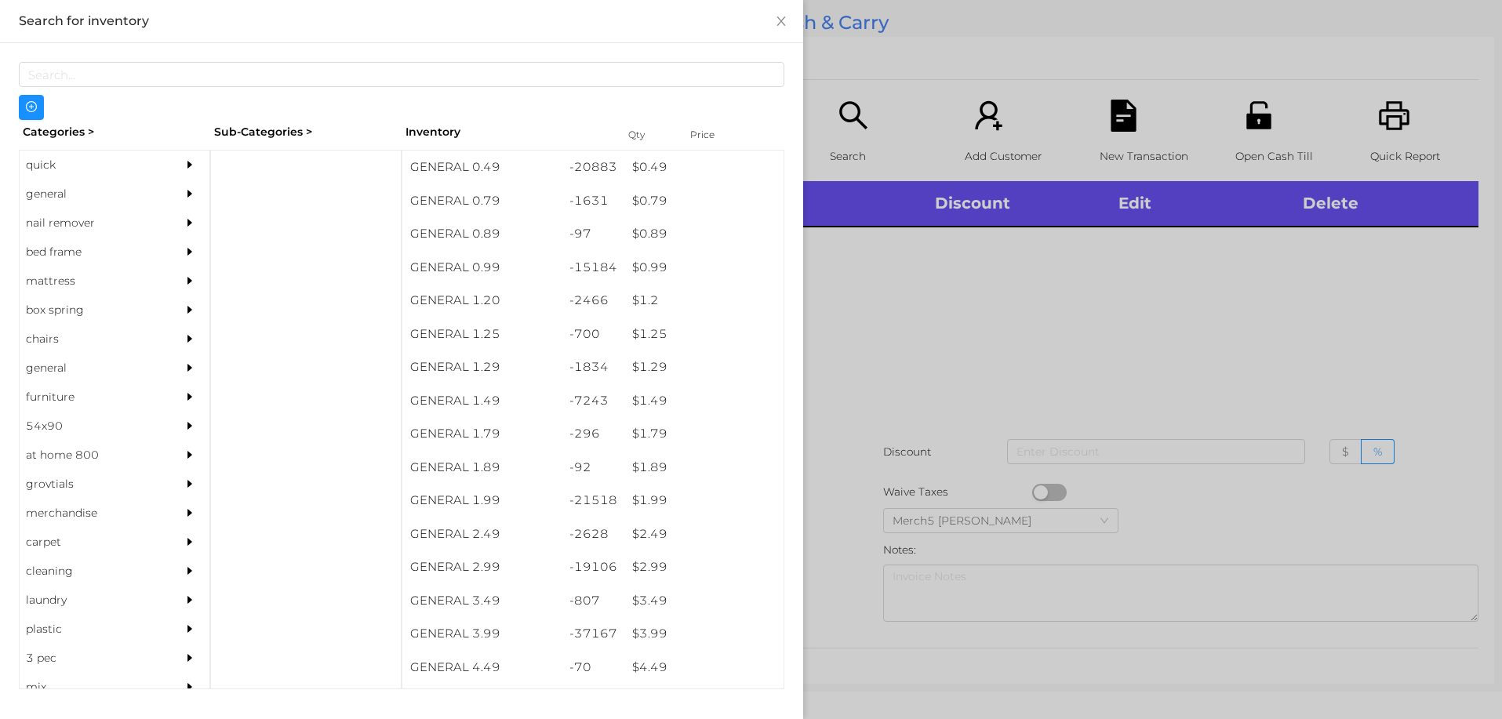
click at [124, 195] on div "general" at bounding box center [91, 194] width 143 height 29
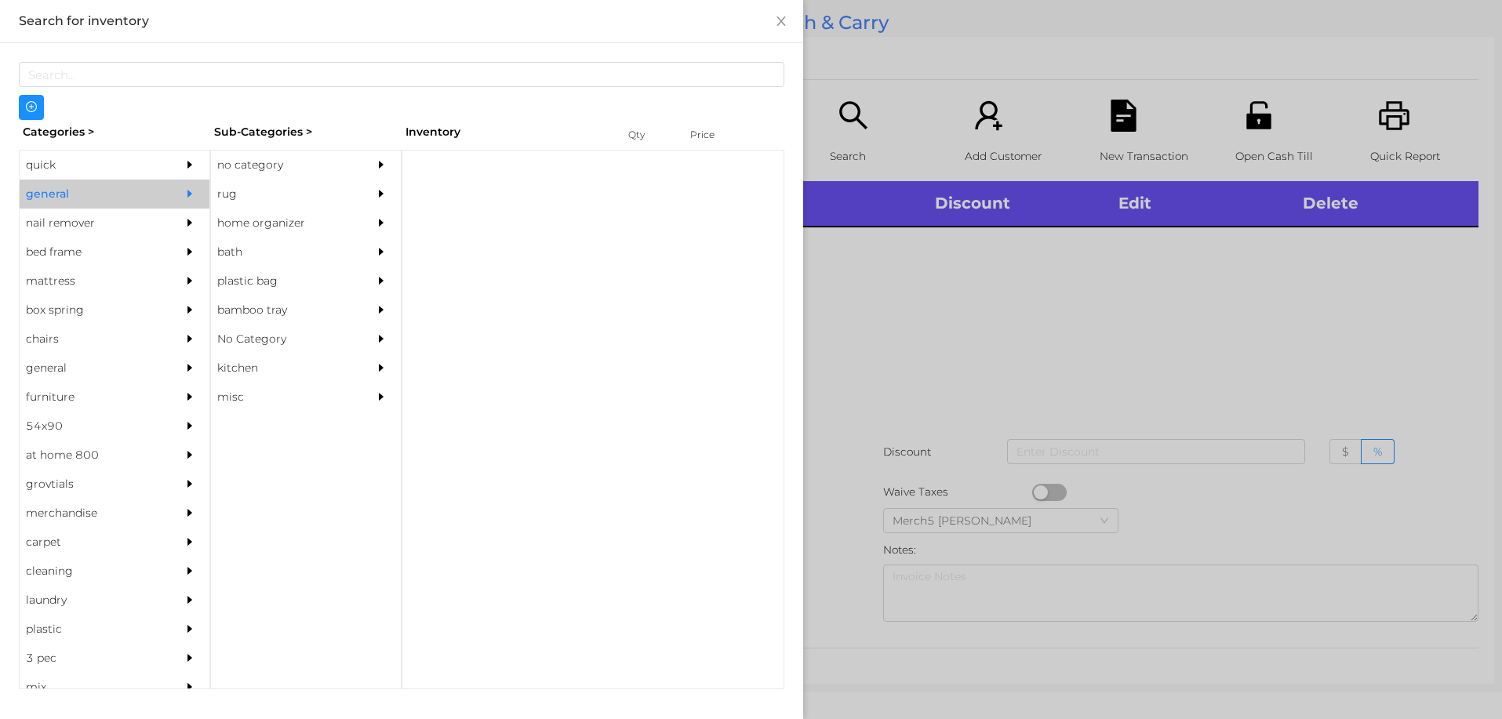
click at [289, 165] on div "no category" at bounding box center [282, 165] width 143 height 29
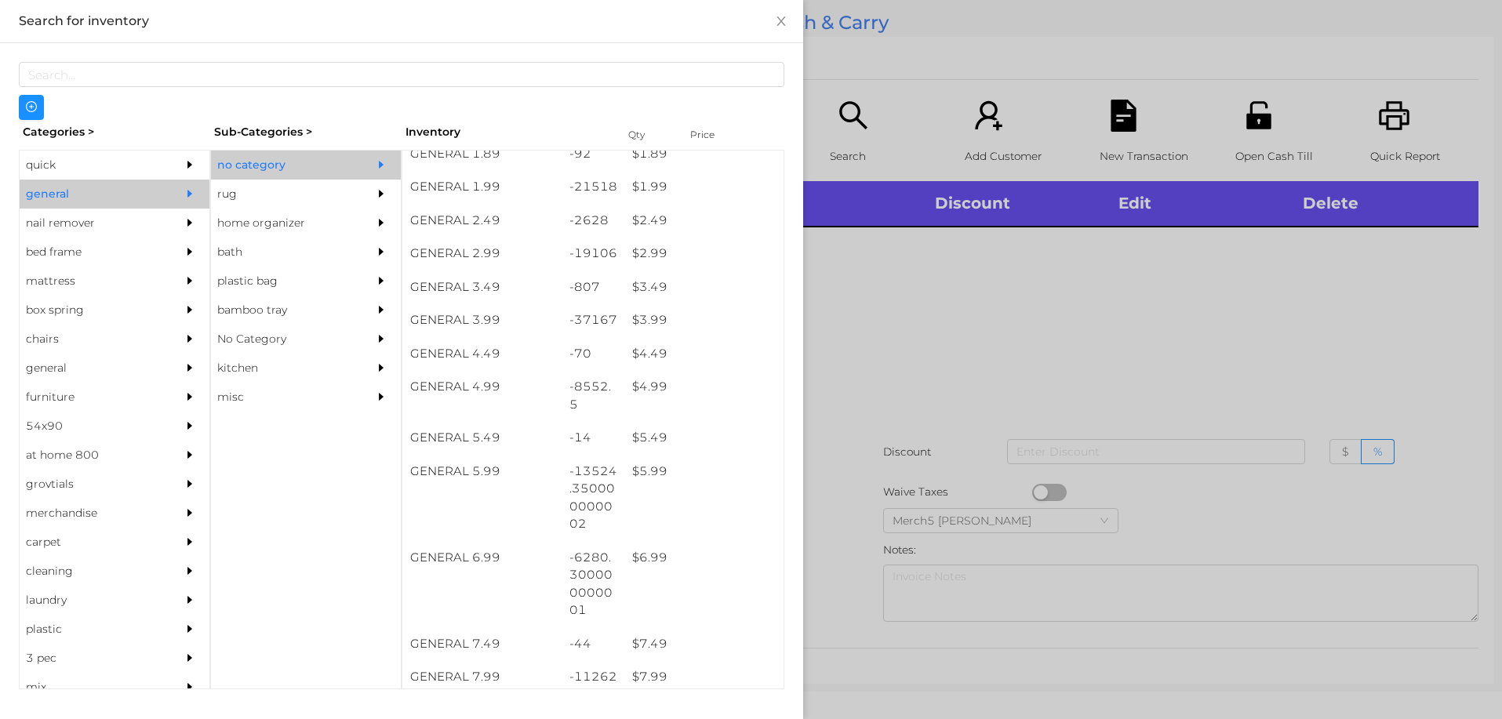
click at [894, 382] on div at bounding box center [751, 359] width 1502 height 719
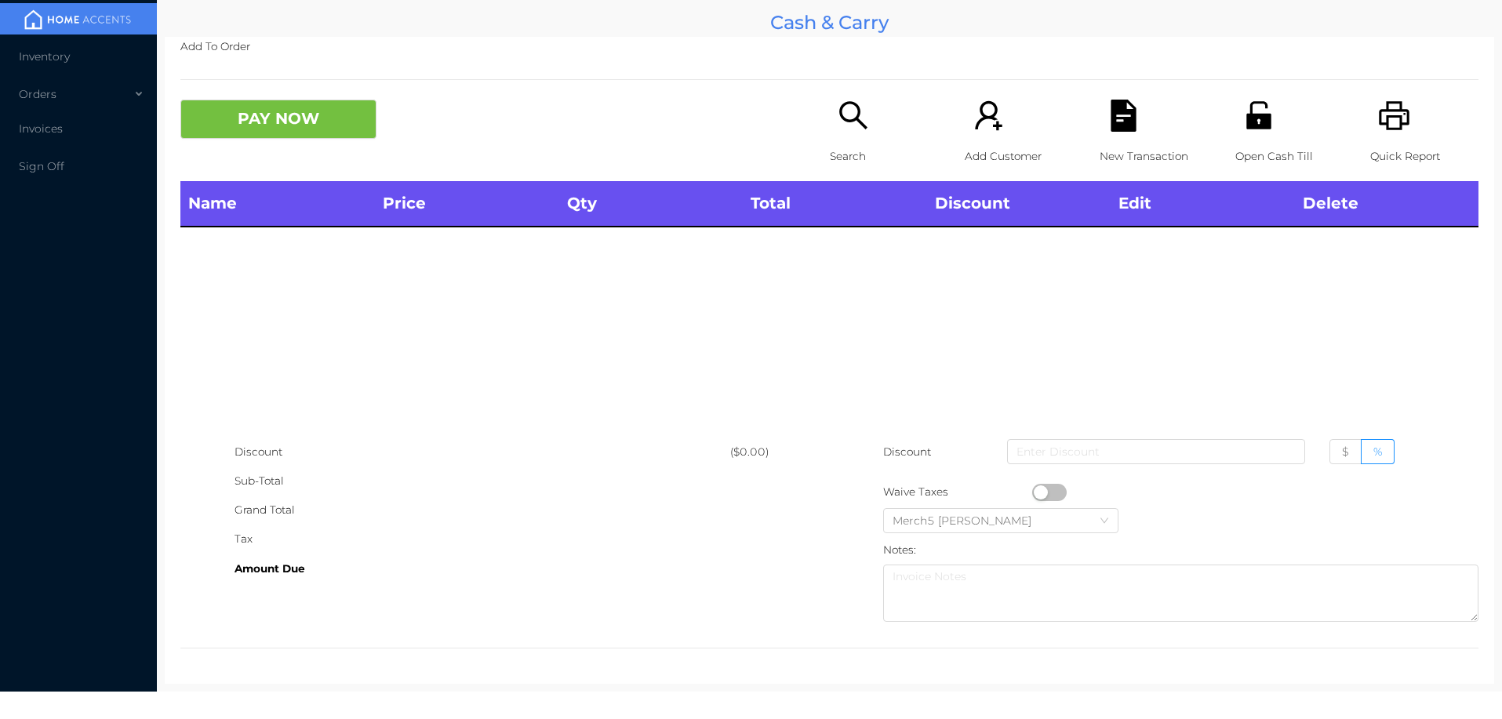
click at [852, 132] on icon "icon: search" at bounding box center [854, 116] width 32 height 32
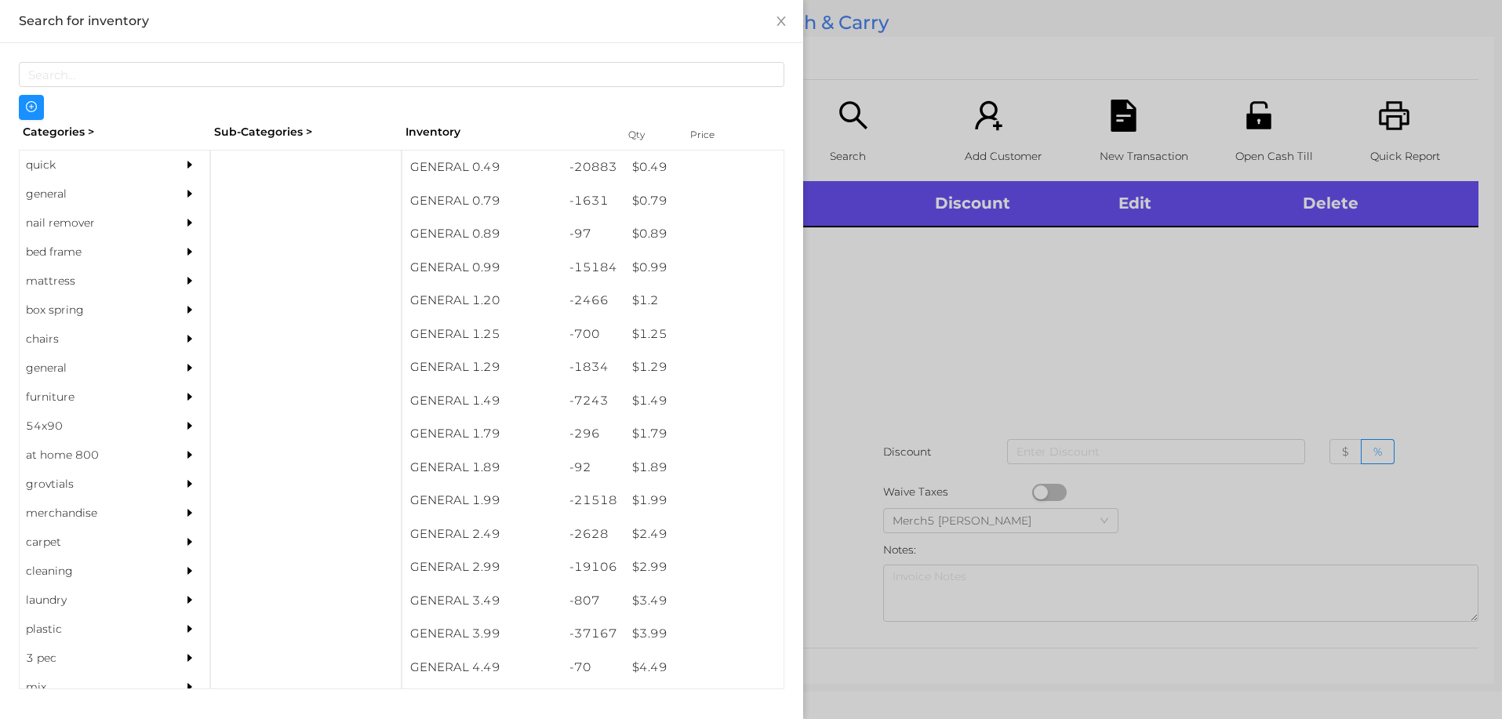
click at [162, 182] on div "general" at bounding box center [115, 194] width 190 height 29
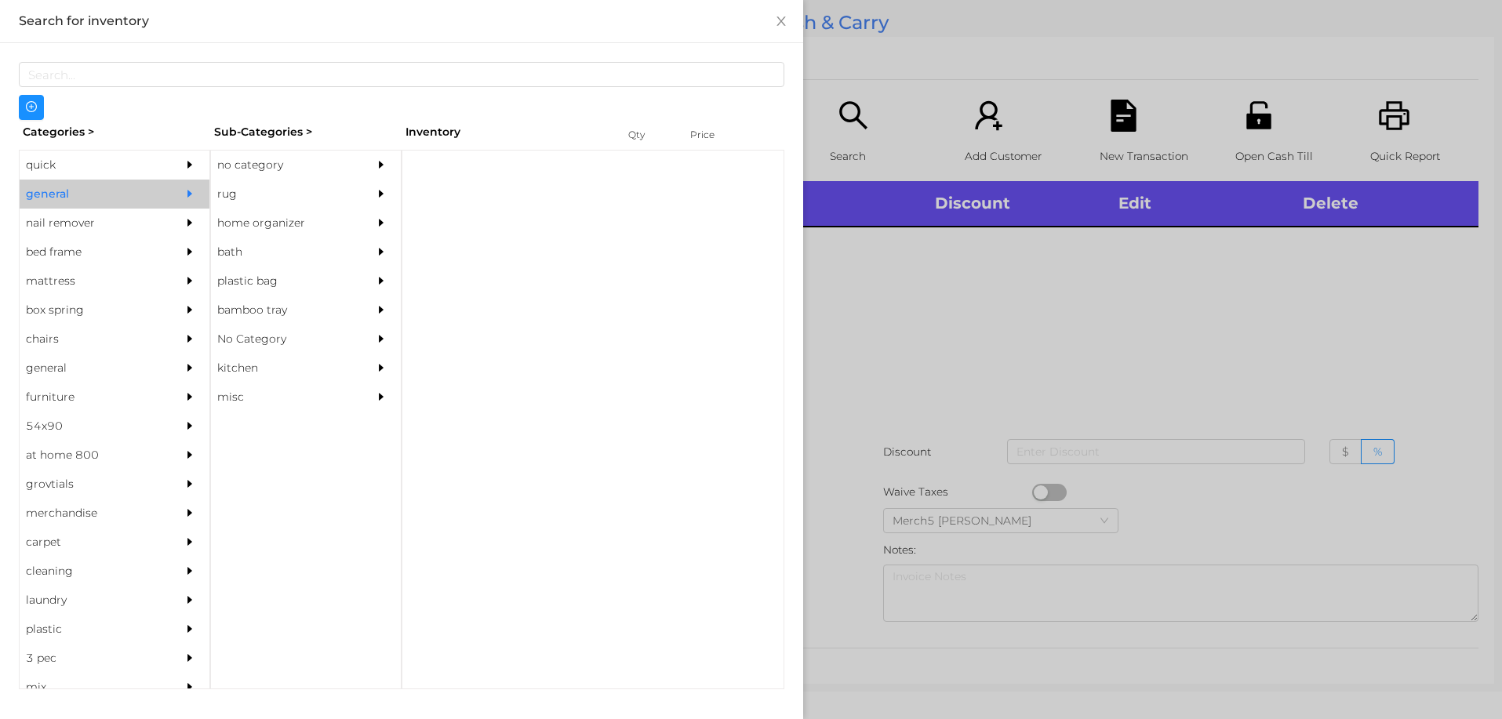
drag, startPoint x: 362, startPoint y: 141, endPoint x: 372, endPoint y: 162, distance: 22.5
click at [364, 144] on div "Categories > Sub-Categories > Inventory Qty Price quick general nail remover be…" at bounding box center [402, 405] width 766 height 570
click at [370, 158] on div at bounding box center [384, 165] width 31 height 29
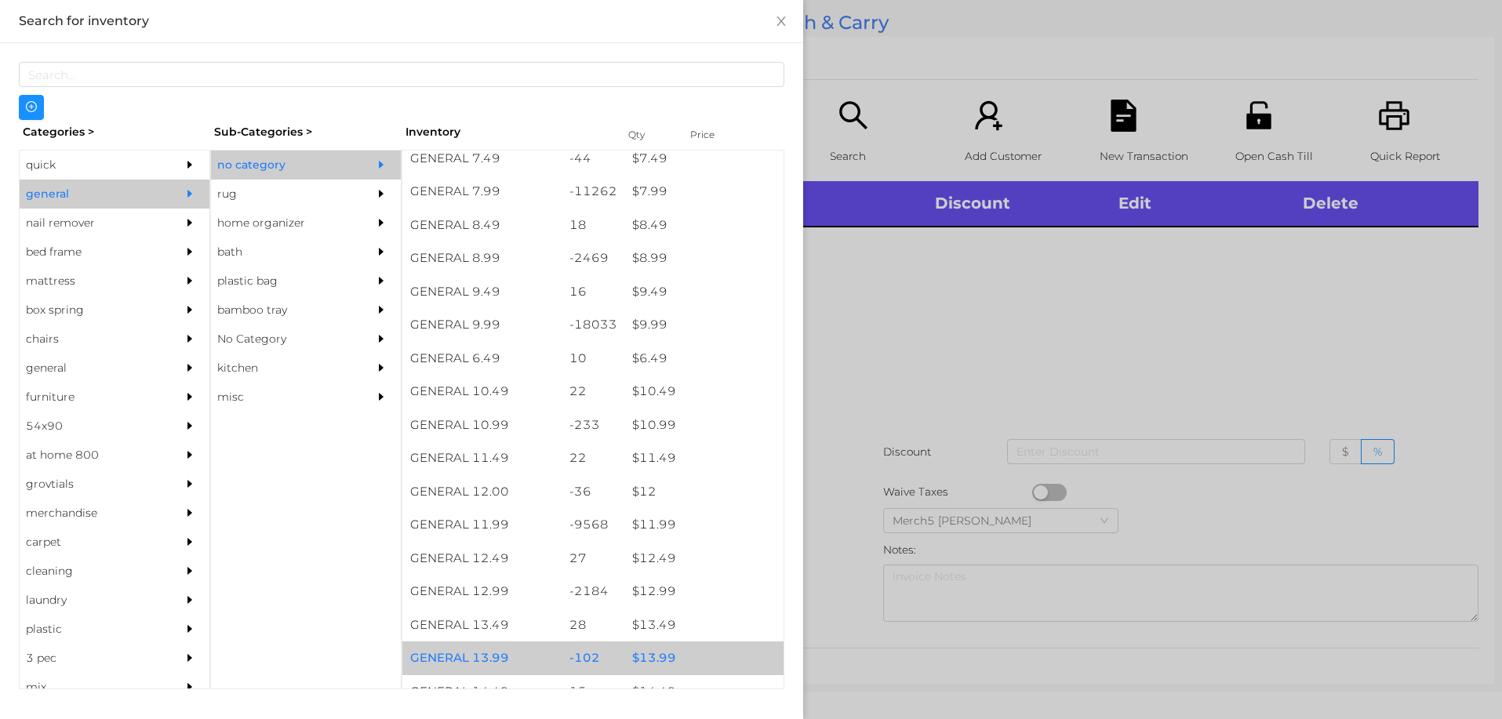
scroll to position [1098, 0]
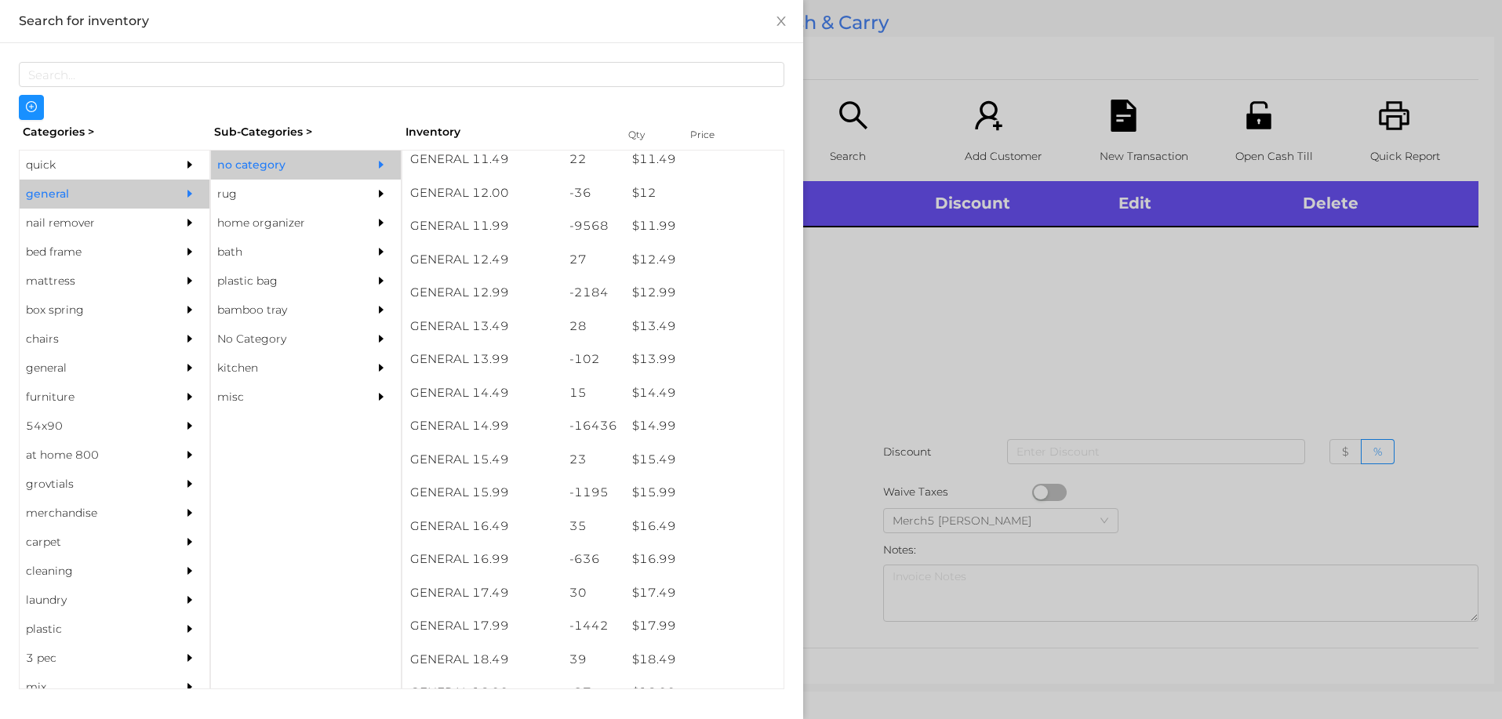
click at [852, 345] on div at bounding box center [751, 359] width 1502 height 719
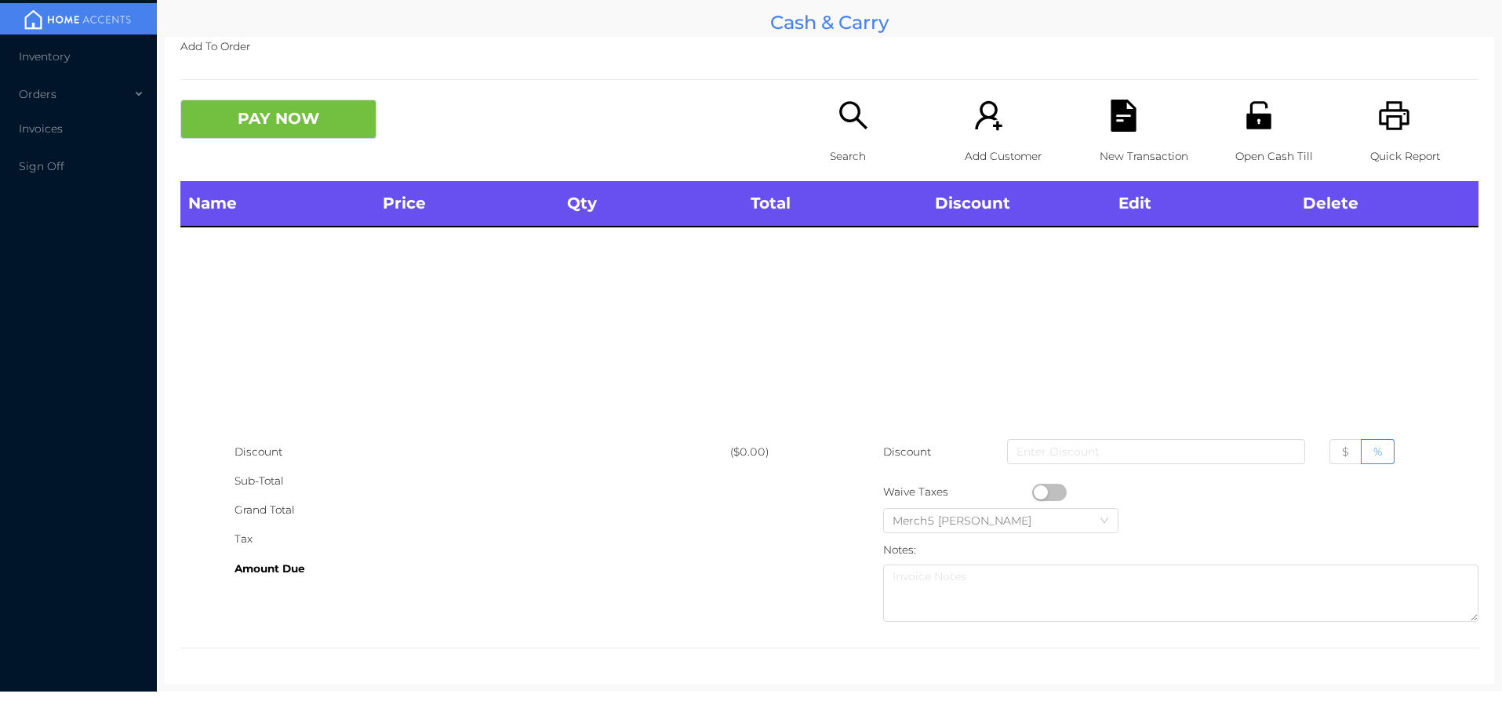
click at [1388, 121] on icon "icon: printer" at bounding box center [1394, 116] width 32 height 32
click at [842, 136] on div "Search" at bounding box center [884, 141] width 108 height 82
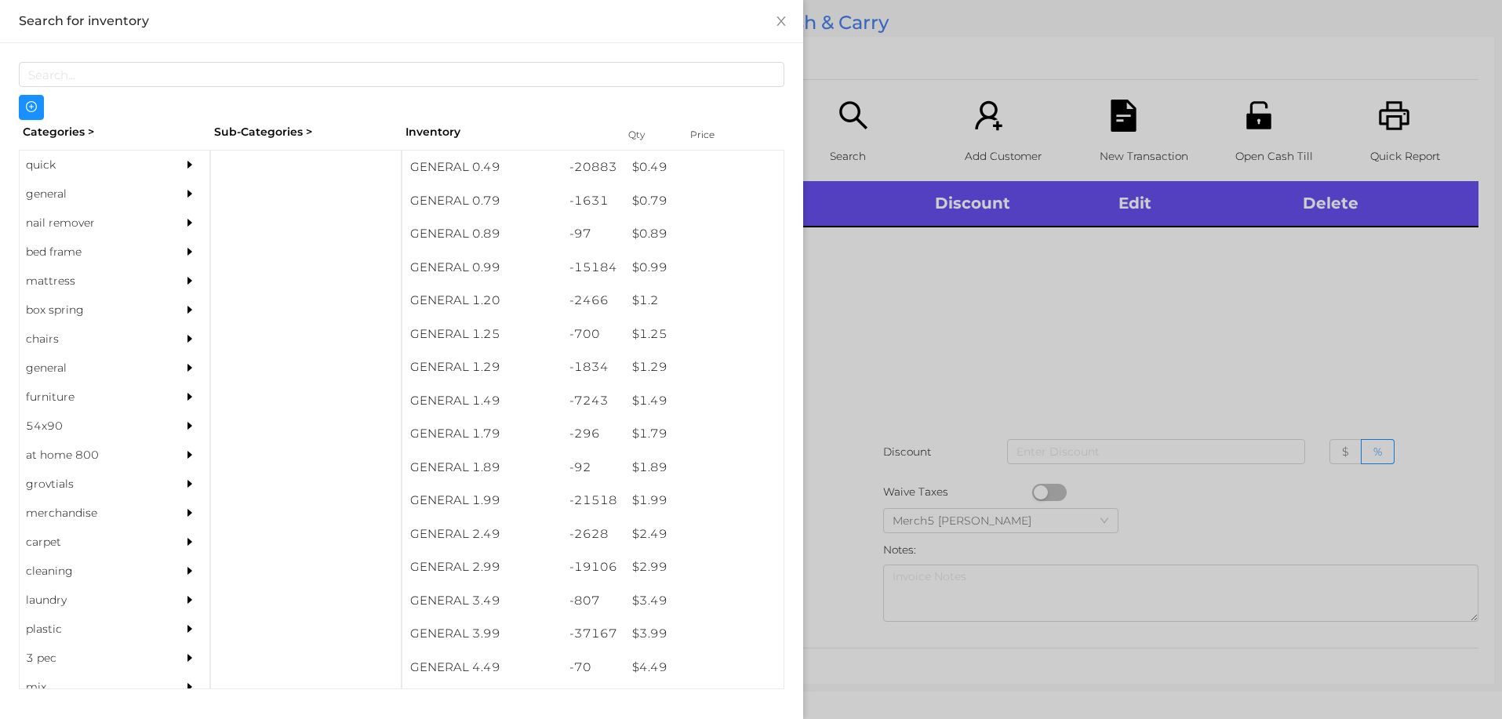
click at [161, 195] on div "general" at bounding box center [115, 194] width 190 height 29
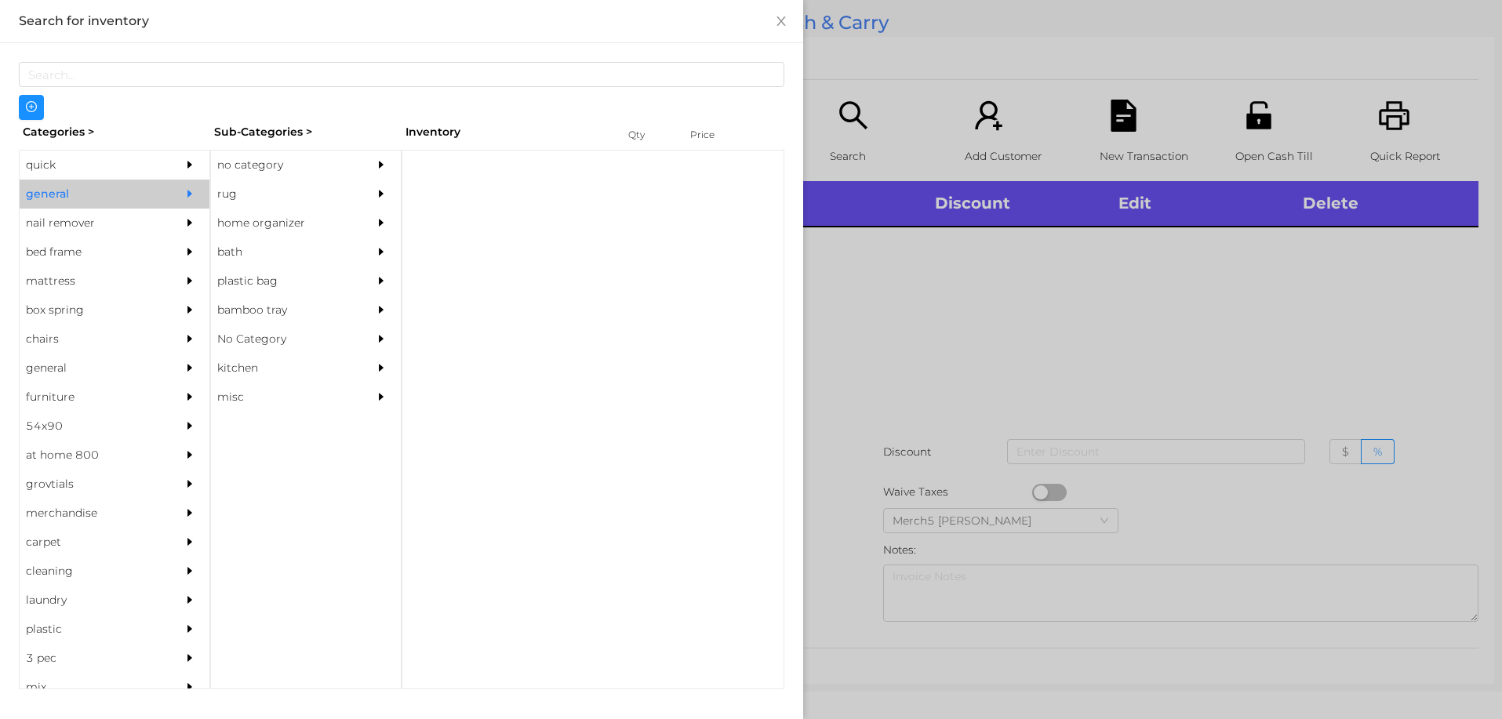
click at [391, 158] on div at bounding box center [384, 165] width 31 height 29
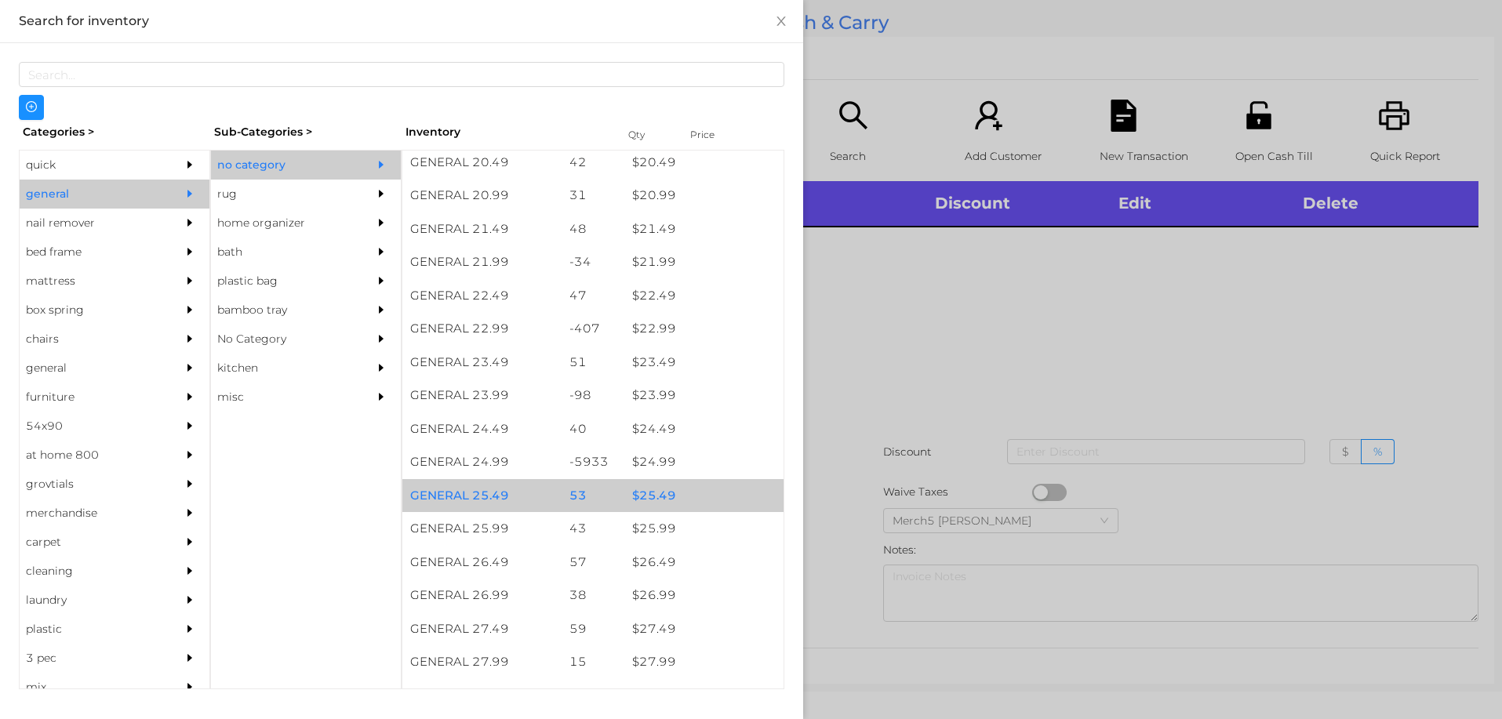
scroll to position [1726, 0]
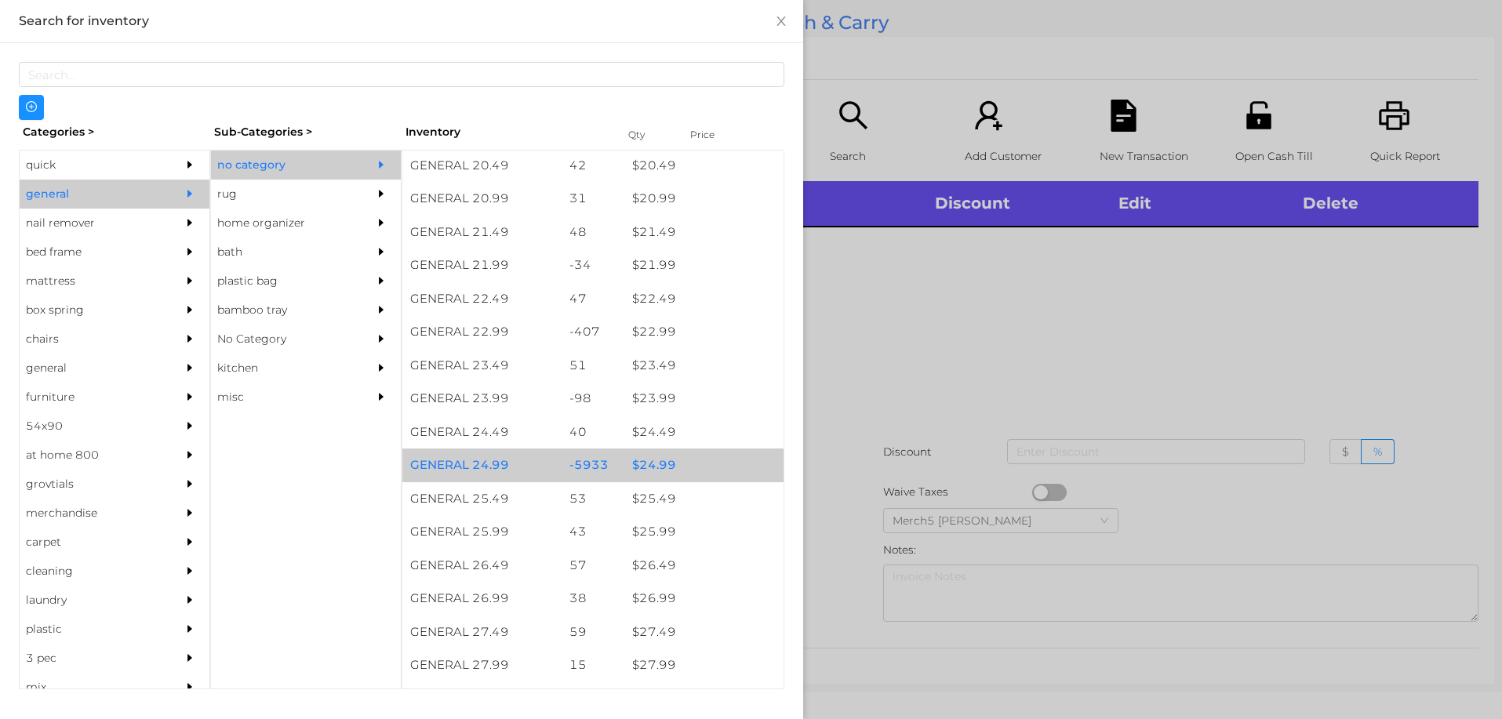
click at [672, 479] on div "$ 24.99" at bounding box center [703, 466] width 159 height 34
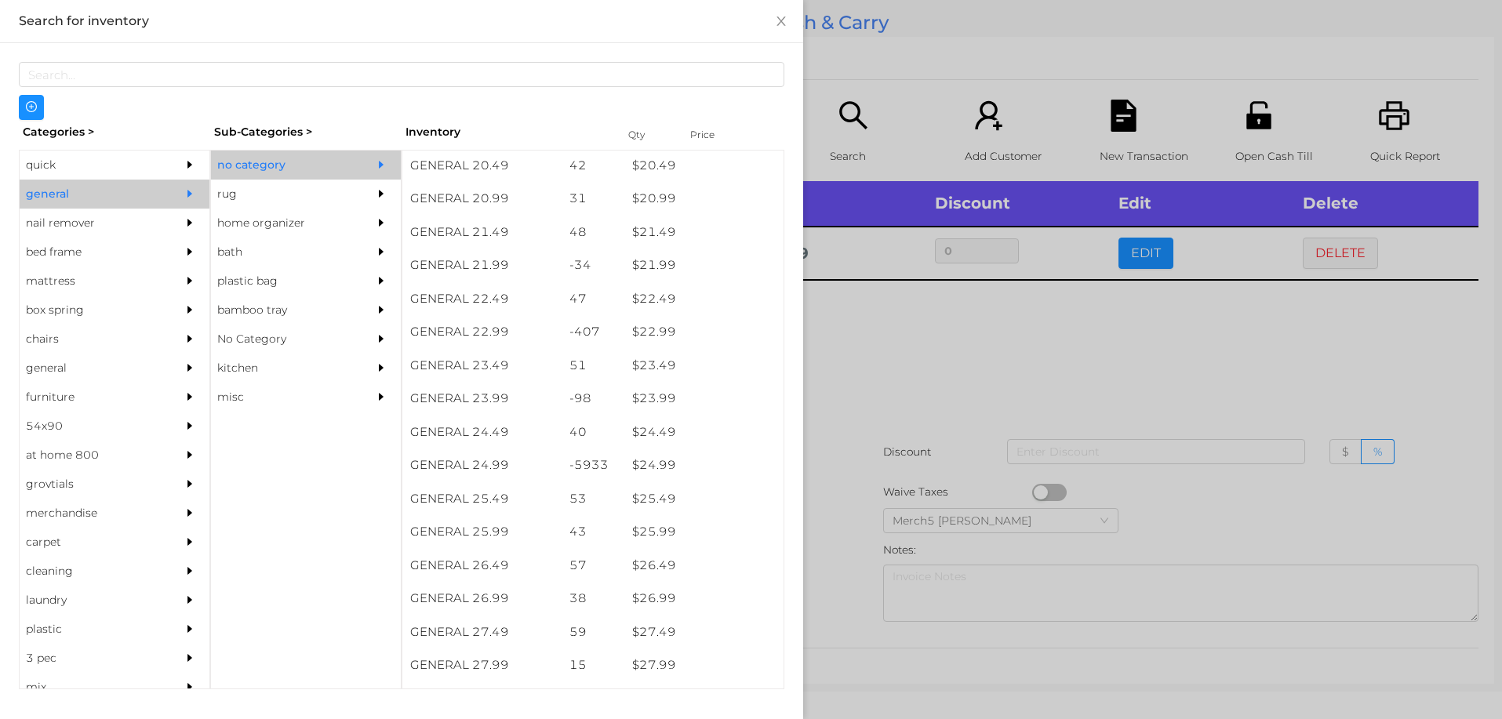
click at [939, 429] on div at bounding box center [751, 359] width 1502 height 719
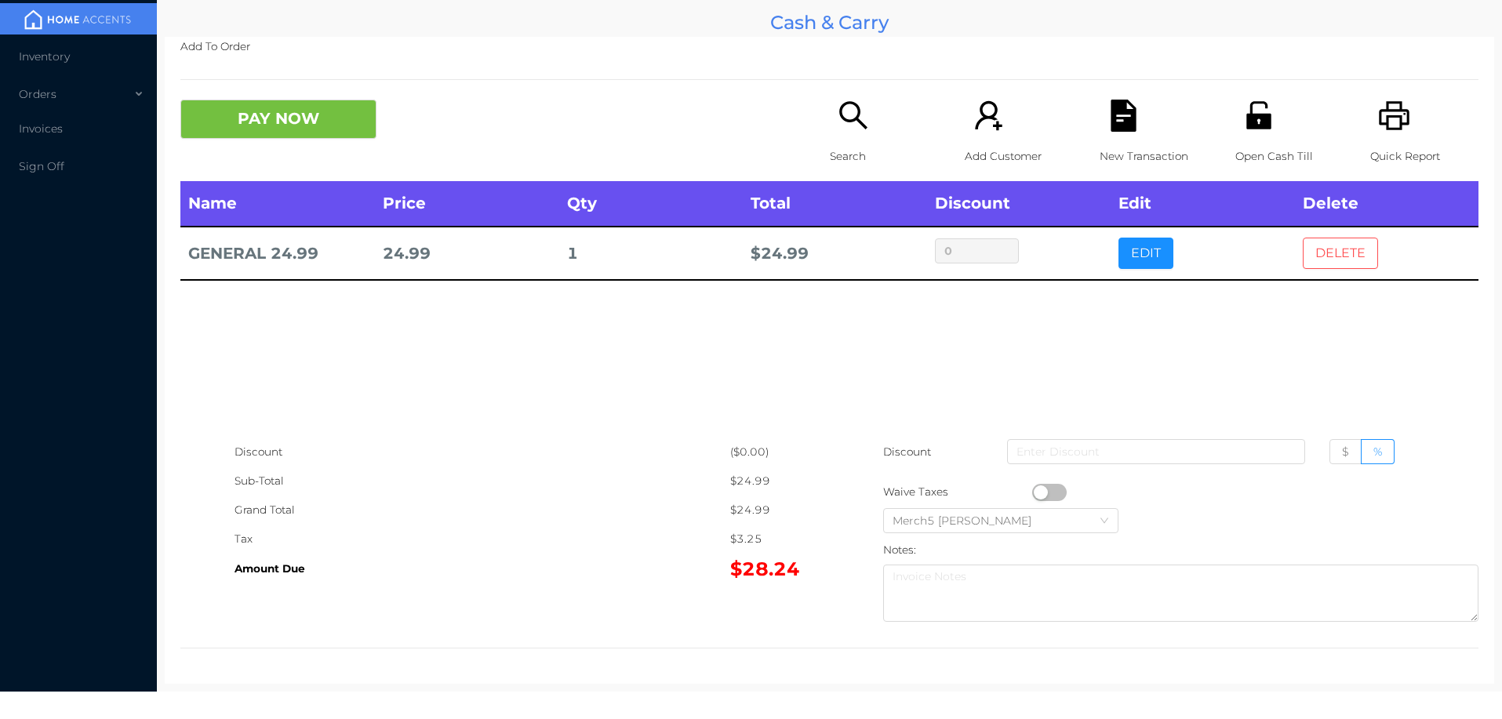
click at [1345, 249] on button "DELETE" at bounding box center [1340, 253] width 75 height 31
